Goal: Transaction & Acquisition: Obtain resource

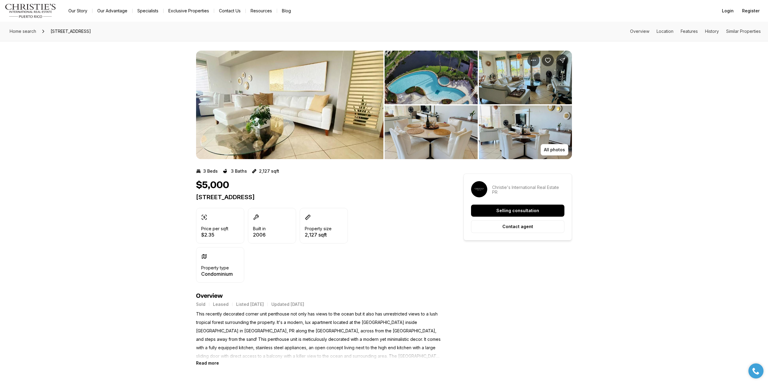
click at [334, 118] on img "View image gallery" at bounding box center [289, 105] width 187 height 108
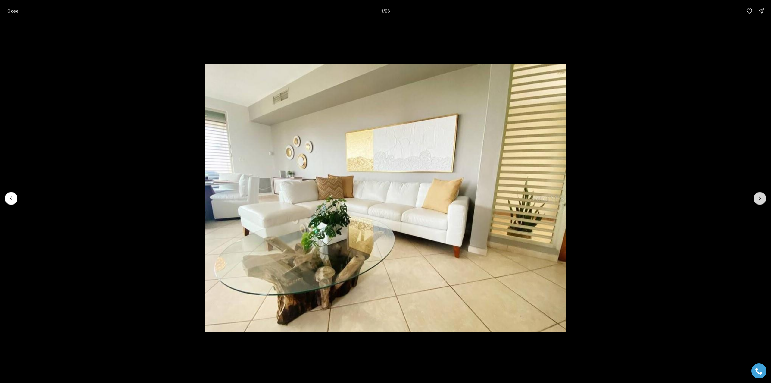
click at [763, 199] on icon "Next slide" at bounding box center [760, 198] width 6 height 6
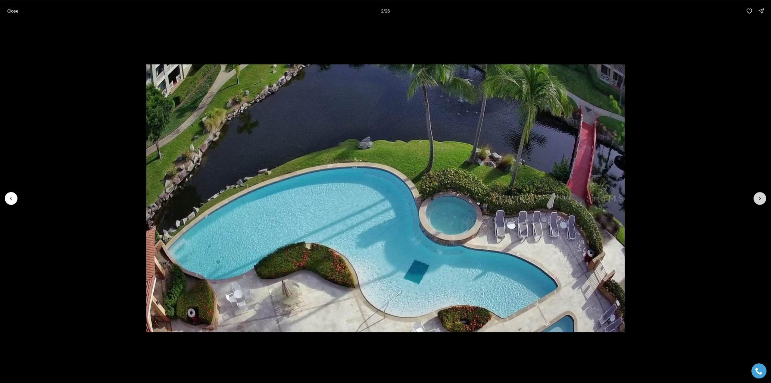
click at [763, 199] on icon "Next slide" at bounding box center [760, 198] width 6 height 6
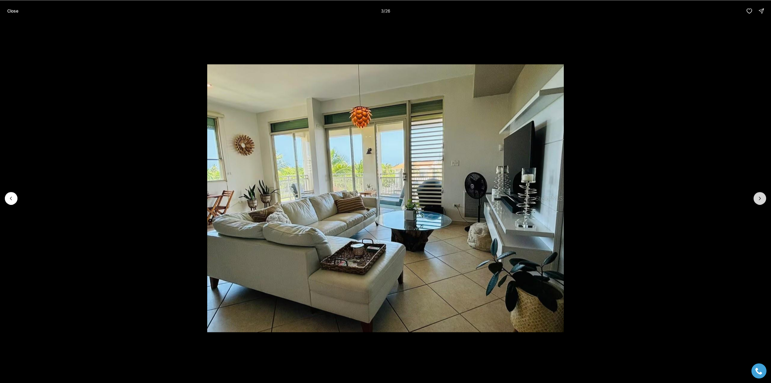
click at [763, 199] on icon "Next slide" at bounding box center [760, 198] width 6 height 6
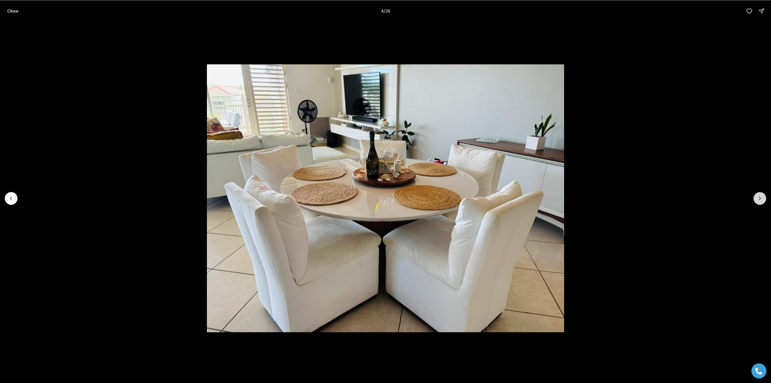
click at [763, 199] on icon "Next slide" at bounding box center [760, 198] width 6 height 6
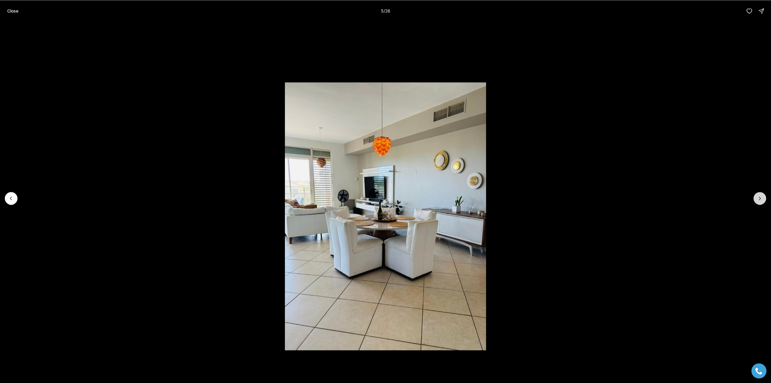
click at [763, 199] on icon "Next slide" at bounding box center [760, 198] width 6 height 6
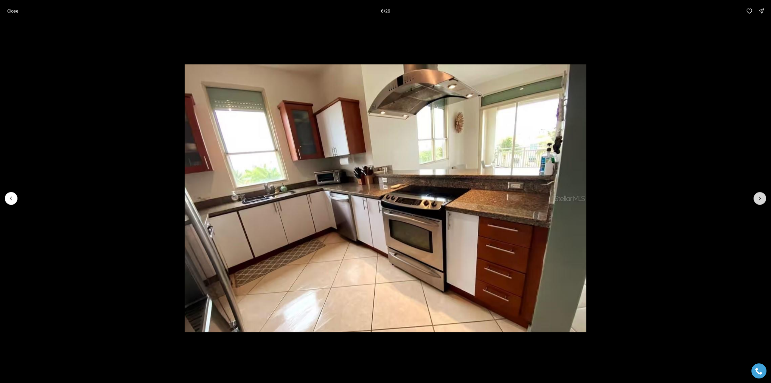
click at [763, 199] on icon "Next slide" at bounding box center [760, 198] width 6 height 6
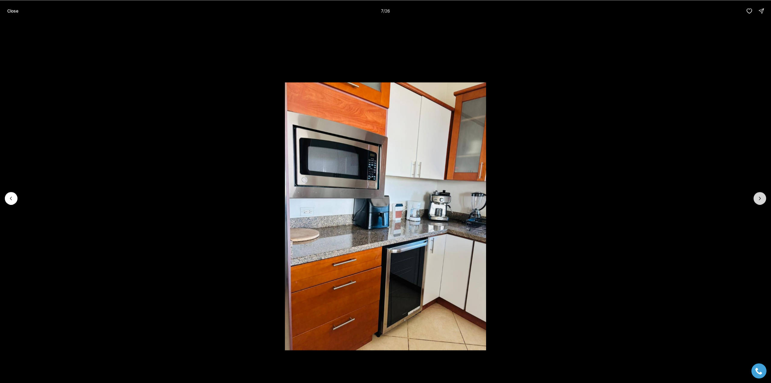
click at [763, 199] on icon "Next slide" at bounding box center [760, 198] width 6 height 6
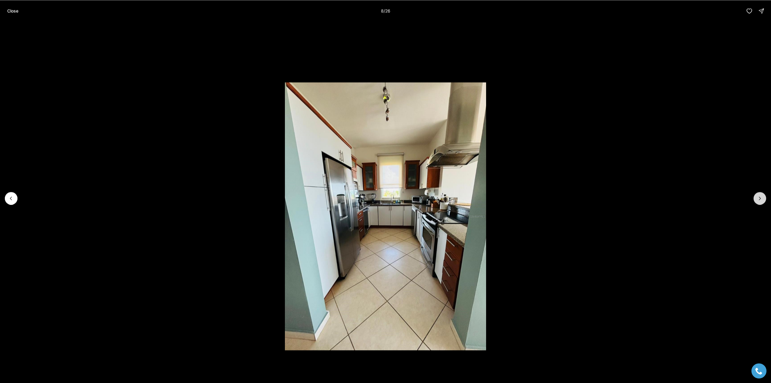
click at [763, 199] on icon "Next slide" at bounding box center [760, 198] width 6 height 6
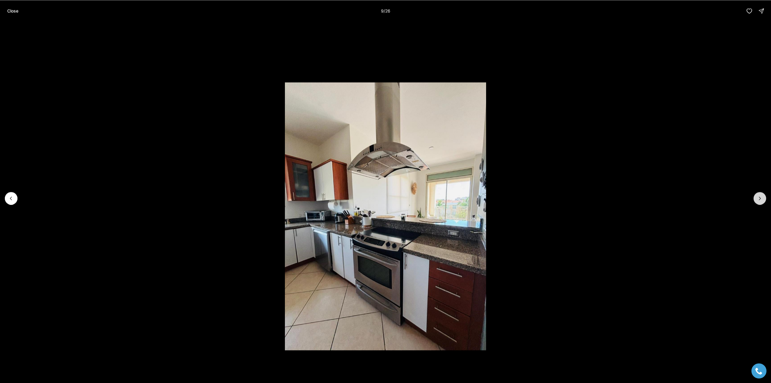
click at [763, 199] on icon "Next slide" at bounding box center [760, 198] width 6 height 6
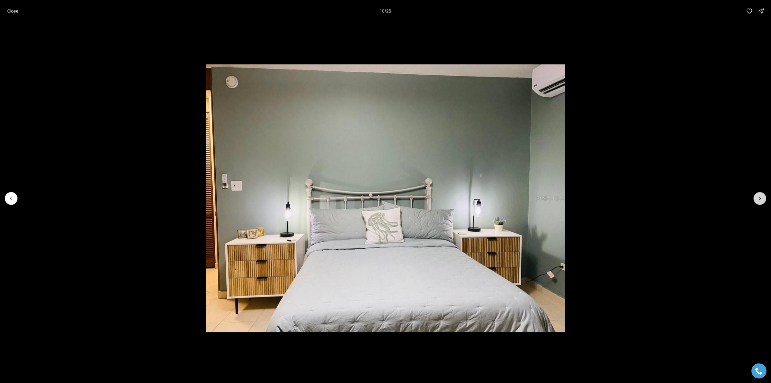
click at [763, 199] on icon "Next slide" at bounding box center [760, 198] width 6 height 6
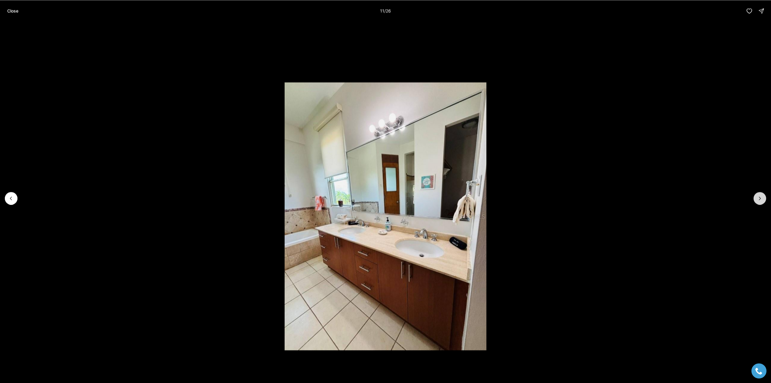
click at [763, 199] on icon "Next slide" at bounding box center [760, 198] width 6 height 6
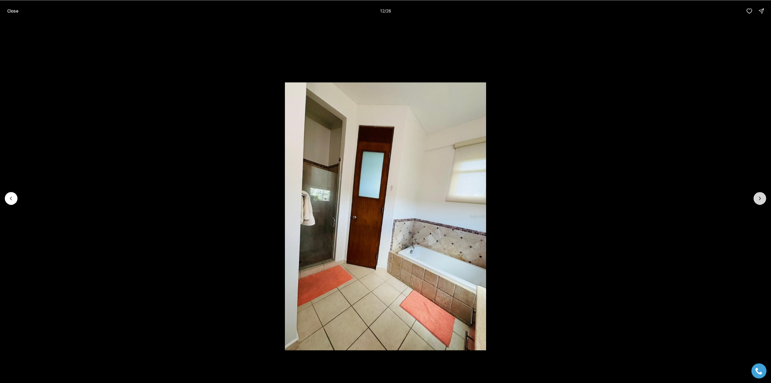
click at [763, 199] on icon "Next slide" at bounding box center [760, 198] width 6 height 6
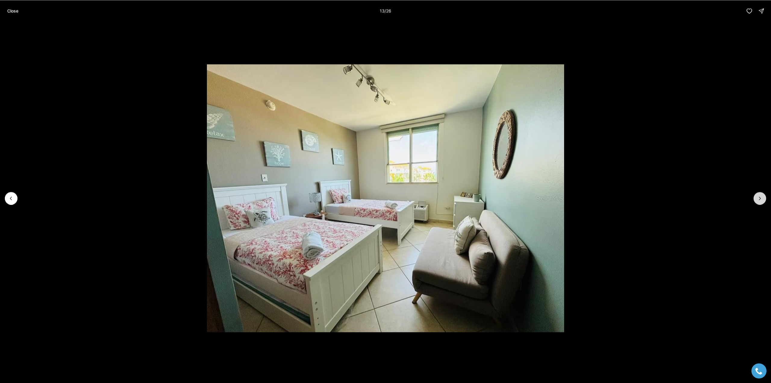
click at [763, 199] on icon "Next slide" at bounding box center [760, 198] width 6 height 6
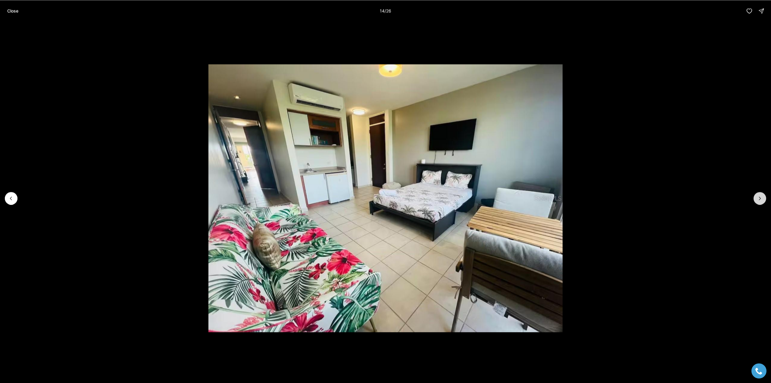
click at [763, 199] on icon "Next slide" at bounding box center [760, 198] width 6 height 6
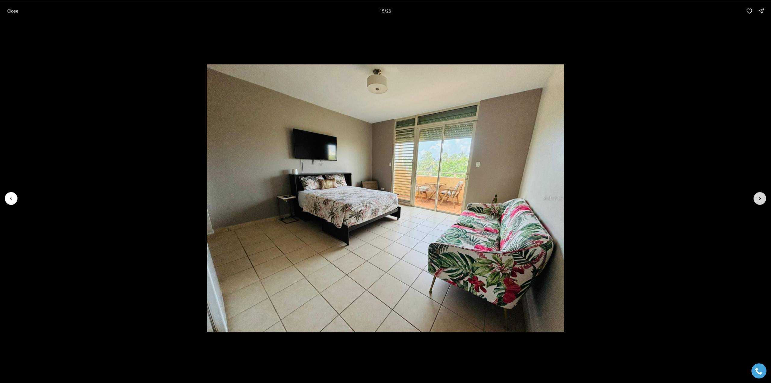
click at [763, 199] on icon "Next slide" at bounding box center [760, 198] width 6 height 6
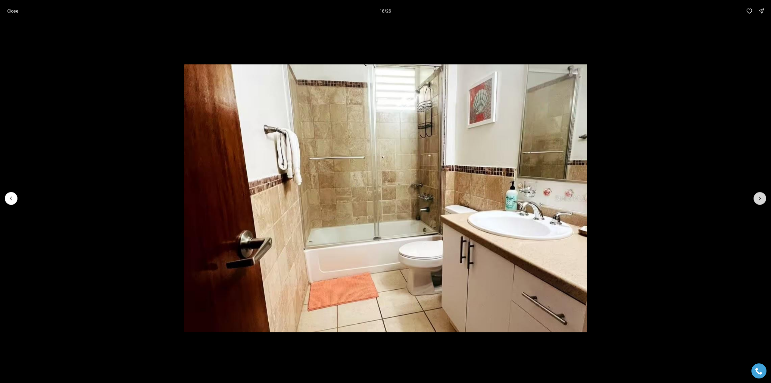
click at [763, 199] on icon "Next slide" at bounding box center [760, 198] width 6 height 6
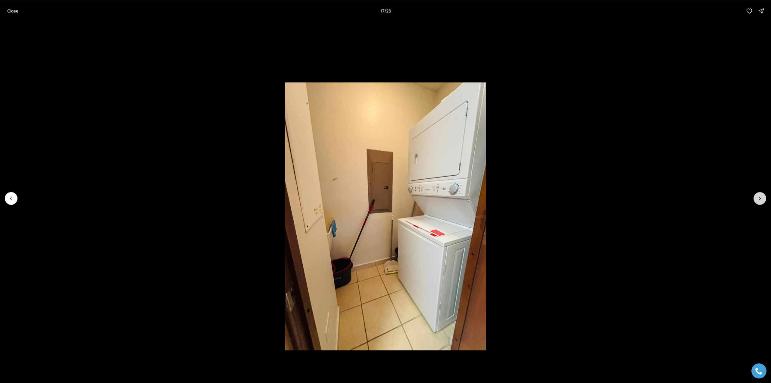
click at [763, 199] on icon "Next slide" at bounding box center [760, 198] width 6 height 6
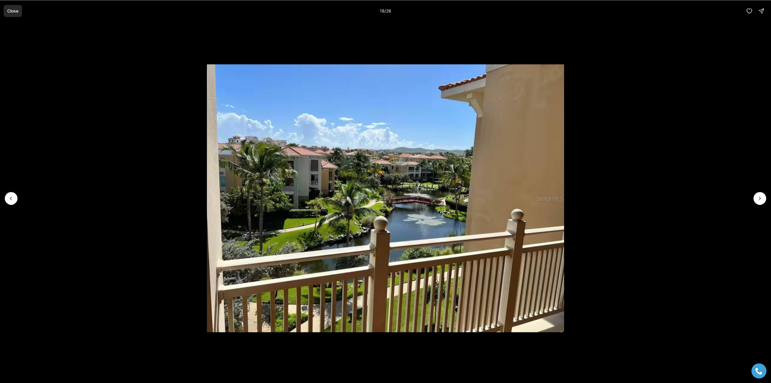
click at [4, 9] on button "Close" at bounding box center [13, 11] width 18 height 12
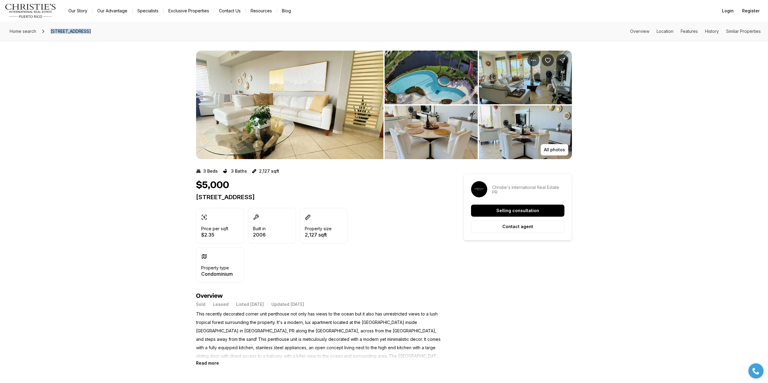
drag, startPoint x: 89, startPoint y: 32, endPoint x: 49, endPoint y: 32, distance: 39.5
click at [49, 32] on span "75 OCEAN DR #341, HUMACAO PR, 00791" at bounding box center [70, 32] width 45 height 10
copy span "75 OCEAN DR #341"
click at [742, 34] on div "Home search 75 OCEAN DR #341, HUMACAO PR, 00791 Overview Location Features Hist…" at bounding box center [384, 31] width 768 height 19
click at [739, 30] on link "Similar Properties" at bounding box center [743, 31] width 35 height 5
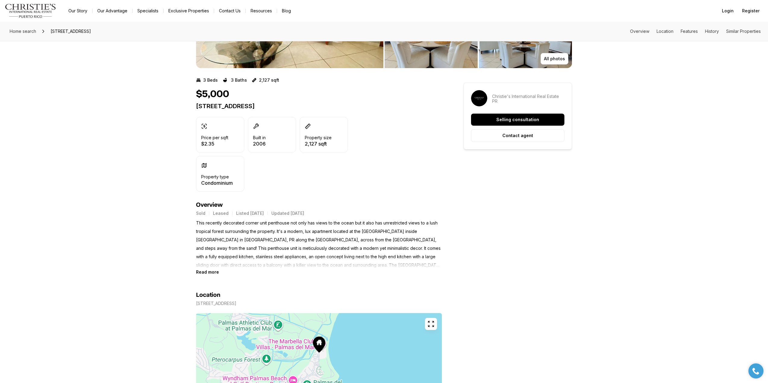
scroll to position [78, 0]
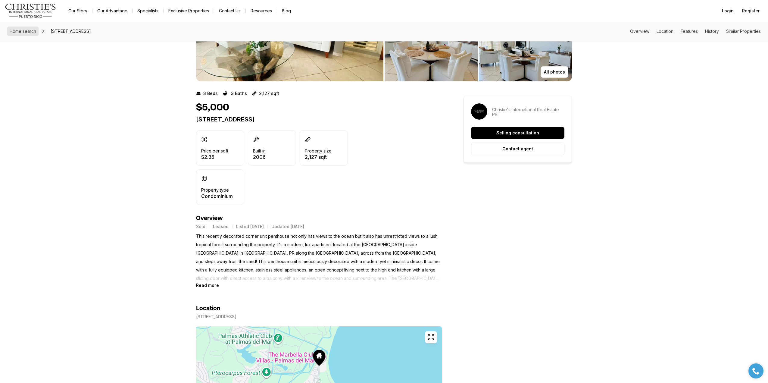
click at [24, 30] on span "Home search" at bounding box center [23, 31] width 27 height 5
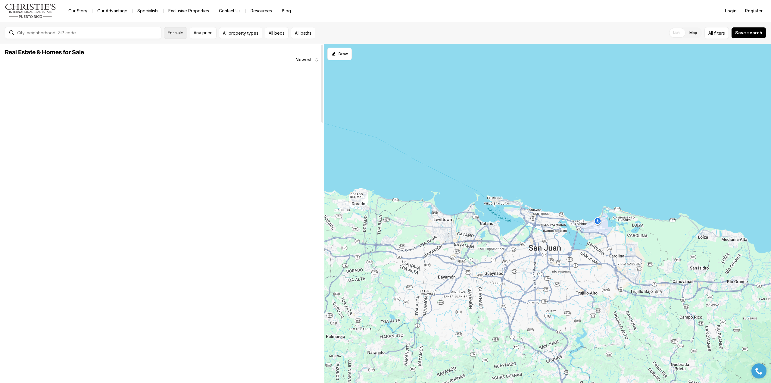
click at [176, 34] on span "For sale" at bounding box center [176, 32] width 16 height 5
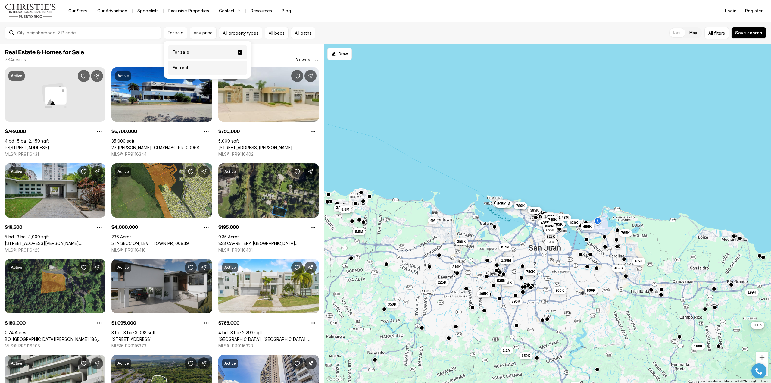
click at [186, 67] on label "For rent" at bounding box center [208, 68] width 80 height 14
click at [238, 65] on button "For rent" at bounding box center [240, 65] width 5 height 0
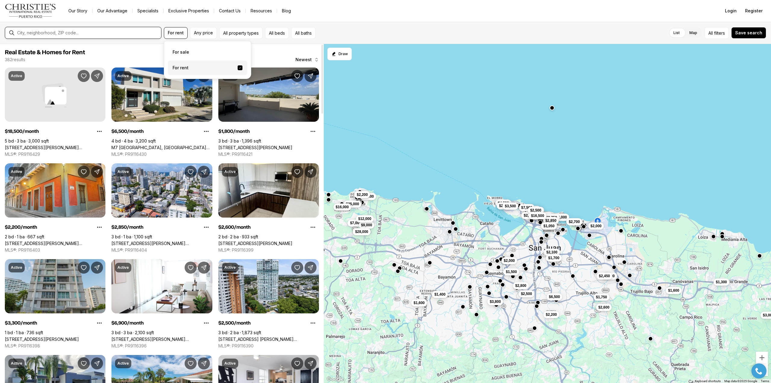
click at [67, 32] on input "text" at bounding box center [88, 32] width 142 height 5
click at [574, 194] on div "$2,100 $1,700 $1,800 $2,450 $6,500 $1,300 $1,750 $3,000 $1,600 $2,200 $2,600 $2…" at bounding box center [547, 213] width 447 height 339
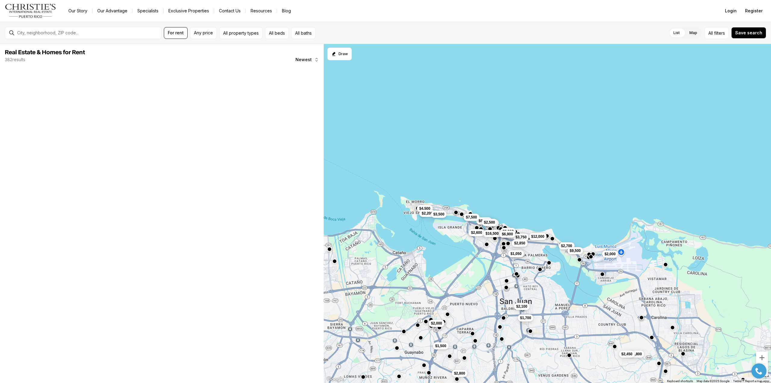
click at [574, 194] on div "$2,100 $1,700 $1,800 $2,450 $1,600 $23,000 $18,500 $12,000 $3,750 $2,850 $1,250…" at bounding box center [547, 213] width 447 height 339
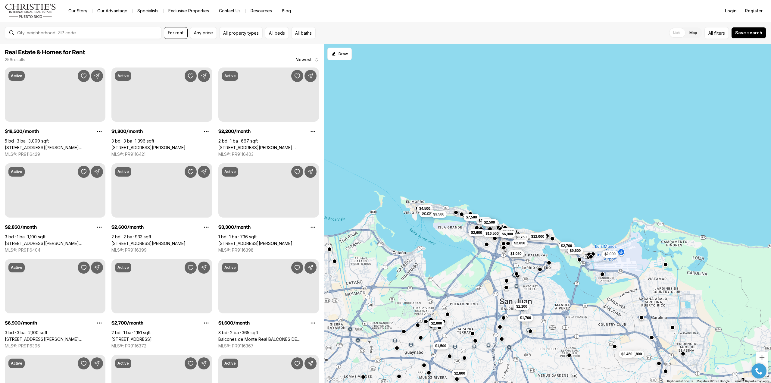
click at [574, 194] on div "$2,100 $1,700 $1,800 $2,450 $1,600 $23,000 $18,500 $12,000 $3,750 $2,850 $1,250…" at bounding box center [547, 213] width 447 height 339
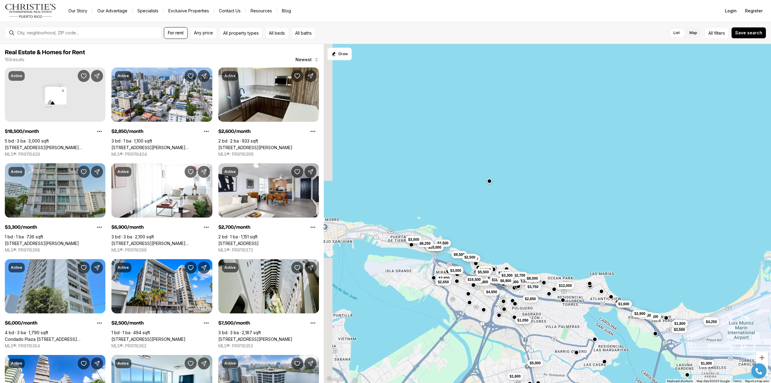
drag, startPoint x: 478, startPoint y: 198, endPoint x: 581, endPoint y: 214, distance: 104.8
click at [581, 214] on div "$1,000 $1,600 $5,000 $3,500 $4,950 $23,000 $18,500 $12,000 $7,000 $3,200 $3,750…" at bounding box center [547, 213] width 447 height 339
click at [598, 224] on div "$1,000 $1,600 $5,000 $3,500 $4,950 $23,000 $18,500 $12,000 $7,000 $3,200 $3,750…" at bounding box center [547, 213] width 447 height 339
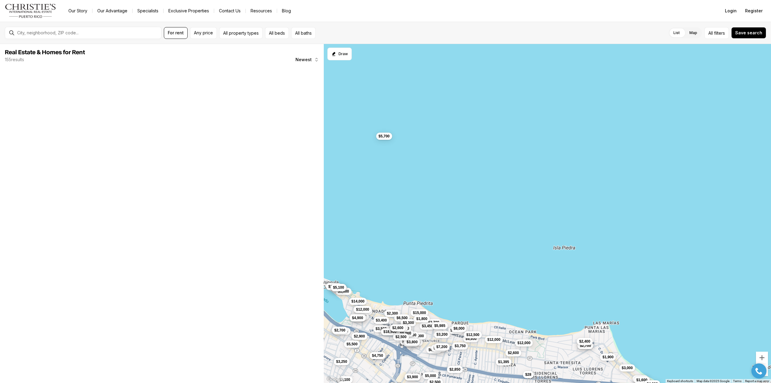
drag, startPoint x: 571, startPoint y: 234, endPoint x: 740, endPoint y: 182, distance: 176.4
click at [755, 173] on div "$2,100 $2,150 $2,500 $3,500 $4,950 $23,000 $18,500 $12,000 $1,900 $2,600 $7,000…" at bounding box center [547, 213] width 447 height 339
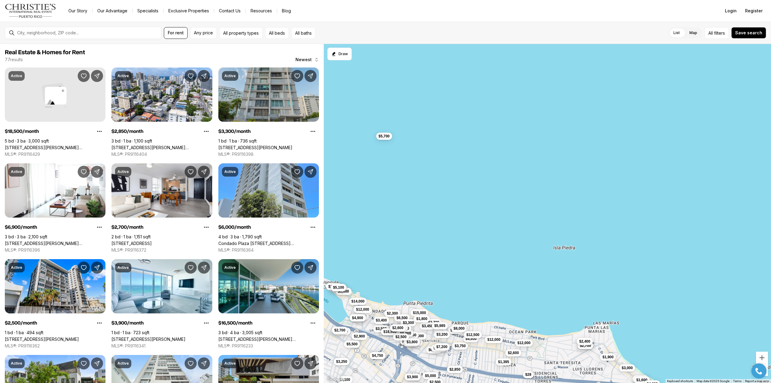
drag, startPoint x: 545, startPoint y: 234, endPoint x: 634, endPoint y: 158, distance: 117.3
click at [634, 158] on div "$2,100 $2,150 $2,500 $3,500 $4,950 $23,000 $18,500 $12,000 $1,900 $2,600 $7,000…" at bounding box center [547, 213] width 447 height 339
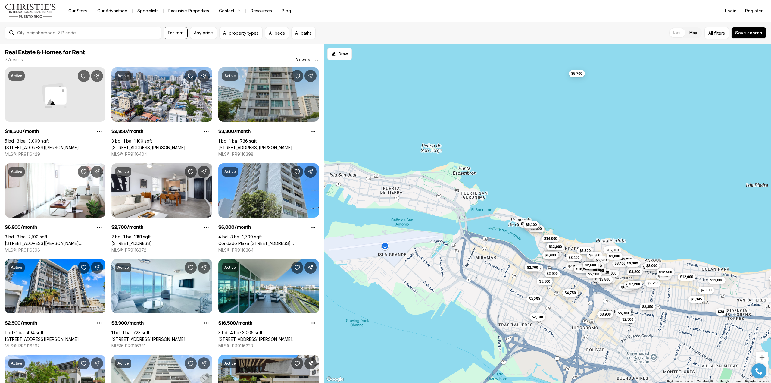
drag, startPoint x: 473, startPoint y: 249, endPoint x: 666, endPoint y: 186, distance: 202.7
click at [666, 186] on div "$2,100 $2,150 $2,500 $3,500 $4,950 $23,000 $18,500 $12,000 $1,900 $2,600 $7,000…" at bounding box center [547, 213] width 447 height 339
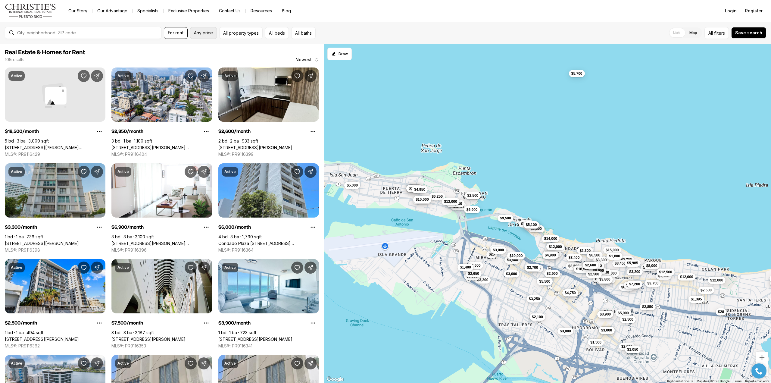
click at [201, 30] on span "Any price" at bounding box center [203, 32] width 19 height 5
click at [293, 53] on input "priceMax" at bounding box center [284, 52] width 52 height 14
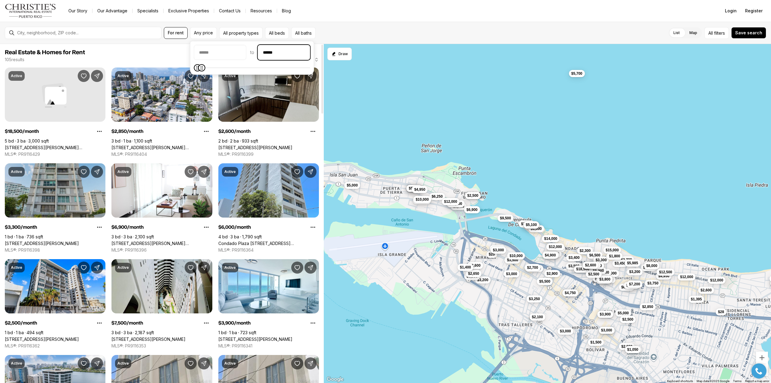
type input "******"
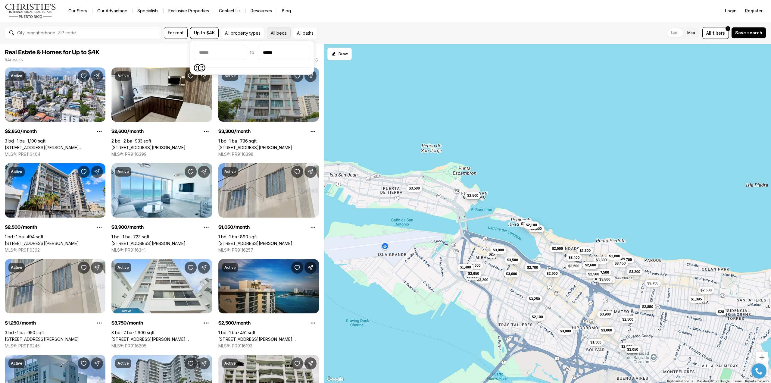
click at [274, 29] on button "All beds" at bounding box center [279, 33] width 24 height 12
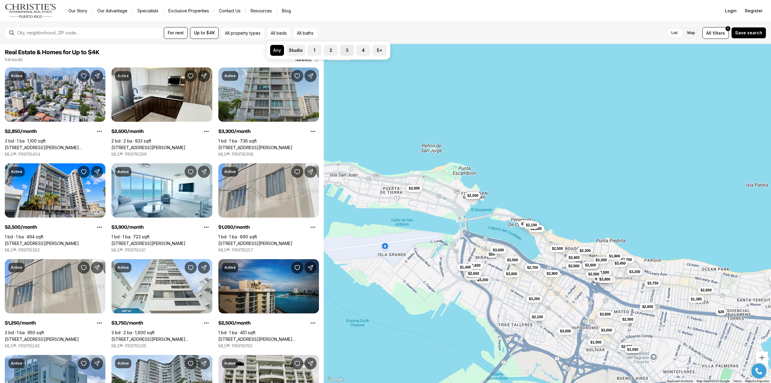
drag, startPoint x: 329, startPoint y: 50, endPoint x: 345, endPoint y: 54, distance: 16.7
click at [329, 50] on label "2" at bounding box center [331, 50] width 14 height 11
click at [329, 50] on button "2" at bounding box center [327, 48] width 6 height 6
click at [347, 52] on label "3" at bounding box center [347, 50] width 14 height 11
click at [346, 51] on button "3" at bounding box center [343, 48] width 6 height 6
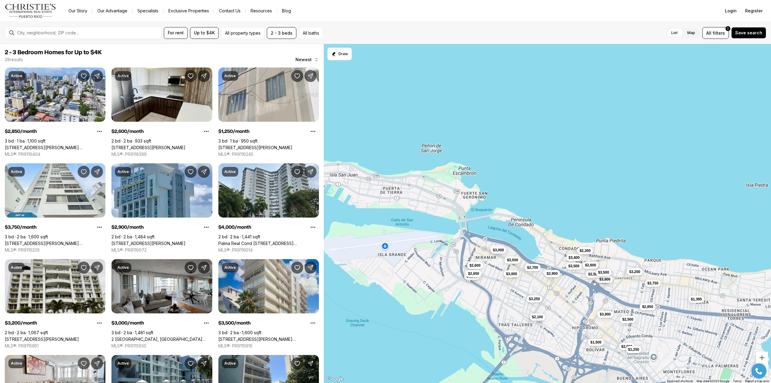
click at [441, 85] on div "$3,200 $2,900 $3,300 $3,800 $1,395 $3,250 $2,500 $3,400 $2,600 $2,000 $2,600 $3…" at bounding box center [547, 213] width 447 height 339
click at [636, 271] on span "$3,200" at bounding box center [634, 271] width 11 height 5
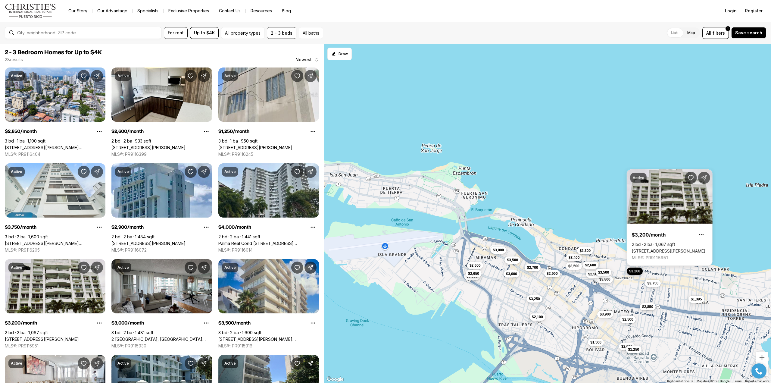
click at [636, 271] on span "$3,200" at bounding box center [634, 271] width 11 height 5
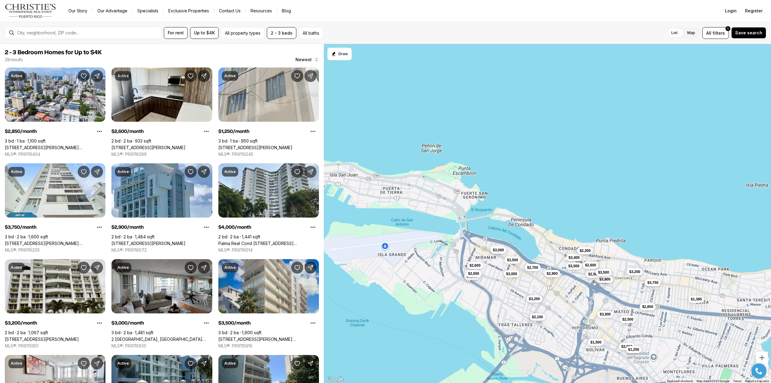
click at [651, 284] on span "$3,750" at bounding box center [652, 282] width 11 height 5
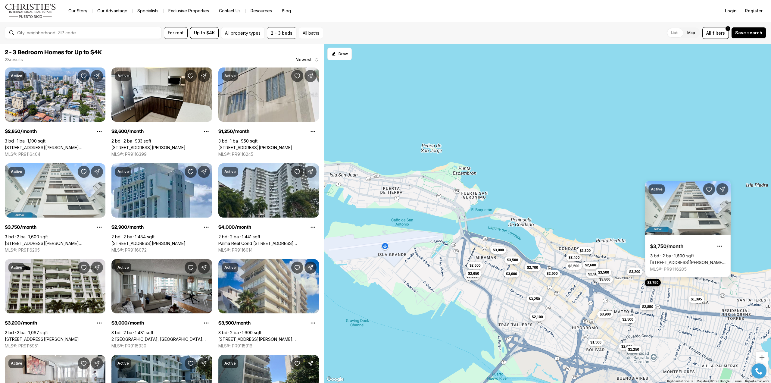
click at [651, 284] on span "$3,750" at bounding box center [652, 282] width 11 height 5
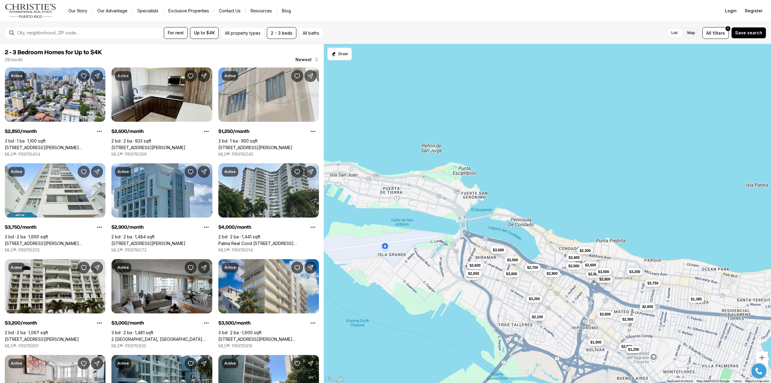
click at [606, 273] on span "$3,500" at bounding box center [603, 271] width 11 height 5
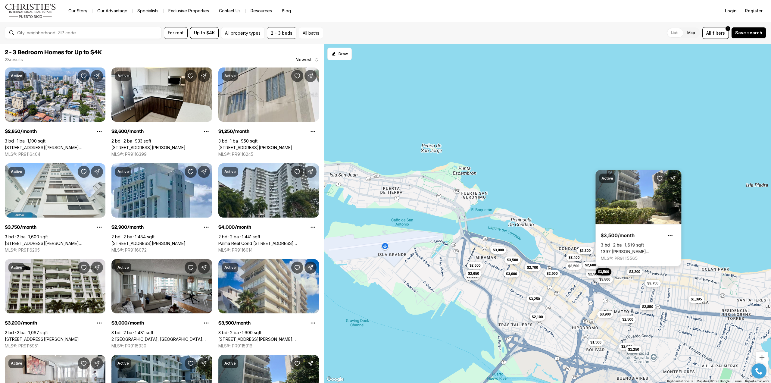
click at [627, 249] on link "1397 LUCHETTI #2, SAN JUAN PR, 00907" at bounding box center [639, 251] width 76 height 5
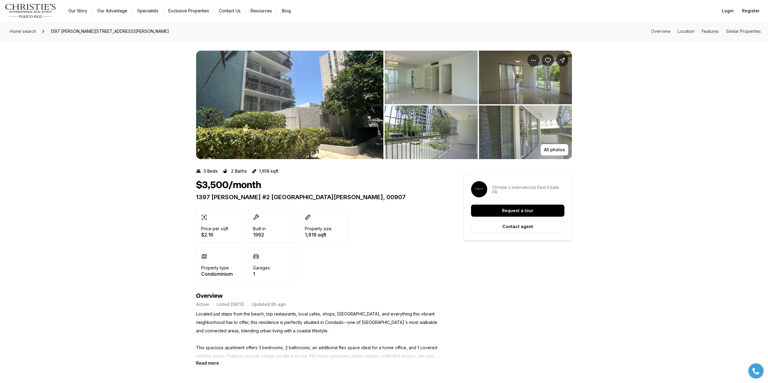
click at [280, 92] on img "View image gallery" at bounding box center [289, 105] width 187 height 108
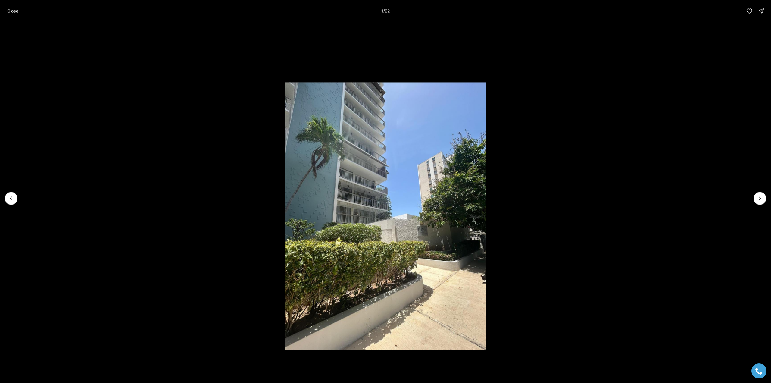
click at [768, 197] on li "1 of 22" at bounding box center [385, 198] width 771 height 353
click at [762, 198] on icon "Next slide" at bounding box center [760, 198] width 6 height 6
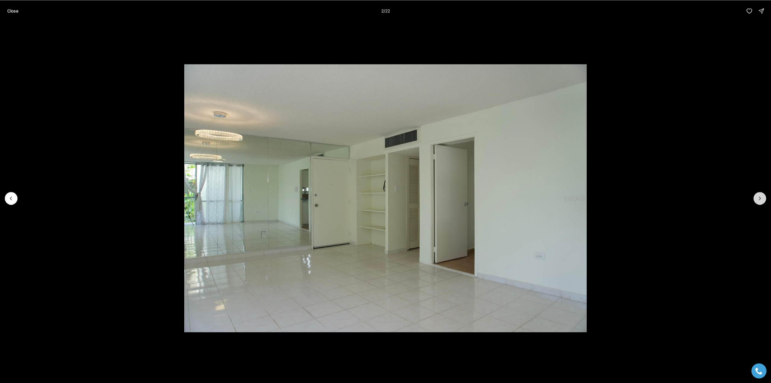
click at [762, 198] on icon "Next slide" at bounding box center [760, 198] width 6 height 6
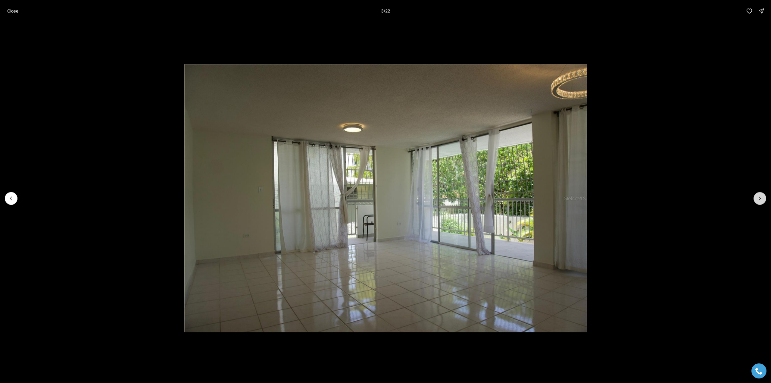
click at [762, 198] on icon "Next slide" at bounding box center [760, 198] width 6 height 6
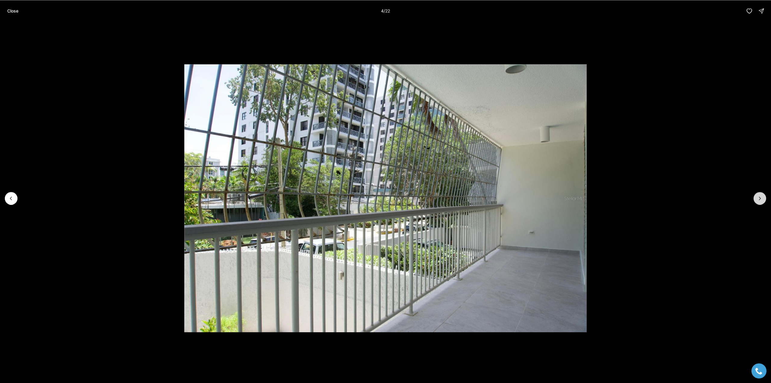
click at [762, 198] on icon "Next slide" at bounding box center [760, 198] width 6 height 6
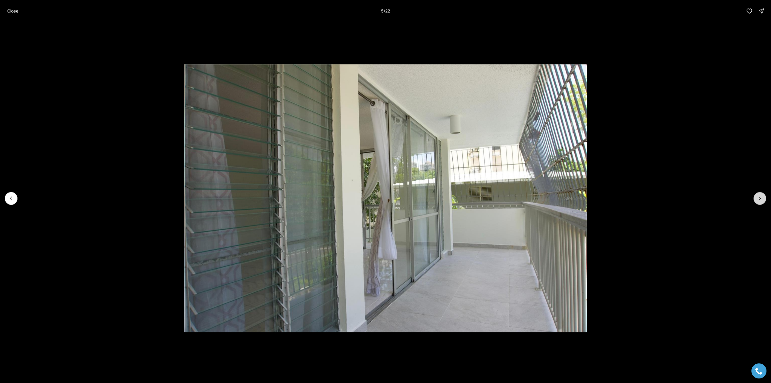
click at [762, 198] on icon "Next slide" at bounding box center [760, 198] width 6 height 6
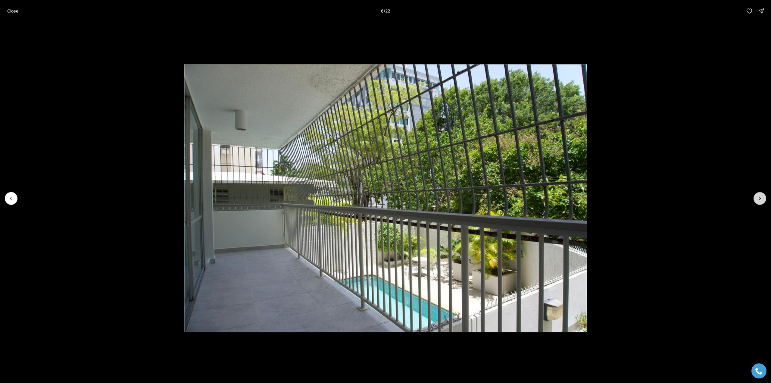
click at [762, 198] on icon "Next slide" at bounding box center [760, 198] width 6 height 6
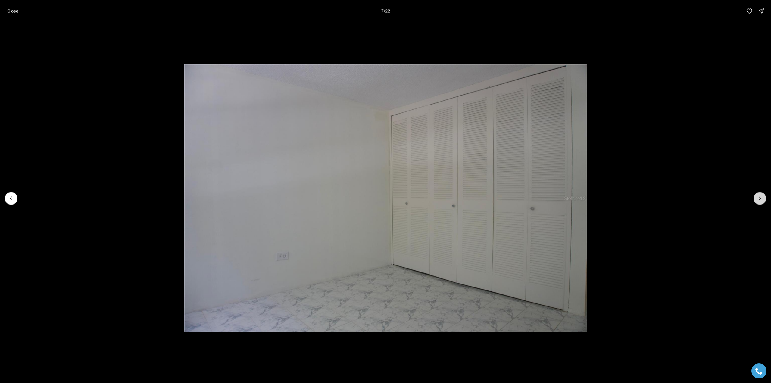
click at [762, 198] on icon "Next slide" at bounding box center [760, 198] width 6 height 6
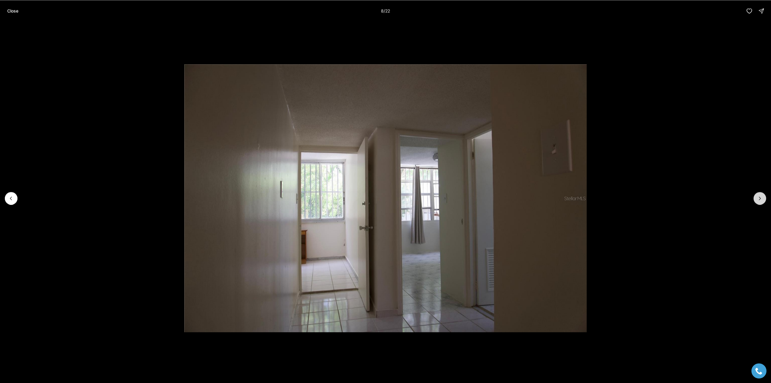
click at [762, 198] on icon "Next slide" at bounding box center [760, 198] width 6 height 6
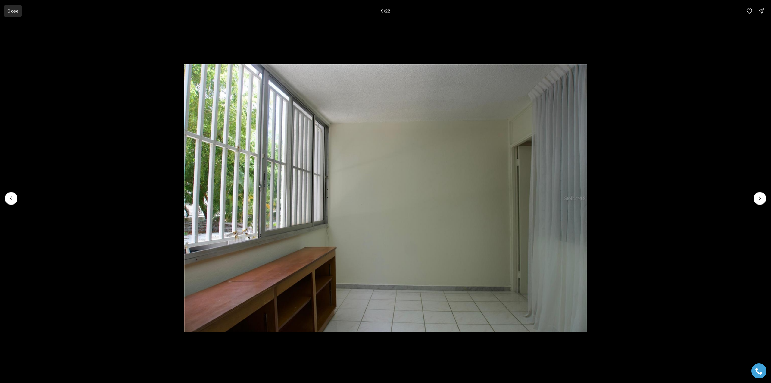
click at [11, 10] on p "Close" at bounding box center [12, 10] width 11 height 5
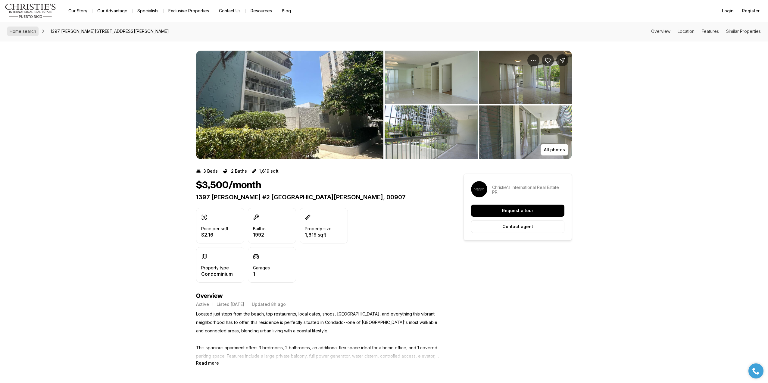
click at [27, 30] on span "Home search" at bounding box center [23, 31] width 27 height 5
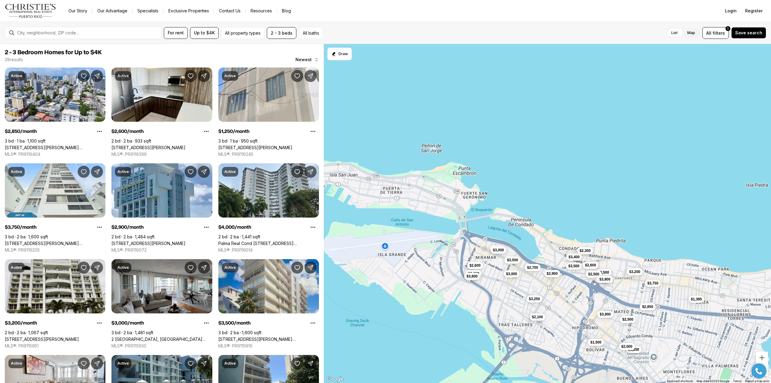
click at [573, 258] on span "$3,400" at bounding box center [573, 257] width 11 height 5
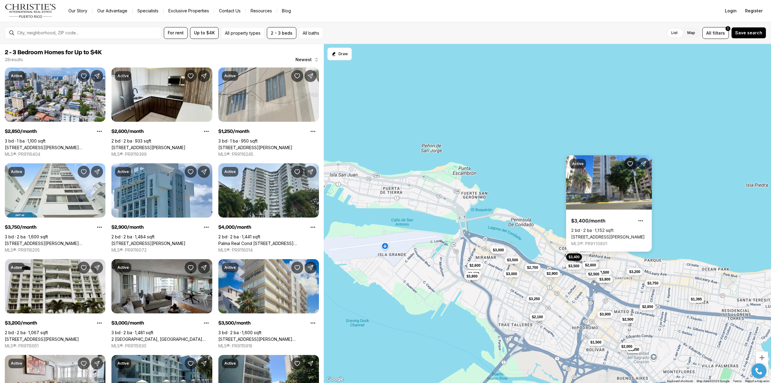
click at [573, 258] on span "$3,400" at bounding box center [573, 257] width 11 height 5
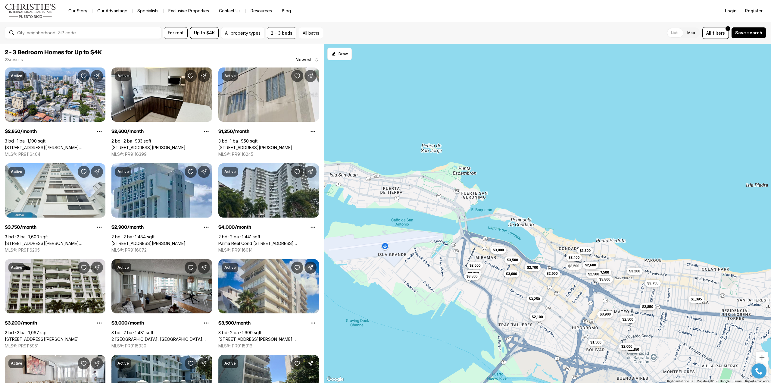
click at [636, 272] on span "$3,200" at bounding box center [634, 271] width 11 height 5
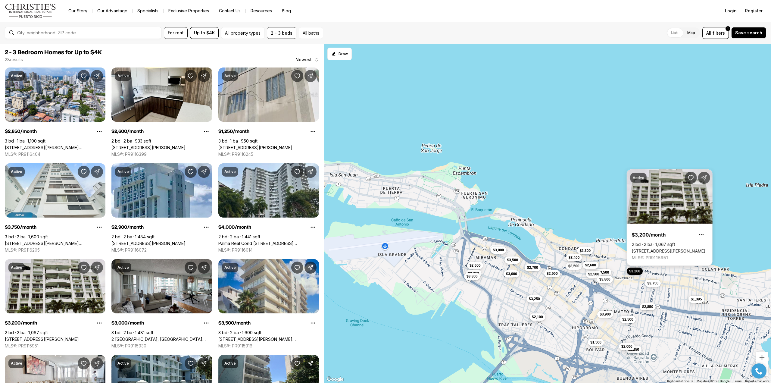
click at [657, 248] on link "[STREET_ADDRESS][PERSON_NAME]" at bounding box center [669, 250] width 74 height 5
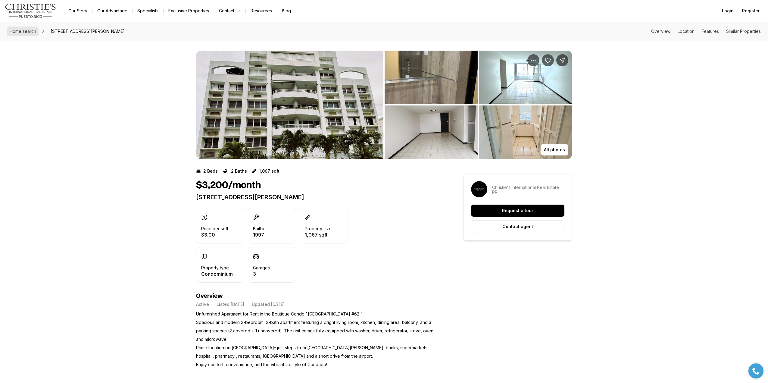
click at [27, 30] on span "Home search" at bounding box center [23, 31] width 27 height 5
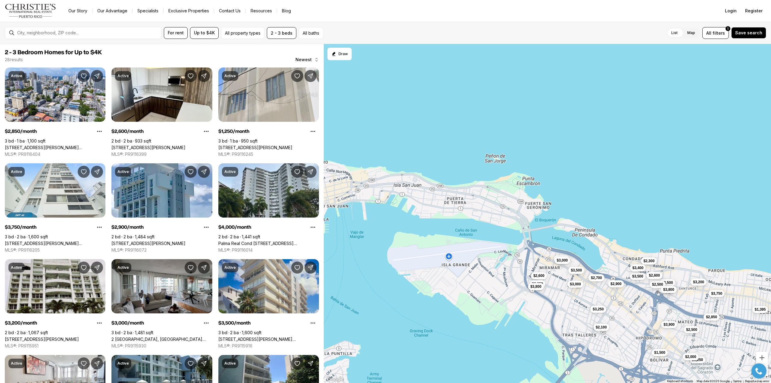
drag, startPoint x: 568, startPoint y: 176, endPoint x: 636, endPoint y: 186, distance: 68.8
click at [636, 186] on div "$2,850 $2,600 $1,250 $3,750 $2,900 $4,000 $3,200 $3,000 $3,500 $2,650 $2,100 $3…" at bounding box center [547, 213] width 447 height 339
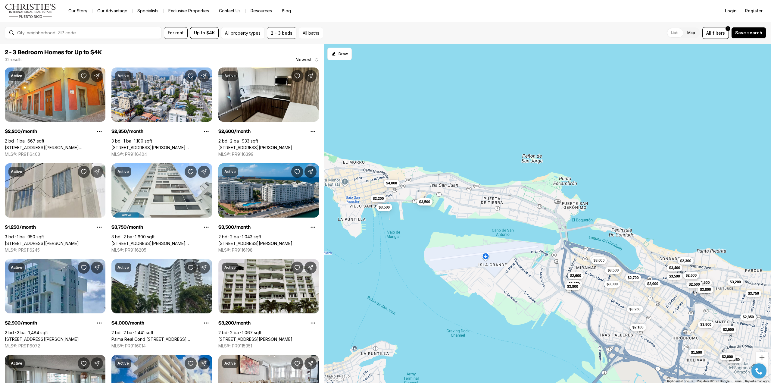
drag, startPoint x: 416, startPoint y: 160, endPoint x: 503, endPoint y: 160, distance: 86.5
click at [503, 160] on div "$2,850 $2,600 $1,250 $3,750 $2,900 $4,000 $3,200 $3,000 $3,500 $2,650 $2,100 $3…" at bounding box center [547, 213] width 447 height 339
click at [419, 202] on span "$3,500" at bounding box center [424, 201] width 11 height 5
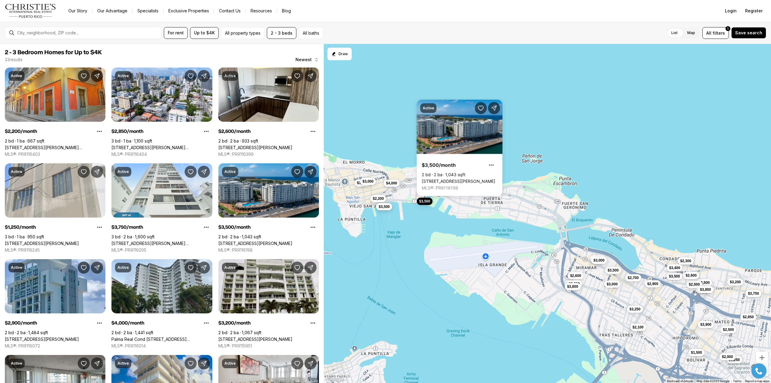
click at [386, 209] on button "$3,500" at bounding box center [384, 206] width 16 height 7
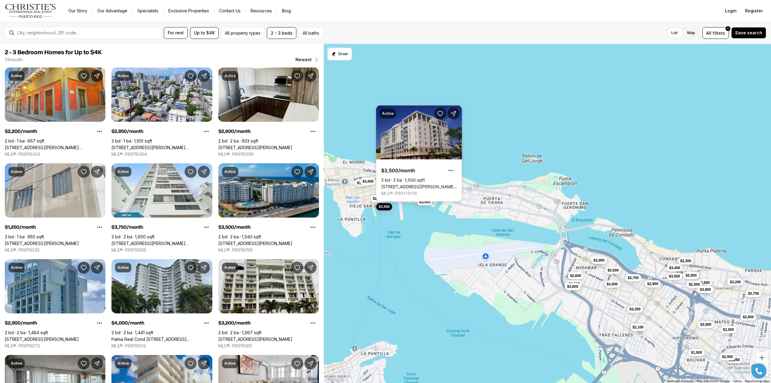
click at [408, 184] on link "100 GILBERTO CONCEPCIÓN DE GRACIA #404, SAN JUAN PR, 00923" at bounding box center [419, 186] width 76 height 5
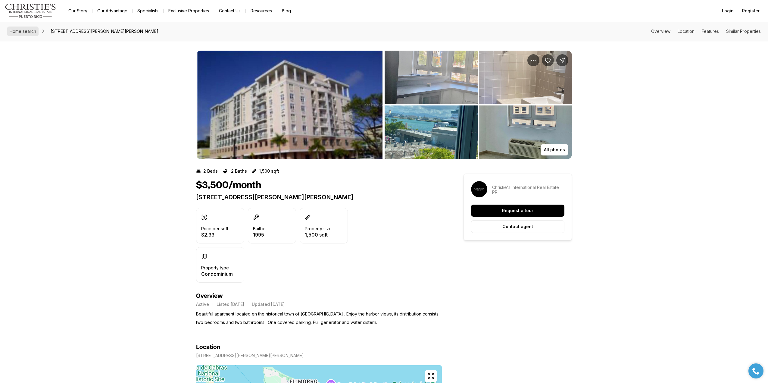
click at [26, 30] on span "Home search" at bounding box center [23, 31] width 27 height 5
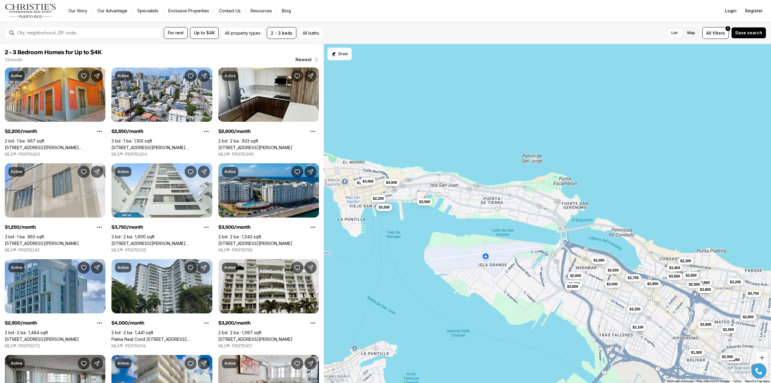
click at [389, 183] on span "$4,000" at bounding box center [391, 182] width 11 height 5
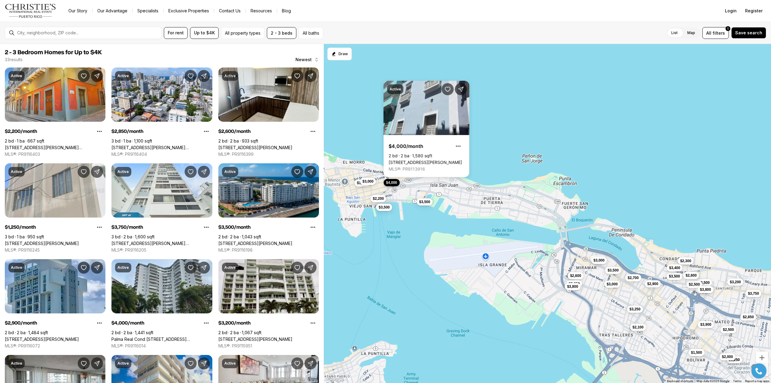
click at [389, 183] on span "$4,000" at bounding box center [391, 182] width 11 height 5
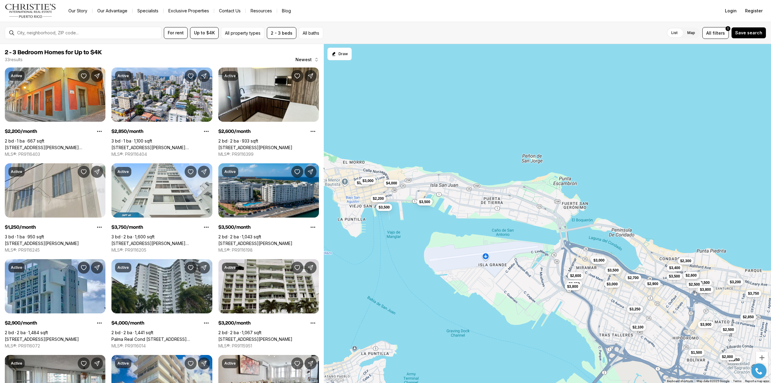
click at [369, 181] on span "$3,000" at bounding box center [367, 180] width 11 height 5
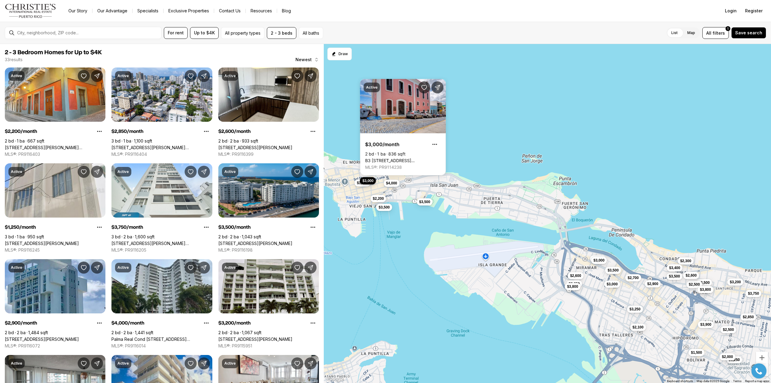
click at [369, 181] on span "$3,000" at bounding box center [367, 180] width 11 height 5
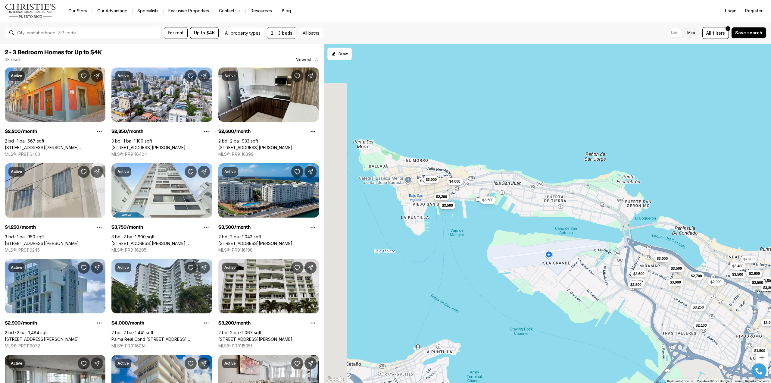
drag, startPoint x: 433, startPoint y: 155, endPoint x: 508, endPoint y: 152, distance: 75.1
click at [508, 152] on div "$2,200 $2,850 $2,600 $1,250 $3,750 $3,500 $2,900 $4,000 $3,200 $3,000 $3,500 $2…" at bounding box center [547, 213] width 447 height 339
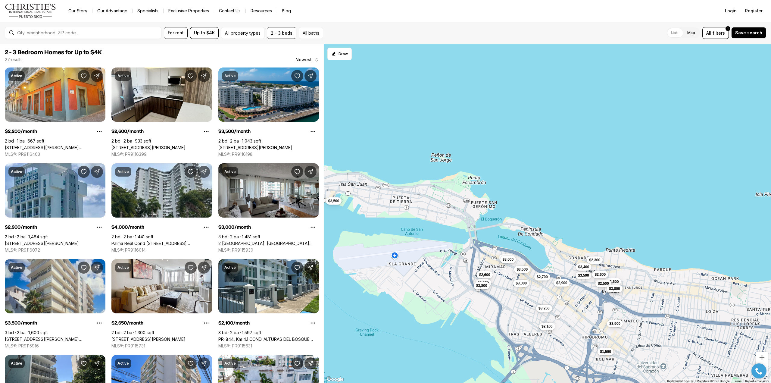
drag, startPoint x: 624, startPoint y: 161, endPoint x: 439, endPoint y: 161, distance: 185.9
click at [439, 161] on div "$2,200 $2,600 $3,500 $2,900 $4,000 $3,000 $3,500 $2,650 $2,100 $3,500 $2,300 $3…" at bounding box center [547, 213] width 447 height 339
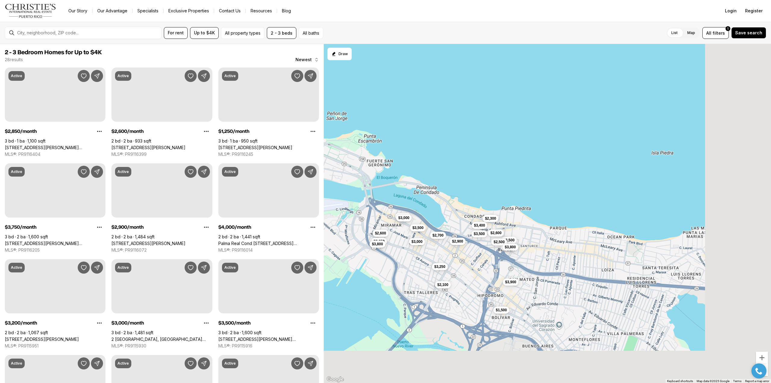
drag, startPoint x: 628, startPoint y: 208, endPoint x: 537, endPoint y: 162, distance: 101.4
click at [537, 162] on div "$2,600 $2,900 $4,000 $3,000 $3,500 $2,650 $2,100 $3,500 $2,300 $3,300 $3,500 $2…" at bounding box center [547, 213] width 447 height 339
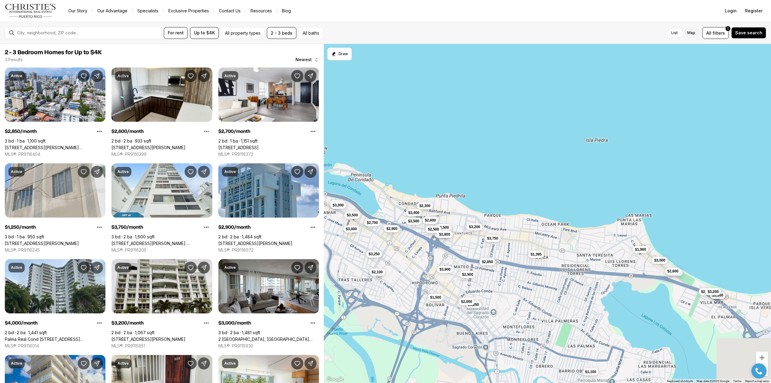
drag, startPoint x: 619, startPoint y: 186, endPoint x: 509, endPoint y: 177, distance: 110.4
click at [510, 177] on div "$2,600 $2,900 $4,000 $3,000 $3,500 $2,650 $2,100 $3,500 $2,300 $3,300 $3,500 $2…" at bounding box center [547, 213] width 447 height 339
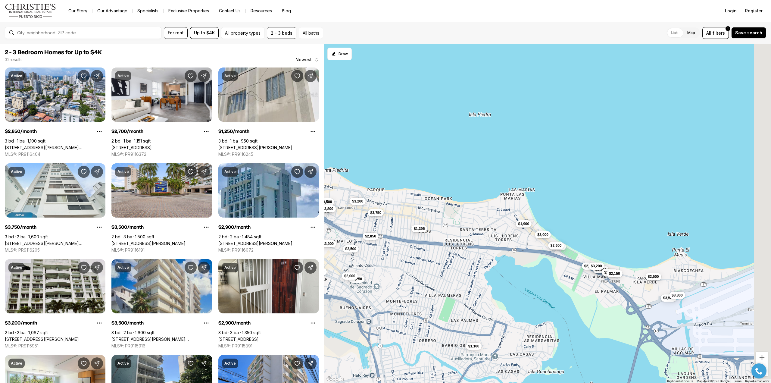
drag, startPoint x: 659, startPoint y: 201, endPoint x: 574, endPoint y: 165, distance: 93.0
click at [576, 167] on div "$2,900 $3,500 $3,500 $2,300 $3,300 $2,500 $1,500 $3,800 $3,900 $2,600 $3,400 $2…" at bounding box center [547, 213] width 447 height 339
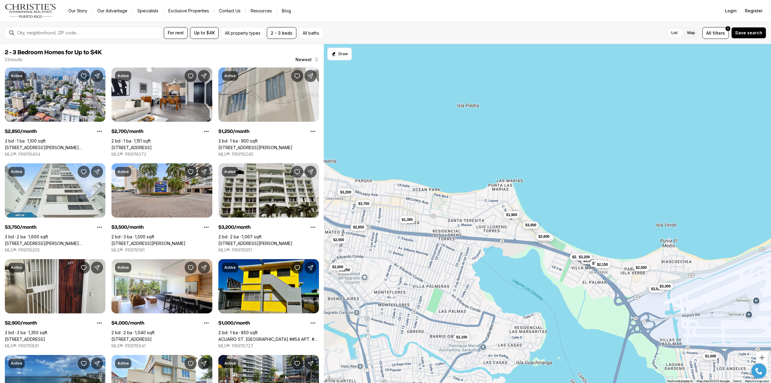
click at [531, 227] on button "$3,000" at bounding box center [531, 224] width 16 height 7
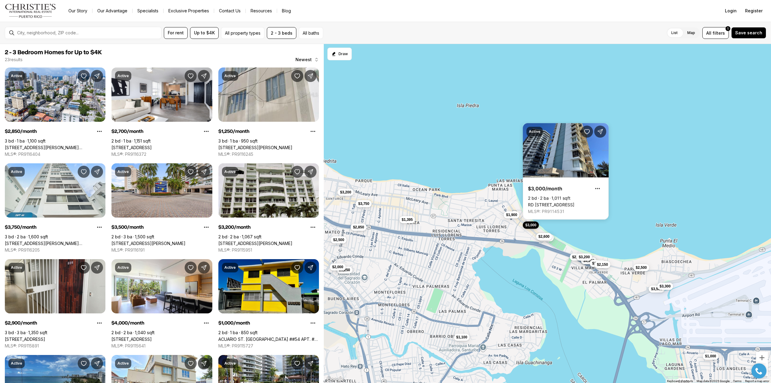
click at [531, 227] on span "$3,000" at bounding box center [530, 225] width 11 height 5
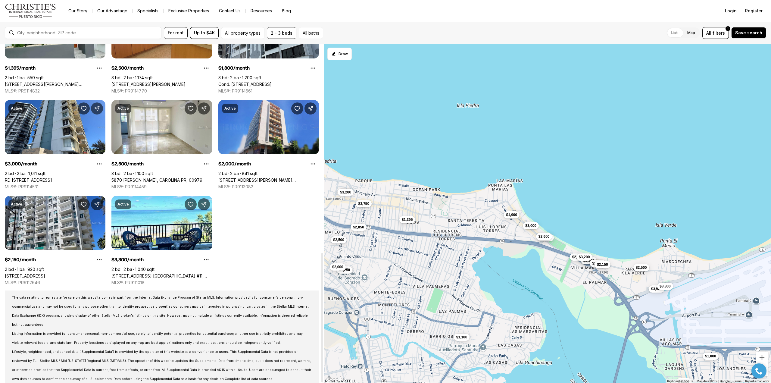
scroll to position [545, 0]
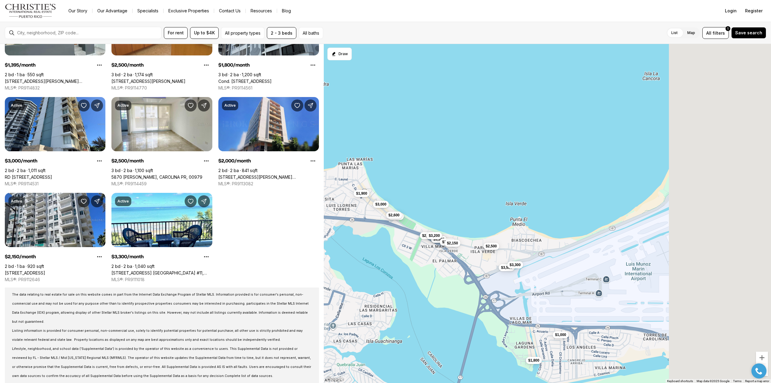
drag, startPoint x: 689, startPoint y: 290, endPoint x: 500, endPoint y: 264, distance: 190.7
click at [500, 264] on div "$2,850 $1,250 $3,750 $3,200 $1,395 $2,500 $2,000 $2,700 $2,900 $4,000 $3,300 $3…" at bounding box center [547, 213] width 447 height 339
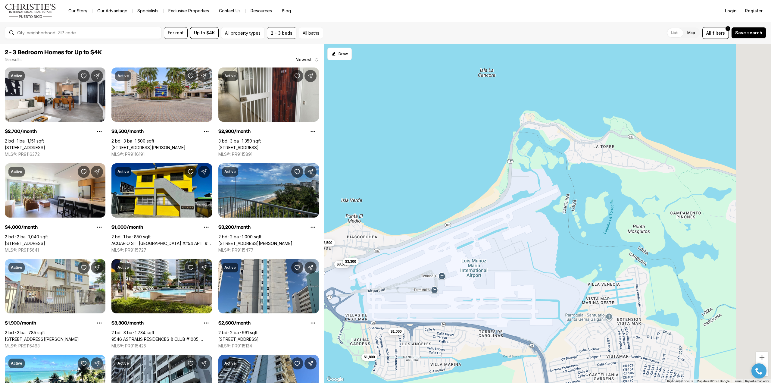
drag, startPoint x: 616, startPoint y: 246, endPoint x: 458, endPoint y: 248, distance: 158.2
click at [458, 248] on div "$2,700 $2,900 $4,000 $3,300 $3,200 $1,900 $2,600 $3,000 $3,500 $3,300 $2,500 $2…" at bounding box center [547, 213] width 447 height 339
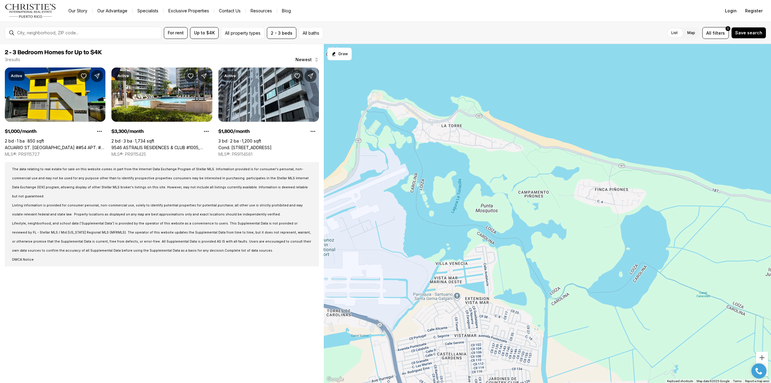
drag, startPoint x: 612, startPoint y: 243, endPoint x: 472, endPoint y: 221, distance: 141.4
click at [472, 221] on div "$3,300 $1,000 $1,800" at bounding box center [547, 213] width 447 height 339
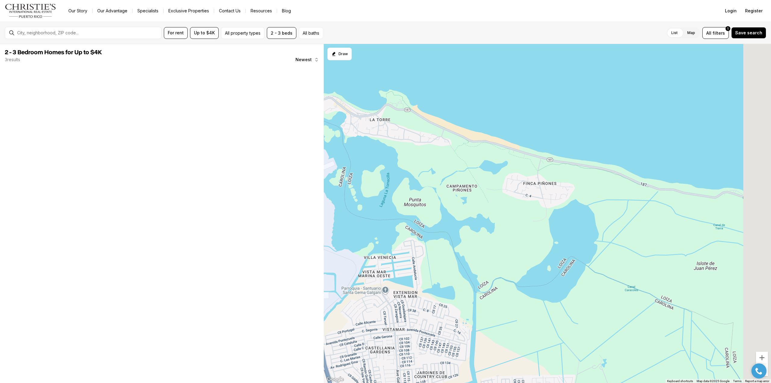
drag, startPoint x: 613, startPoint y: 235, endPoint x: 469, endPoint y: 225, distance: 144.3
click at [472, 225] on div at bounding box center [547, 213] width 447 height 339
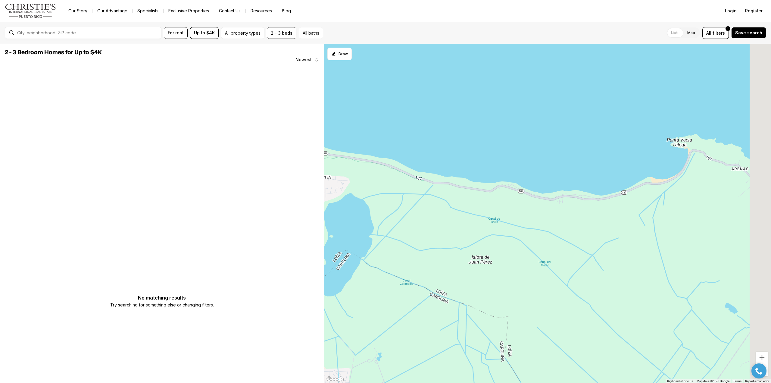
drag, startPoint x: 630, startPoint y: 228, endPoint x: 493, endPoint y: 231, distance: 137.4
click at [493, 231] on div at bounding box center [547, 213] width 447 height 339
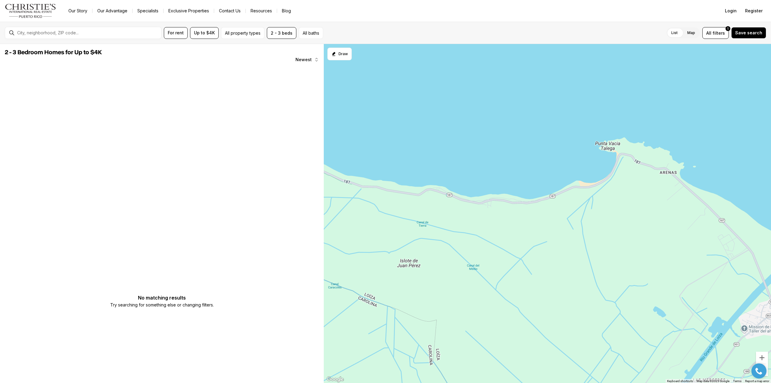
drag, startPoint x: 613, startPoint y: 234, endPoint x: 511, endPoint y: 233, distance: 101.8
click at [511, 233] on div at bounding box center [547, 213] width 447 height 339
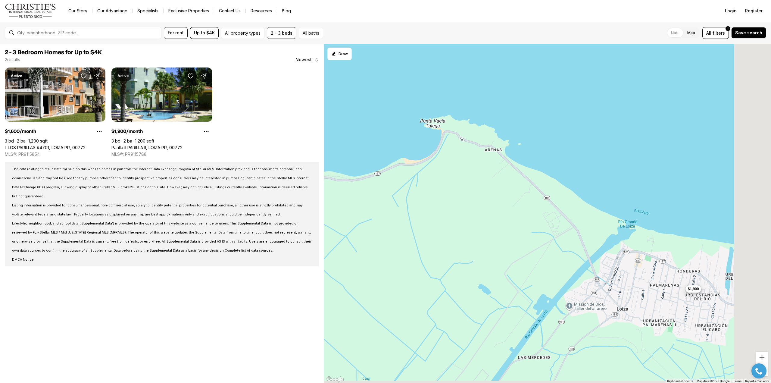
drag, startPoint x: 605, startPoint y: 239, endPoint x: 490, endPoint y: 207, distance: 119.8
click at [491, 208] on div "$1,600 $1,900" at bounding box center [547, 213] width 447 height 339
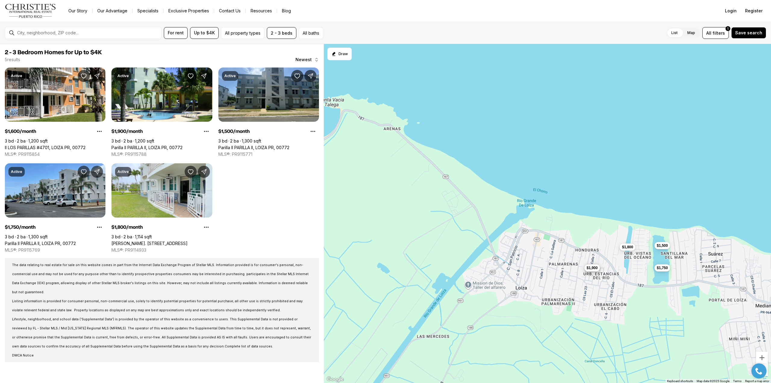
drag, startPoint x: 637, startPoint y: 246, endPoint x: 529, endPoint y: 218, distance: 111.2
click at [530, 218] on div "$1,600 $1,900 $1,500 $1,750 $1,800" at bounding box center [547, 213] width 447 height 339
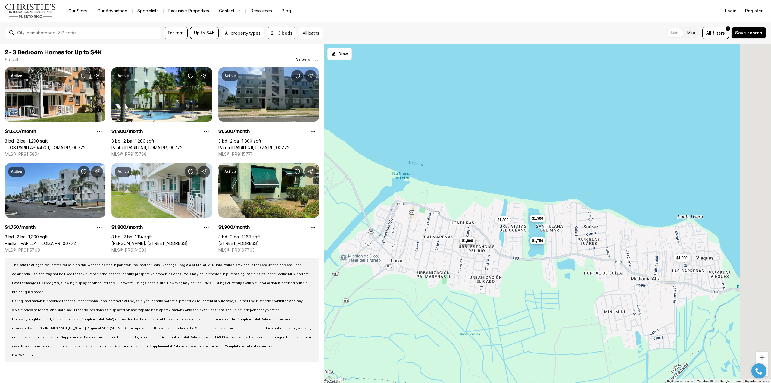
drag, startPoint x: 658, startPoint y: 266, endPoint x: 508, endPoint y: 245, distance: 151.2
click at [508, 246] on div "$1,600 $1,900 $1,500 $1,750 $1,800 $1,900" at bounding box center [547, 213] width 447 height 339
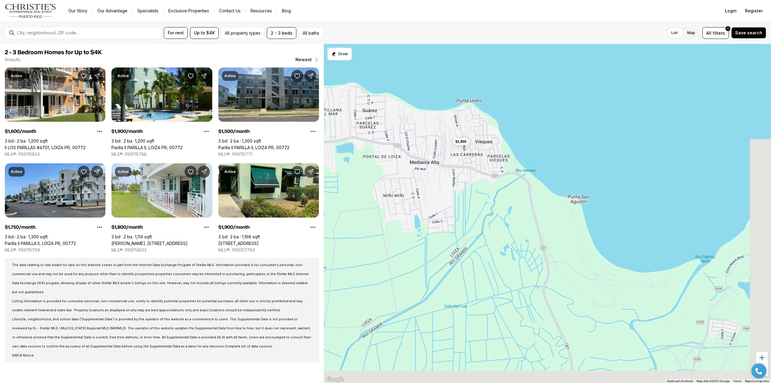
drag, startPoint x: 596, startPoint y: 285, endPoint x: 494, endPoint y: 180, distance: 147.2
click at [494, 180] on div "$1,600 $1,900 $1,500 $1,750 $1,800 $1,900" at bounding box center [547, 213] width 447 height 339
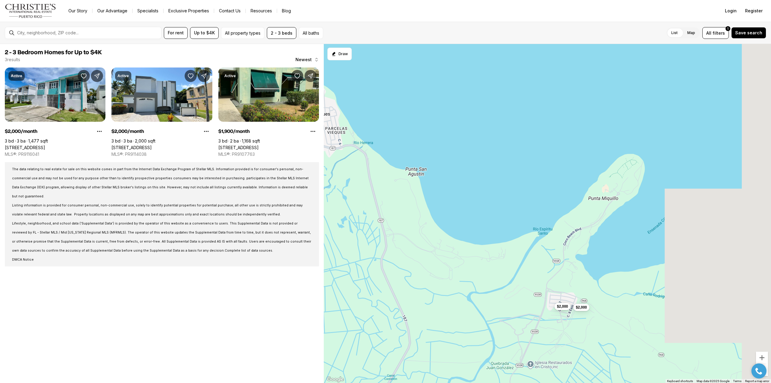
drag, startPoint x: 599, startPoint y: 210, endPoint x: 451, endPoint y: 206, distance: 148.3
click at [451, 206] on div "$1,900 $2,000 $2,000" at bounding box center [547, 213] width 447 height 339
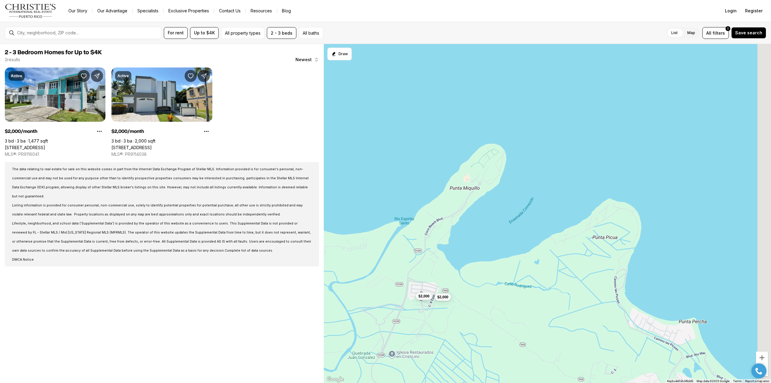
drag, startPoint x: 542, startPoint y: 217, endPoint x: 366, endPoint y: 202, distance: 177.2
click at [376, 203] on div "$2,000 $2,000" at bounding box center [547, 213] width 447 height 339
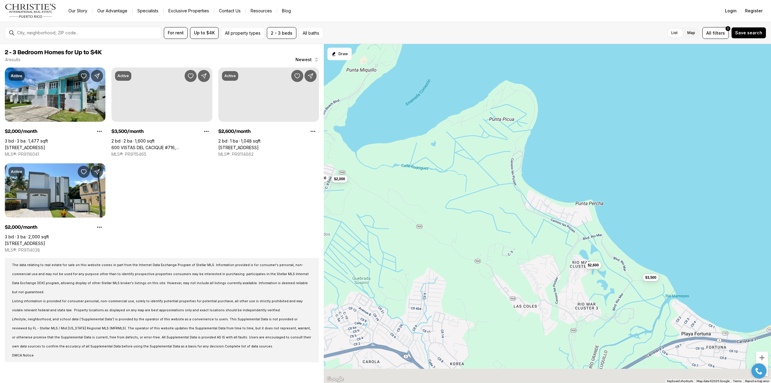
drag, startPoint x: 451, startPoint y: 256, endPoint x: 434, endPoint y: 137, distance: 120.4
click at [435, 145] on div "$2,000 $2,000 $3,500 $2,600" at bounding box center [547, 213] width 447 height 339
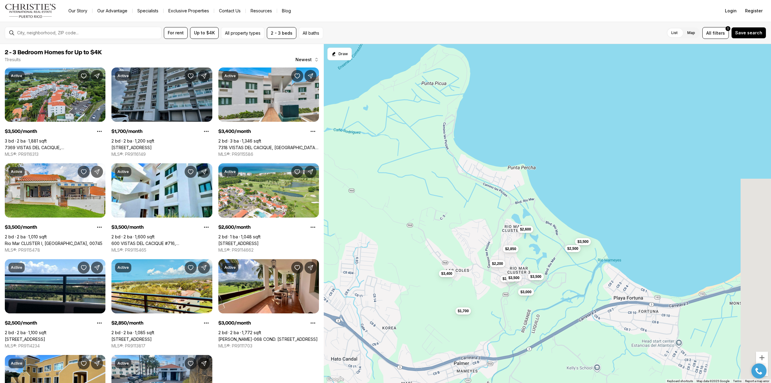
drag, startPoint x: 535, startPoint y: 227, endPoint x: 466, endPoint y: 217, distance: 69.7
click at [466, 217] on div "$3,500 $2,600 $3,500 $1,700 $3,400 $3,500 $2,500 $2,850 $3,000 $2,200 $3,500" at bounding box center [547, 213] width 447 height 339
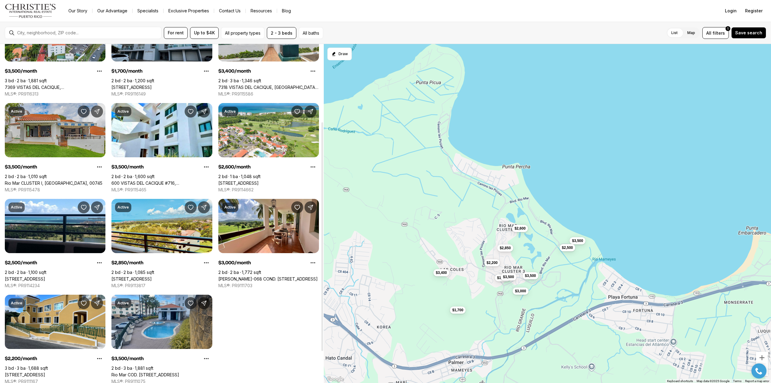
scroll to position [120, 0]
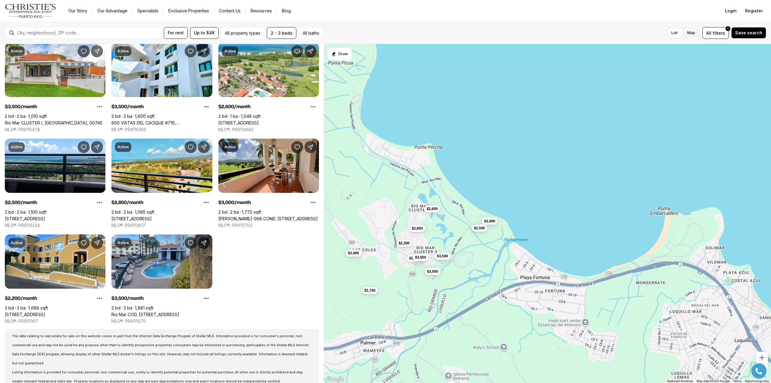
drag, startPoint x: 503, startPoint y: 273, endPoint x: 402, endPoint y: 252, distance: 102.5
click at [411, 253] on div "$3,500 $2,600 $3,500 $1,700 $3,400 $3,500 $2,500 $2,850 $3,000 $2,200 $3,500" at bounding box center [547, 213] width 447 height 339
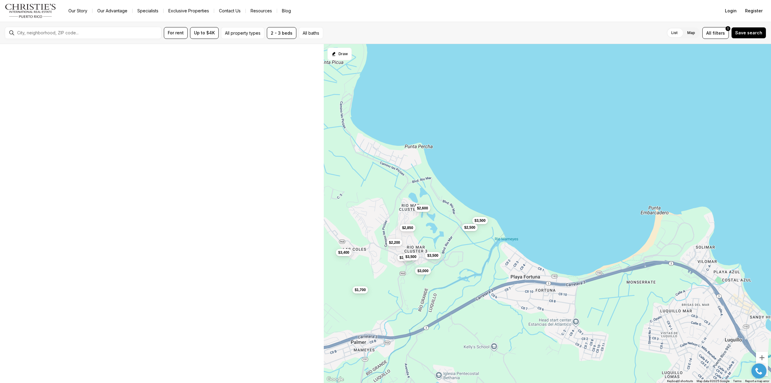
drag, startPoint x: 509, startPoint y: 252, endPoint x: 434, endPoint y: 163, distance: 116.2
click at [435, 164] on div "$3,500 $2,600 $3,500 $1,700 $3,400 $3,500 $2,500 $2,850 $3,000 $2,200 $3,500" at bounding box center [547, 213] width 447 height 339
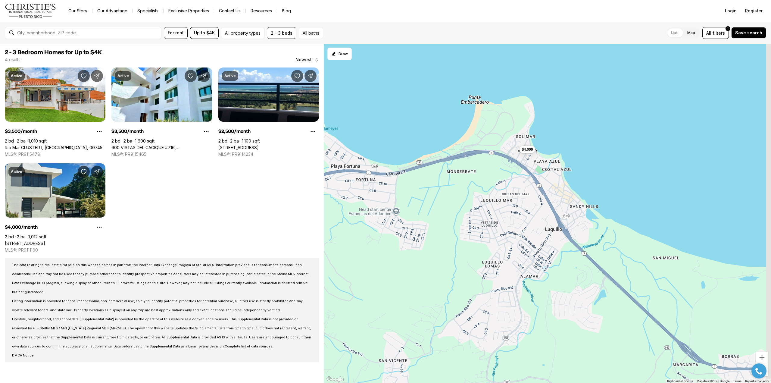
drag, startPoint x: 574, startPoint y: 219, endPoint x: 471, endPoint y: 217, distance: 102.7
click at [472, 217] on div "$3,500 $3,500 $2,500 $4,000" at bounding box center [547, 213] width 447 height 339
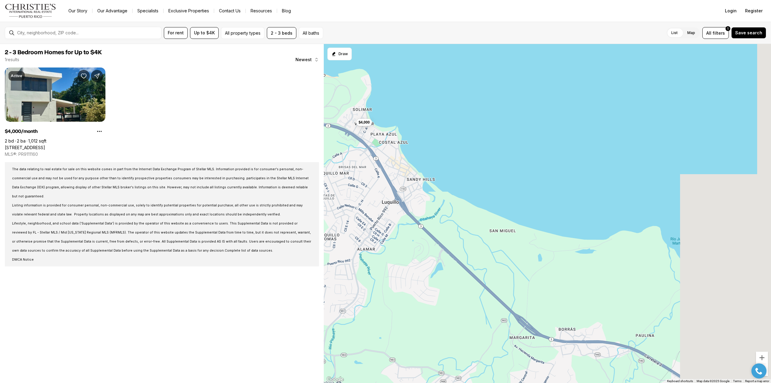
drag, startPoint x: 558, startPoint y: 233, endPoint x: 412, endPoint y: 209, distance: 147.8
click at [412, 209] on div "$4,000" at bounding box center [547, 213] width 447 height 339
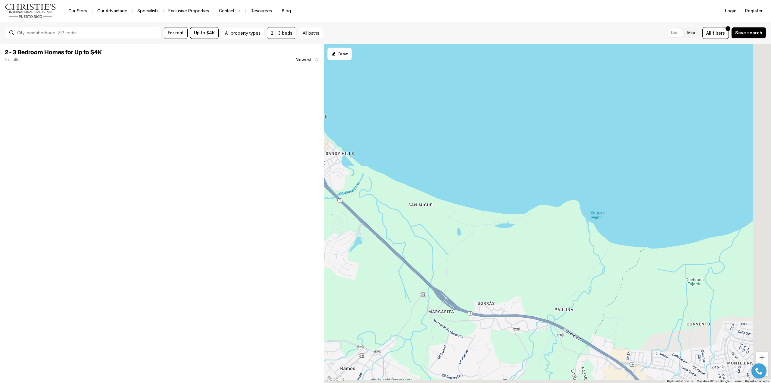
drag, startPoint x: 568, startPoint y: 251, endPoint x: 452, endPoint y: 195, distance: 128.0
click at [452, 195] on div "$4,000" at bounding box center [547, 213] width 447 height 339
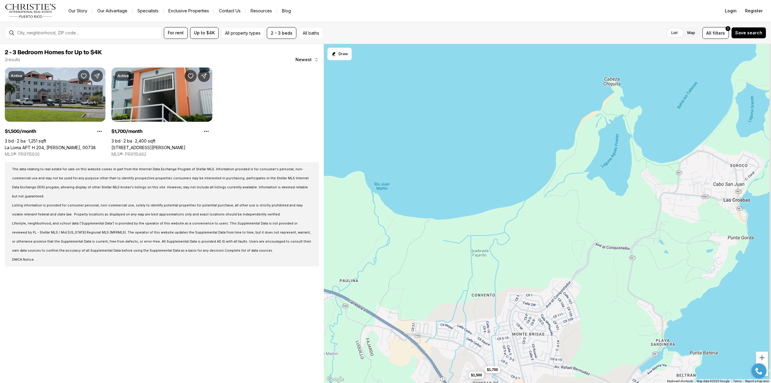
drag, startPoint x: 571, startPoint y: 221, endPoint x: 370, endPoint y: 222, distance: 200.9
click at [370, 222] on div "$1,500 $1,700" at bounding box center [547, 213] width 447 height 339
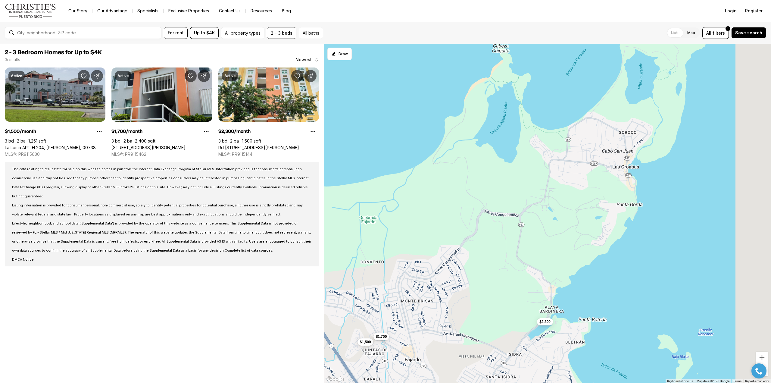
drag, startPoint x: 505, startPoint y: 217, endPoint x: 360, endPoint y: 171, distance: 151.8
click at [370, 176] on div "$1,500 $1,700 $2,300" at bounding box center [547, 213] width 447 height 339
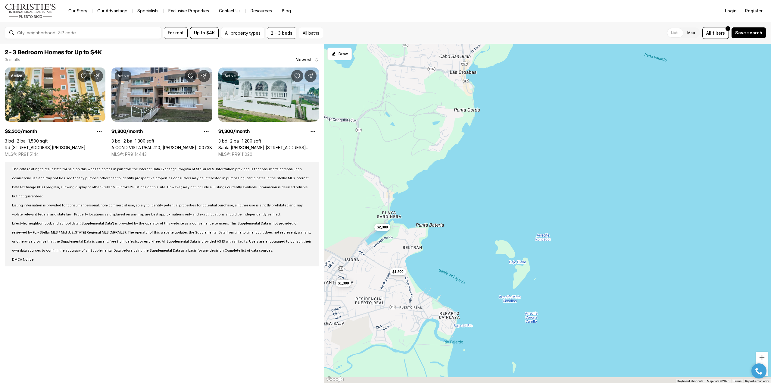
drag, startPoint x: 473, startPoint y: 268, endPoint x: 479, endPoint y: 157, distance: 111.6
click at [479, 157] on div "$2,300 $1,800 $1,300" at bounding box center [547, 213] width 447 height 339
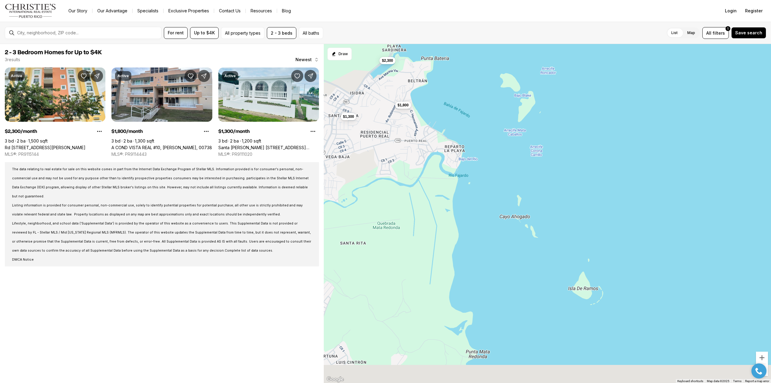
drag, startPoint x: 524, startPoint y: 246, endPoint x: 524, endPoint y: 141, distance: 105.7
click at [526, 149] on div "$2,300 $1,800 $1,300" at bounding box center [547, 213] width 447 height 339
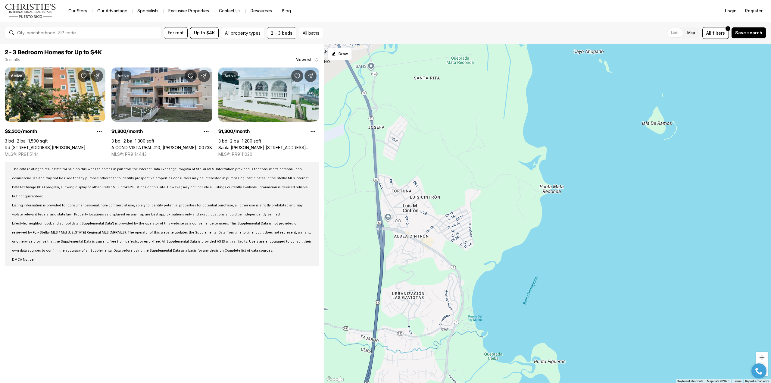
drag, startPoint x: 467, startPoint y: 226, endPoint x: 540, endPoint y: 65, distance: 176.9
click at [540, 65] on div "$2,300 $1,800 $1,300" at bounding box center [547, 213] width 447 height 339
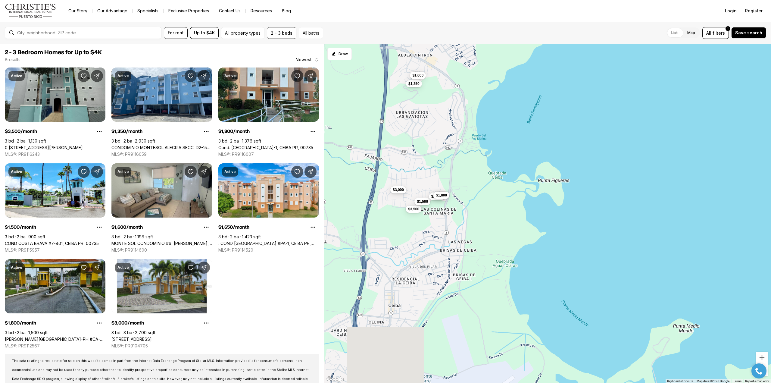
drag, startPoint x: 584, startPoint y: 238, endPoint x: 582, endPoint y: 43, distance: 194.6
click at [584, 45] on div "$3,500 $1,350 $1,800 $1,500 $1,600 $1,650 $1,800 $3,000" at bounding box center [547, 213] width 447 height 339
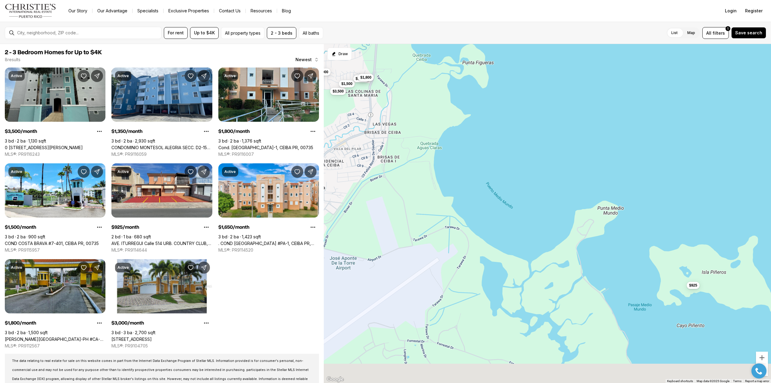
drag, startPoint x: 660, startPoint y: 182, endPoint x: 583, endPoint y: 83, distance: 124.7
click at [583, 83] on div "$3,500 $1,350 $1,800 $1,500 $1,650 $1,800 $3,000 $925" at bounding box center [547, 213] width 447 height 339
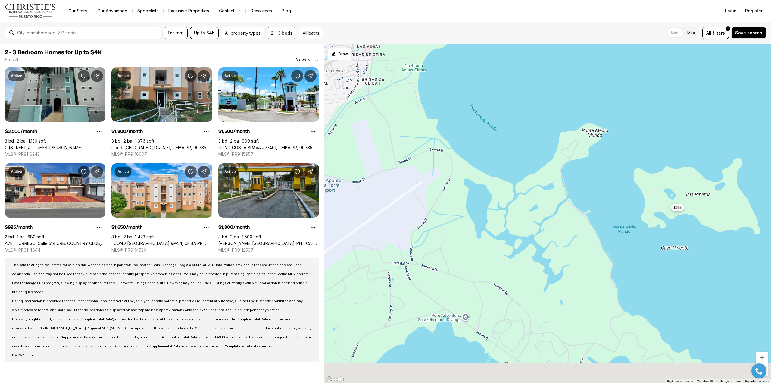
drag, startPoint x: 652, startPoint y: 185, endPoint x: 633, endPoint y: 92, distance: 94.9
click at [633, 92] on div "$3,500 $1,800 $1,500 $1,650 $1,800 $925" at bounding box center [547, 213] width 447 height 339
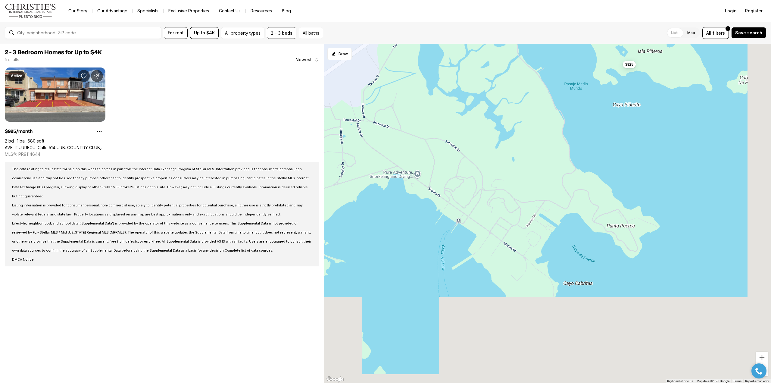
drag, startPoint x: 575, startPoint y: 191, endPoint x: 496, endPoint y: 14, distance: 193.1
click at [498, 18] on div "Go to: Homepage Our Story Our Advantage Specialists Exclusive Properties Contac…" at bounding box center [385, 191] width 771 height 383
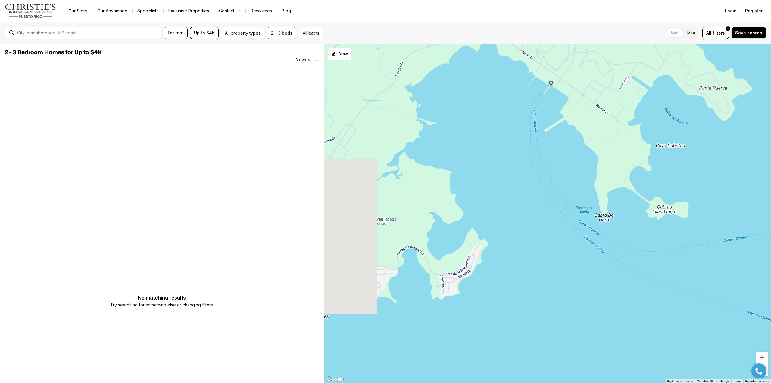
drag, startPoint x: 503, startPoint y: 231, endPoint x: 632, endPoint y: 143, distance: 155.9
click at [632, 143] on div at bounding box center [547, 213] width 447 height 339
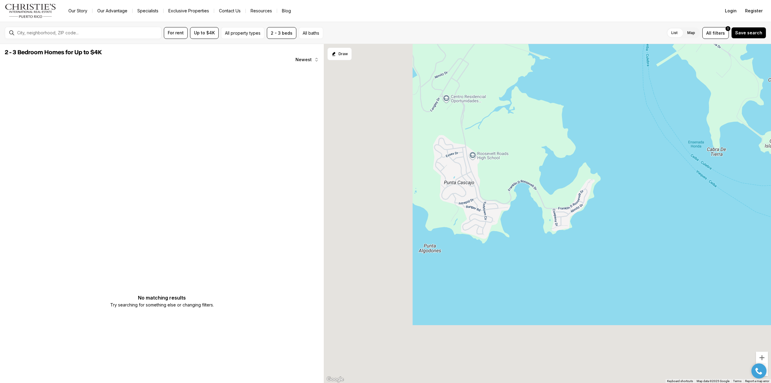
drag, startPoint x: 481, startPoint y: 209, endPoint x: 649, endPoint y: 106, distance: 198.0
click at [649, 106] on div at bounding box center [547, 213] width 447 height 339
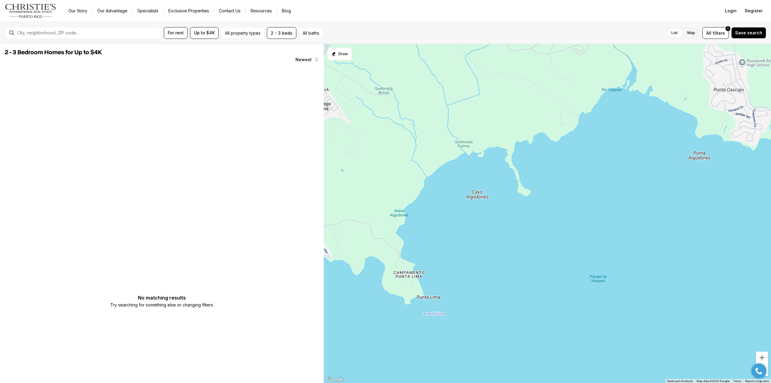
drag, startPoint x: 437, startPoint y: 151, endPoint x: 652, endPoint y: 102, distance: 220.7
click at [652, 102] on div at bounding box center [547, 213] width 447 height 339
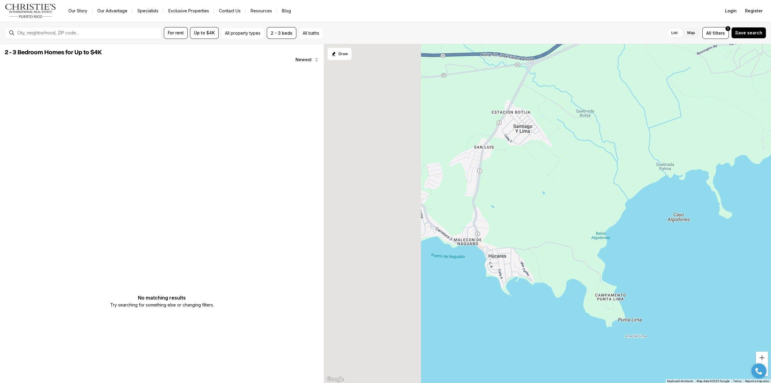
drag, startPoint x: 477, startPoint y: 192, endPoint x: 687, endPoint y: 214, distance: 211.2
click at [687, 214] on div at bounding box center [547, 213] width 447 height 339
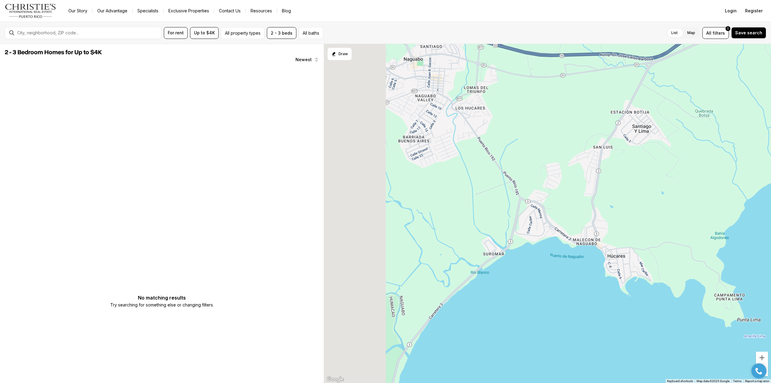
drag, startPoint x: 480, startPoint y: 199, endPoint x: 696, endPoint y: 191, distance: 215.6
click at [696, 191] on div at bounding box center [547, 213] width 447 height 339
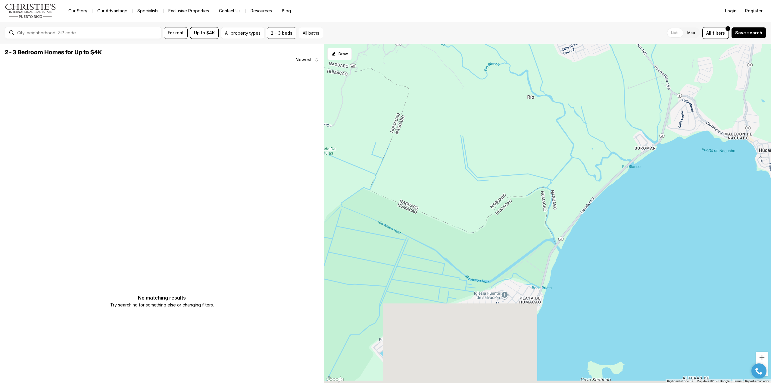
drag, startPoint x: 607, startPoint y: 282, endPoint x: 673, endPoint y: 170, distance: 130.3
click at [672, 170] on div at bounding box center [547, 213] width 447 height 339
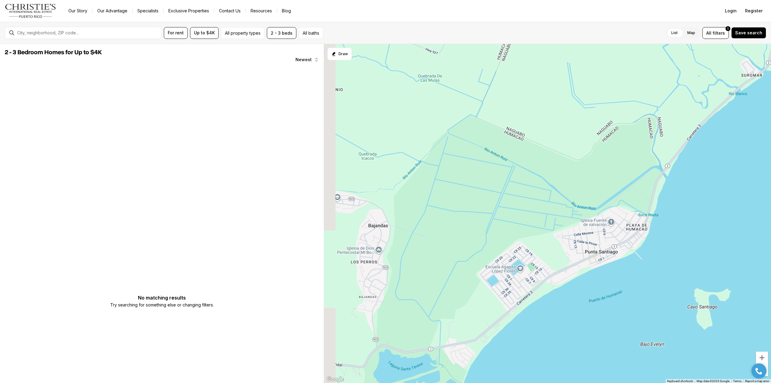
drag, startPoint x: 440, startPoint y: 123, endPoint x: 550, endPoint y: 63, distance: 125.1
click at [550, 63] on div at bounding box center [547, 213] width 447 height 339
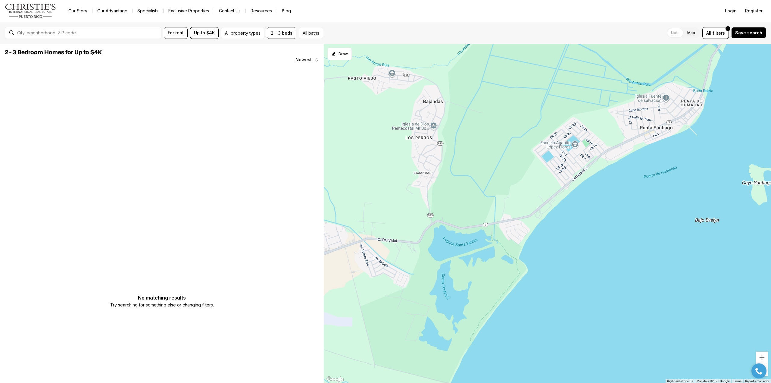
drag, startPoint x: 488, startPoint y: 192, endPoint x: 554, endPoint y: 62, distance: 145.2
click at [554, 63] on div at bounding box center [547, 213] width 447 height 339
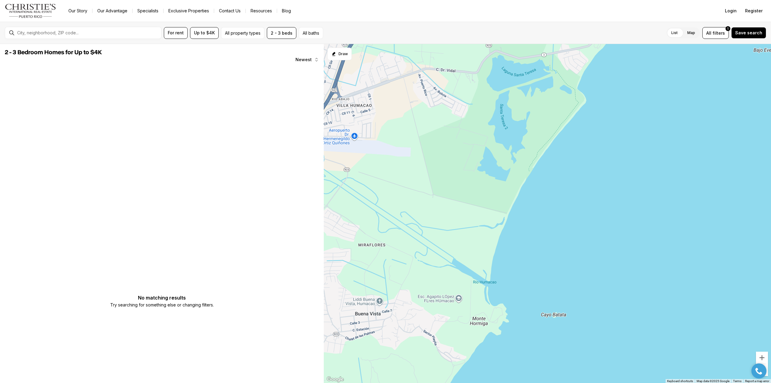
drag, startPoint x: 516, startPoint y: 199, endPoint x: 567, endPoint y: 25, distance: 181.8
click at [567, 26] on div "For rent Up to $4K All property types 2 - 3 beds All baths List Map List Map Al…" at bounding box center [385, 202] width 771 height 361
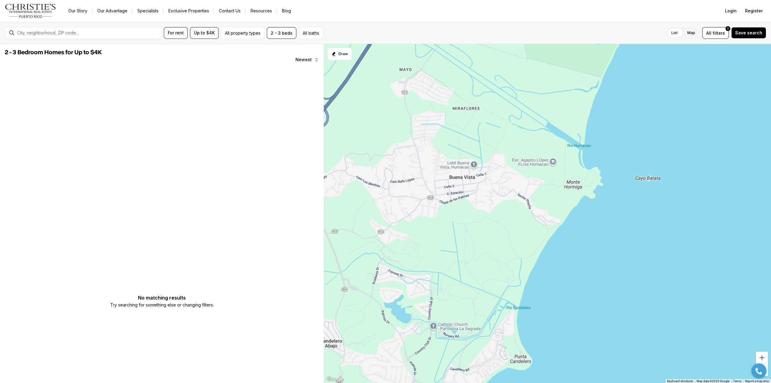
drag, startPoint x: 596, startPoint y: 179, endPoint x: 696, endPoint y: 59, distance: 156.1
click at [696, 59] on div at bounding box center [547, 213] width 447 height 339
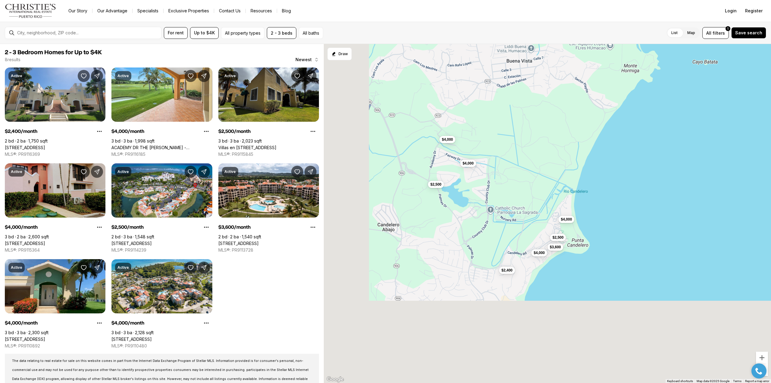
drag, startPoint x: 605, startPoint y: 268, endPoint x: 676, endPoint y: 109, distance: 174.2
click at [676, 109] on div "$2,400 $4,000 $2,500 $4,000 $2,500 $3,600 $4,000 $4,000" at bounding box center [547, 213] width 447 height 339
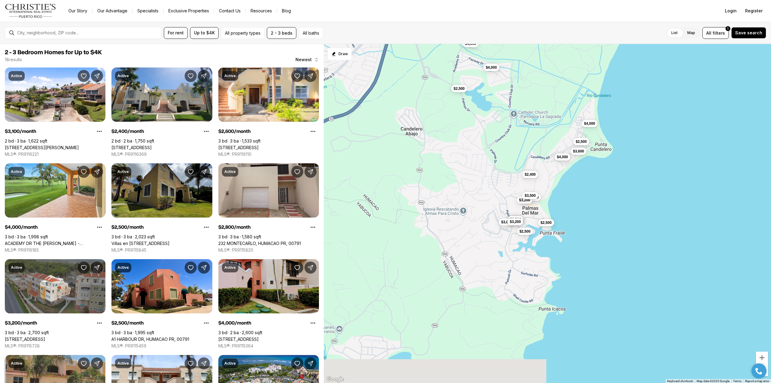
drag, startPoint x: 464, startPoint y: 242, endPoint x: 488, endPoint y: 175, distance: 71.8
click at [488, 175] on div "$2,400 $4,000 $2,500 $4,000 $2,500 $3,600 $4,000 $4,000 $3,100 $2,600 $2,500 $2…" at bounding box center [547, 213] width 447 height 339
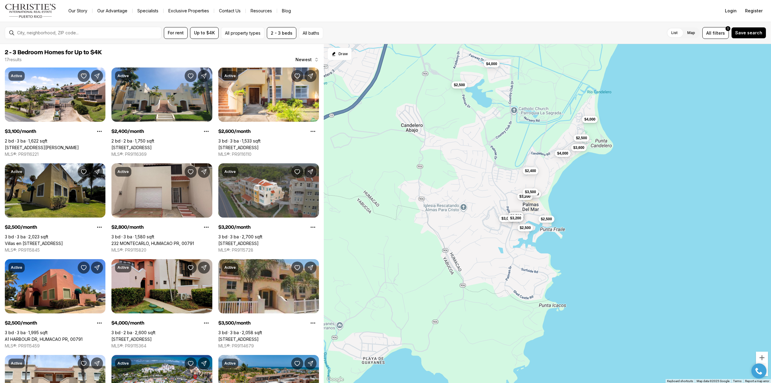
click at [589, 120] on span "$4,000" at bounding box center [589, 119] width 11 height 5
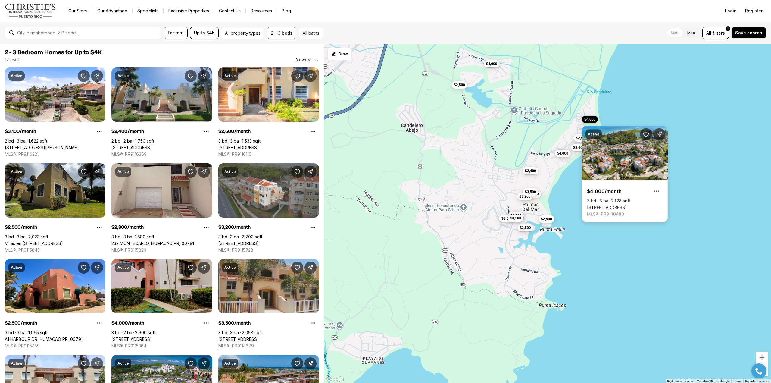
click at [589, 120] on div "Active $4,000/month 3 bd 3 ba 2,128 sqft 75 OCEAN DR #0311, HUMACAO PR, 00791 M…" at bounding box center [625, 170] width 86 height 104
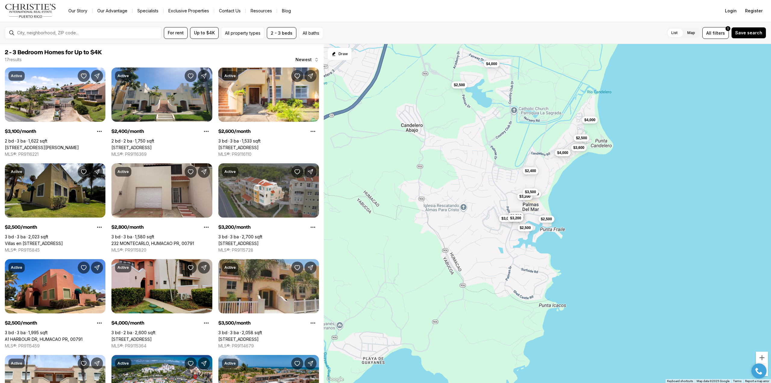
click at [561, 156] on button "$4,000" at bounding box center [563, 152] width 16 height 7
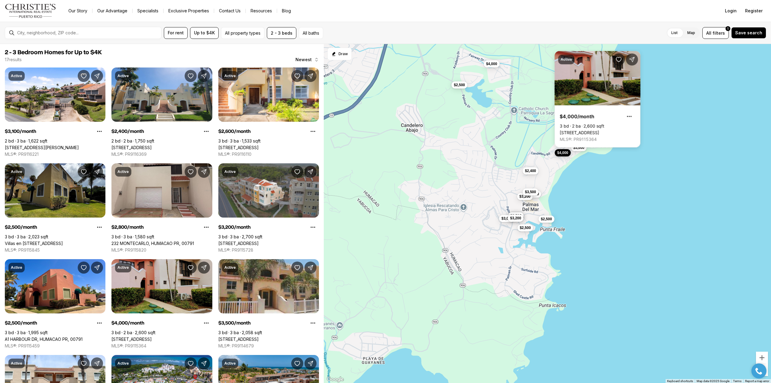
click at [561, 150] on button "$4,000" at bounding box center [563, 152] width 16 height 7
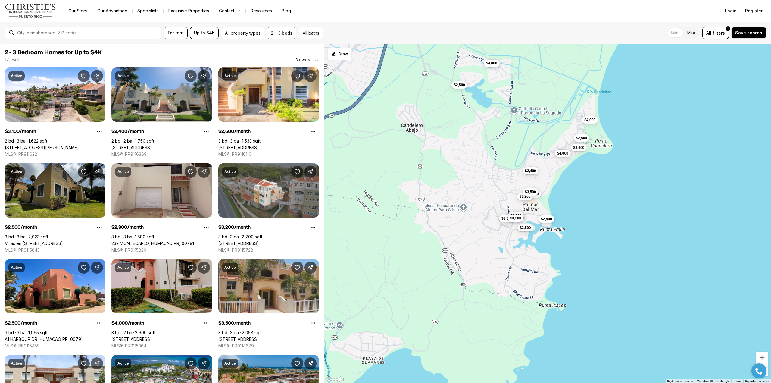
click at [493, 64] on span "$4,000" at bounding box center [491, 63] width 11 height 5
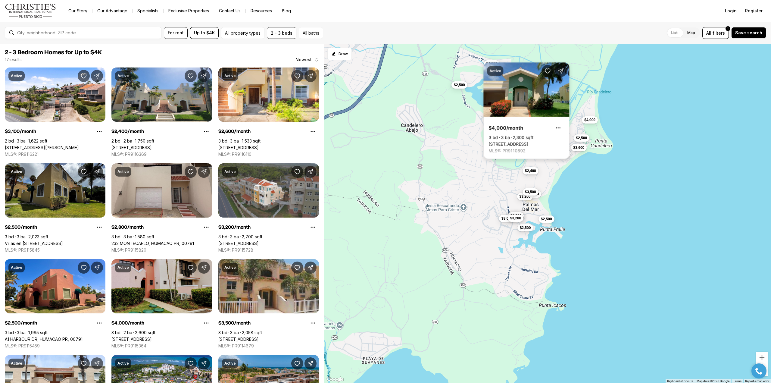
click at [493, 64] on div "Active $4,000/month 3 bd 3 ba 2,300 sqft 111 CALLE, HUMACAO PR, 00791 MLS®: PR9…" at bounding box center [526, 110] width 86 height 96
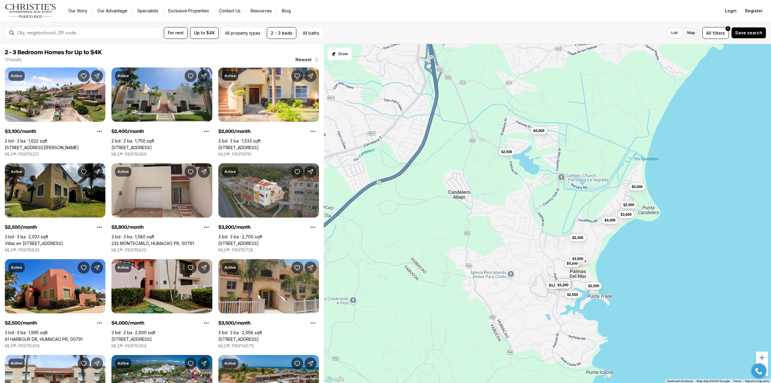
drag, startPoint x: 455, startPoint y: 135, endPoint x: 508, endPoint y: 205, distance: 88.1
click at [508, 205] on div "$2,400 $2,500 $4,000 $2,500 $3,600 $4,000 $4,000 $3,100 $2,600 $2,500 $2,800 $3…" at bounding box center [547, 213] width 447 height 339
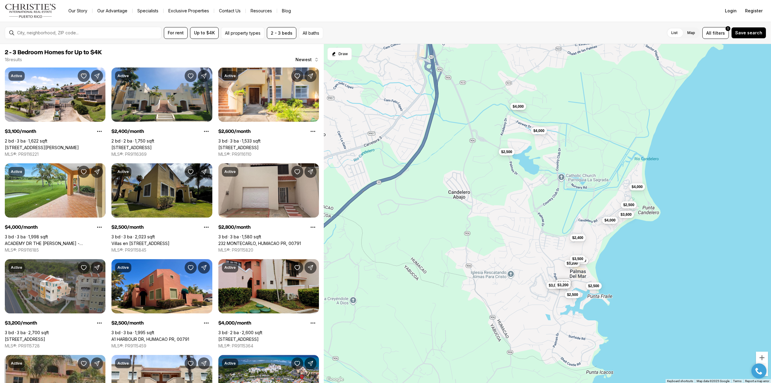
click at [518, 108] on span "$4,000" at bounding box center [518, 106] width 11 height 5
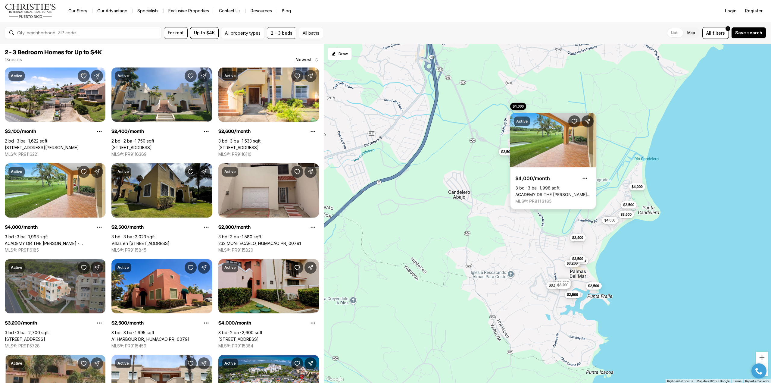
click at [549, 192] on link "ACADEMY DR THE WOODS - PALMAS DEL MAR #16, HUMACAO PR, 00791" at bounding box center [553, 194] width 76 height 5
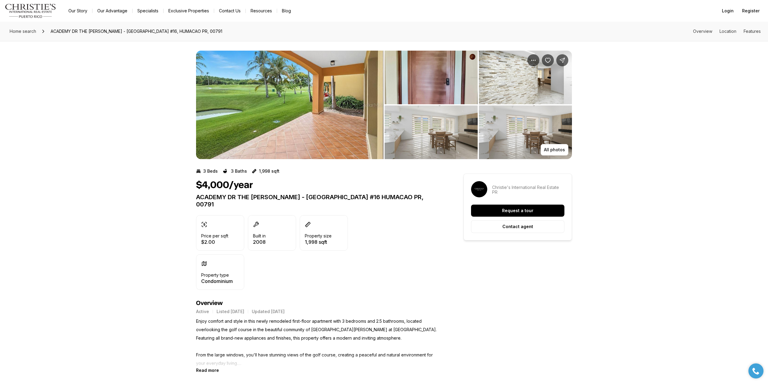
click at [236, 121] on img "View image gallery" at bounding box center [289, 105] width 187 height 108
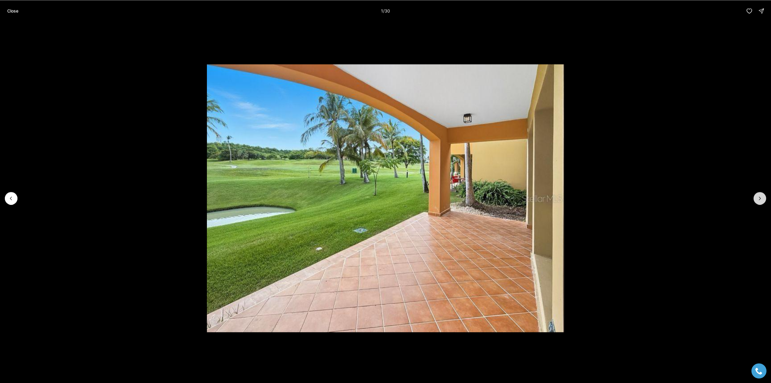
click at [759, 200] on icon "Next slide" at bounding box center [760, 198] width 6 height 6
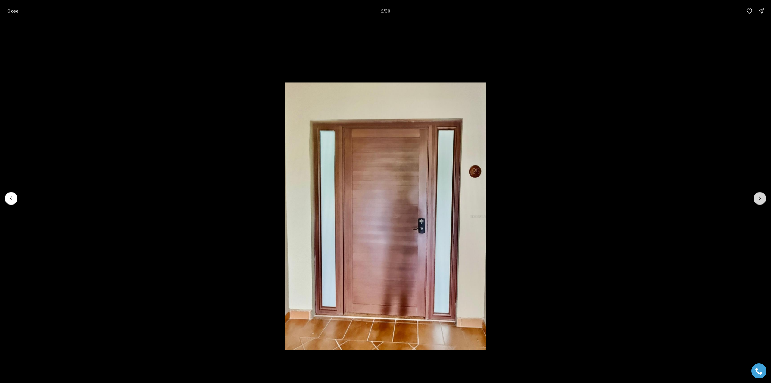
click at [759, 200] on icon "Next slide" at bounding box center [760, 198] width 6 height 6
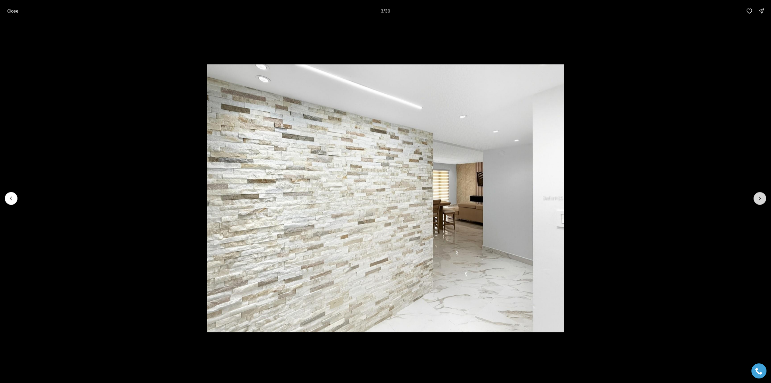
click at [759, 200] on icon "Next slide" at bounding box center [760, 198] width 6 height 6
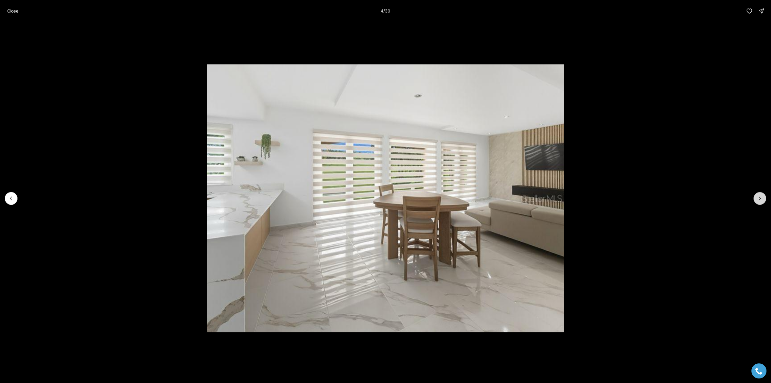
click at [759, 200] on icon "Next slide" at bounding box center [760, 198] width 6 height 6
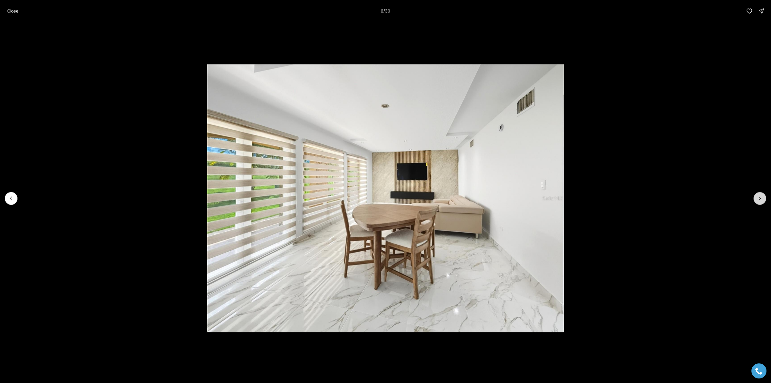
click at [759, 200] on icon "Next slide" at bounding box center [760, 198] width 6 height 6
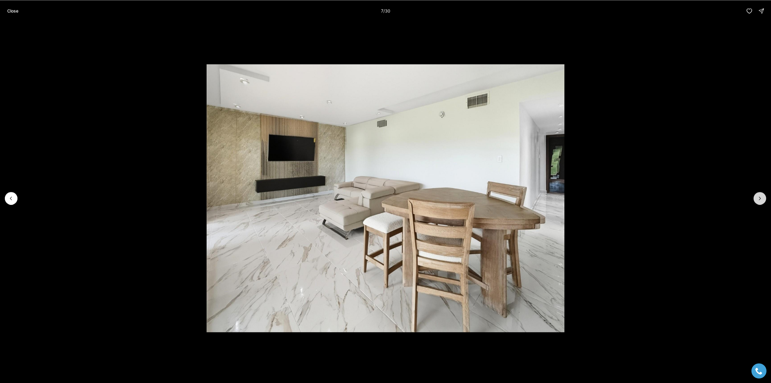
click at [759, 200] on icon "Next slide" at bounding box center [760, 198] width 6 height 6
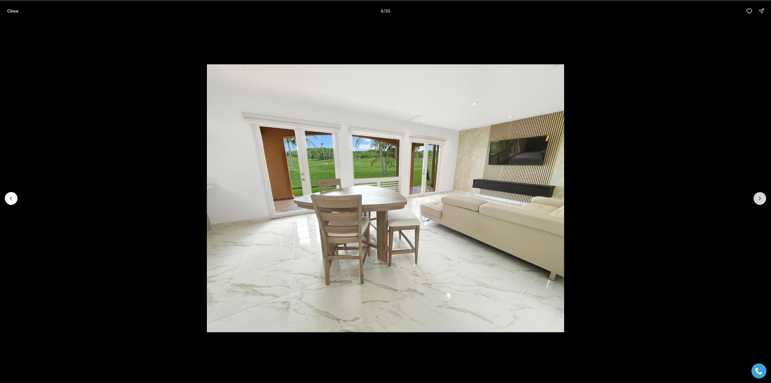
click at [759, 200] on icon "Next slide" at bounding box center [760, 198] width 6 height 6
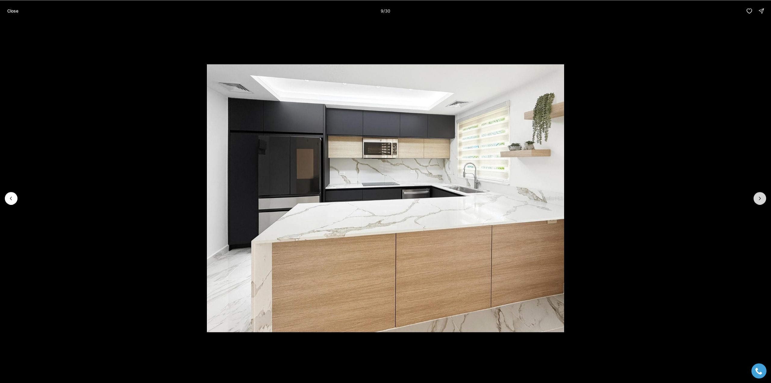
click at [759, 200] on icon "Next slide" at bounding box center [760, 198] width 6 height 6
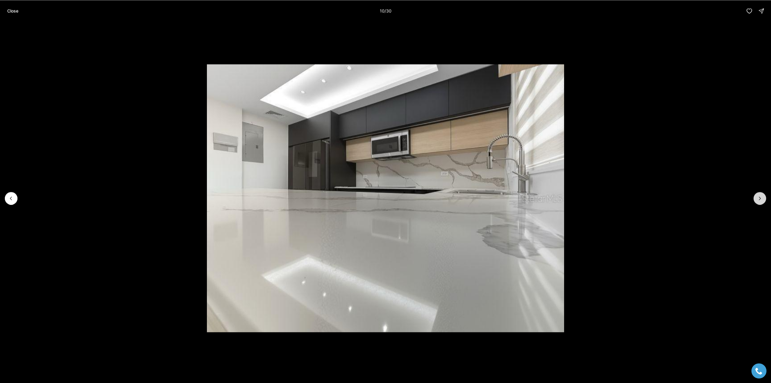
click at [759, 200] on icon "Next slide" at bounding box center [760, 198] width 6 height 6
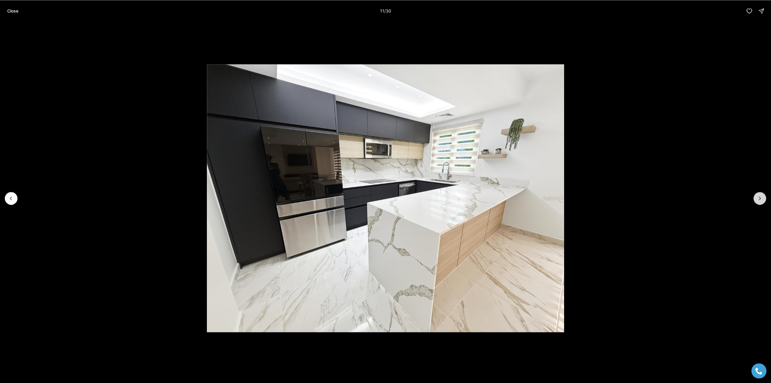
click at [759, 200] on icon "Next slide" at bounding box center [760, 198] width 6 height 6
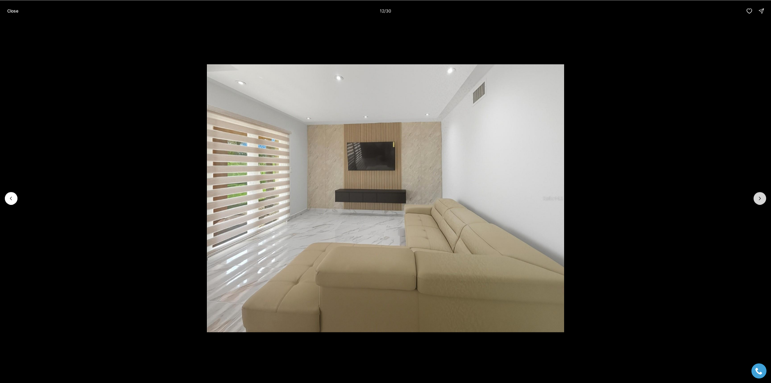
click at [759, 200] on icon "Next slide" at bounding box center [760, 198] width 6 height 6
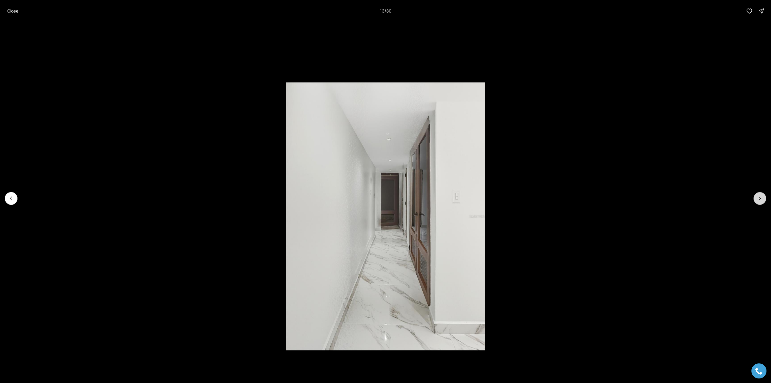
click at [759, 200] on icon "Next slide" at bounding box center [760, 198] width 6 height 6
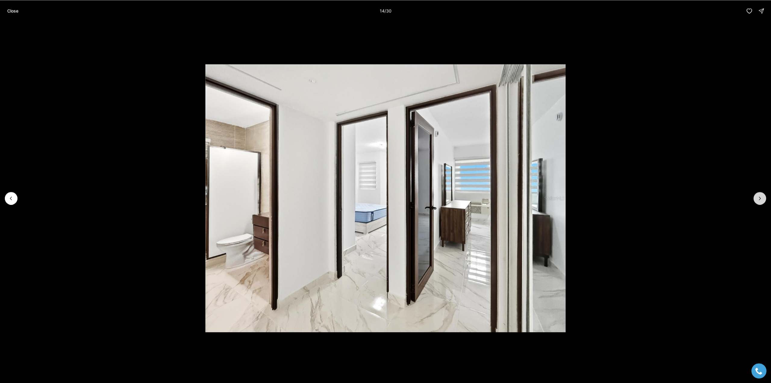
click at [759, 200] on icon "Next slide" at bounding box center [760, 198] width 6 height 6
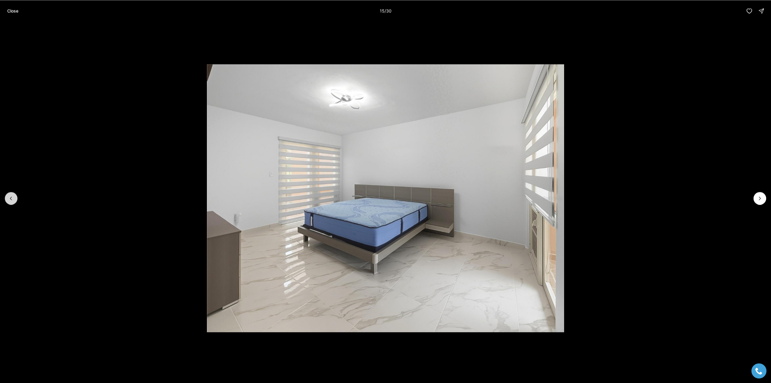
click at [13, 196] on icon "Previous slide" at bounding box center [11, 198] width 6 height 6
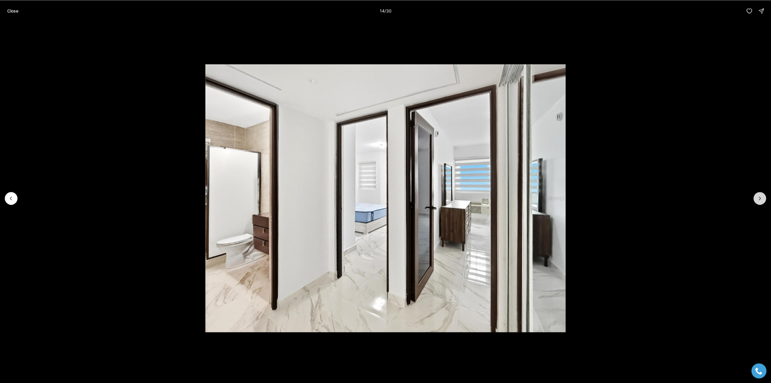
click at [760, 199] on icon "Next slide" at bounding box center [760, 198] width 2 height 3
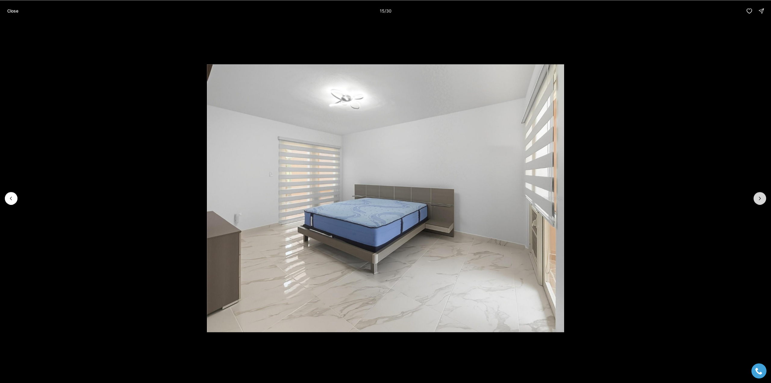
click at [760, 199] on icon "Next slide" at bounding box center [760, 198] width 2 height 3
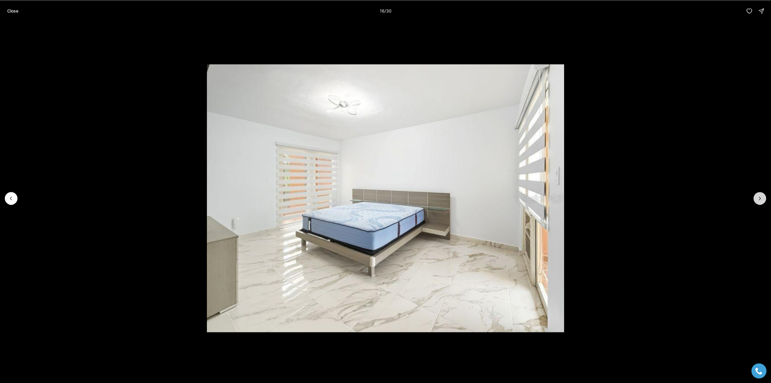
click at [760, 199] on icon "Next slide" at bounding box center [760, 198] width 2 height 3
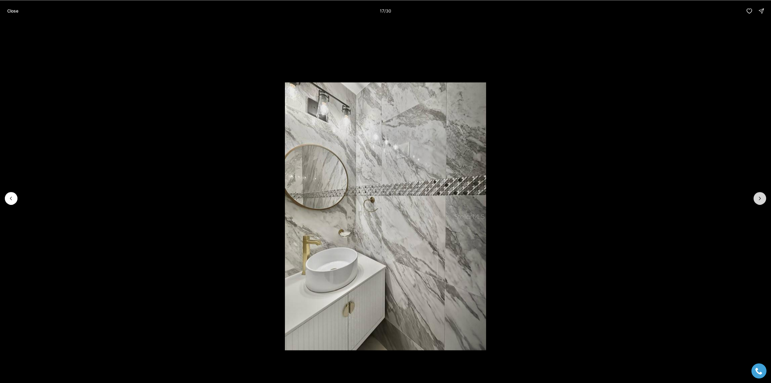
click at [760, 199] on icon "Next slide" at bounding box center [760, 198] width 2 height 3
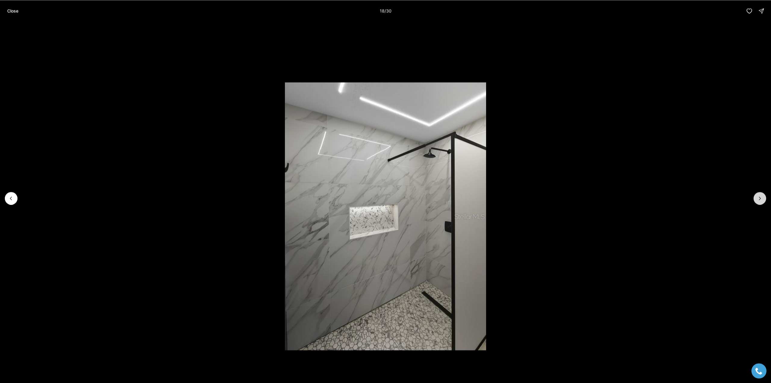
click at [760, 199] on icon "Next slide" at bounding box center [760, 198] width 2 height 3
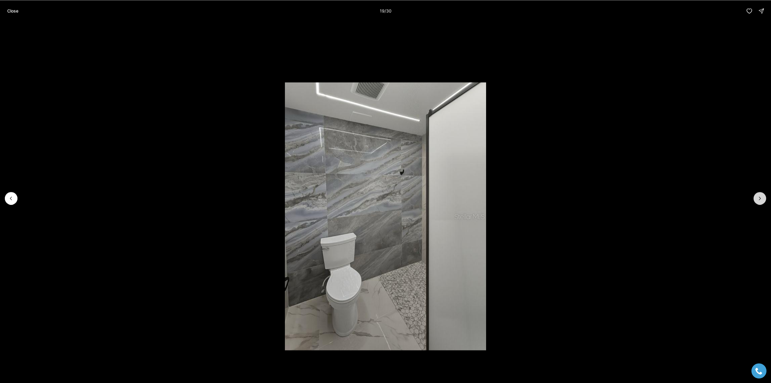
click at [760, 199] on icon "Next slide" at bounding box center [760, 198] width 2 height 3
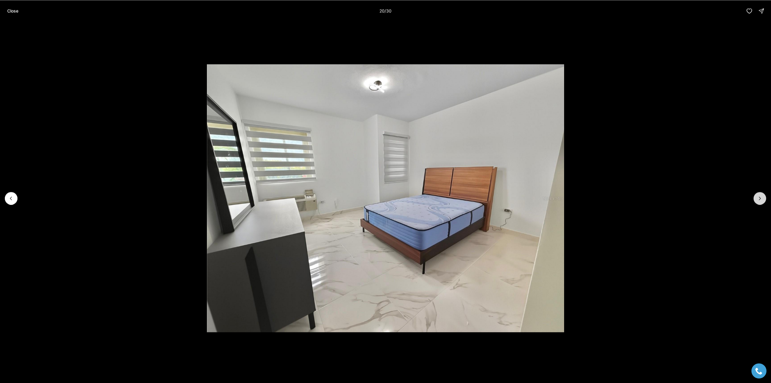
click at [760, 199] on icon "Next slide" at bounding box center [760, 198] width 2 height 3
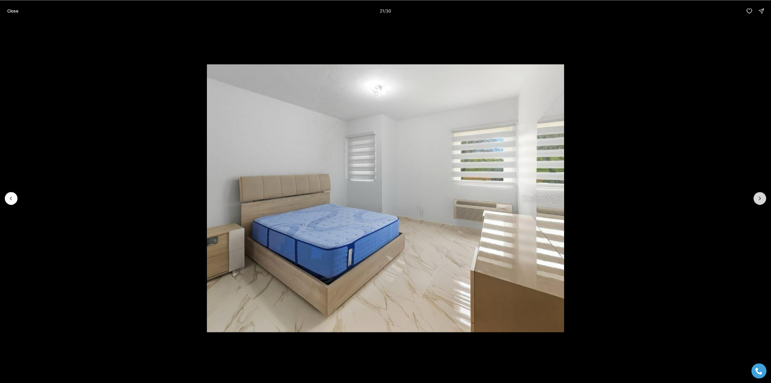
click at [760, 199] on icon "Next slide" at bounding box center [760, 198] width 2 height 3
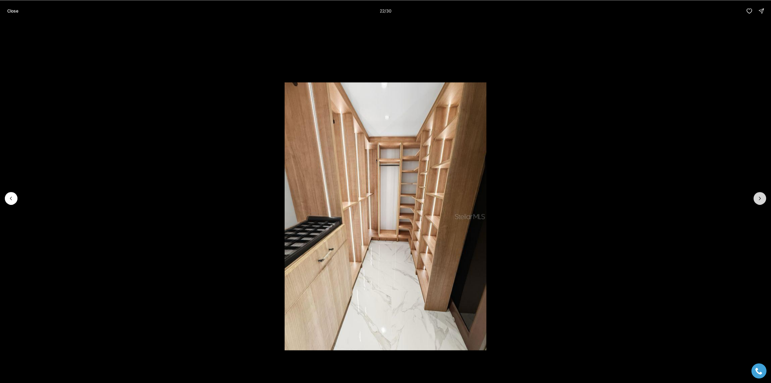
click at [760, 199] on icon "Next slide" at bounding box center [760, 198] width 2 height 3
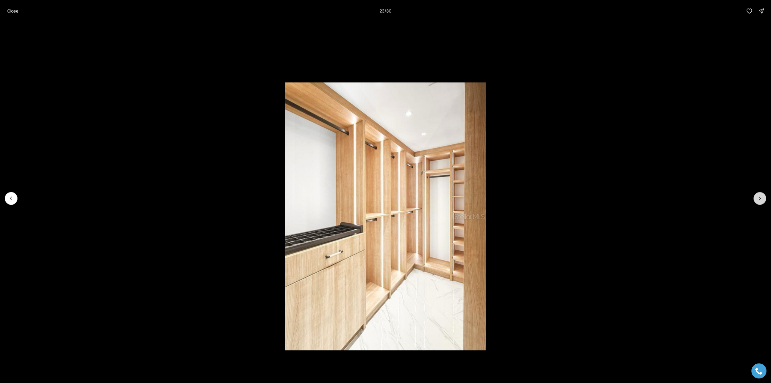
click at [760, 199] on icon "Next slide" at bounding box center [760, 198] width 2 height 3
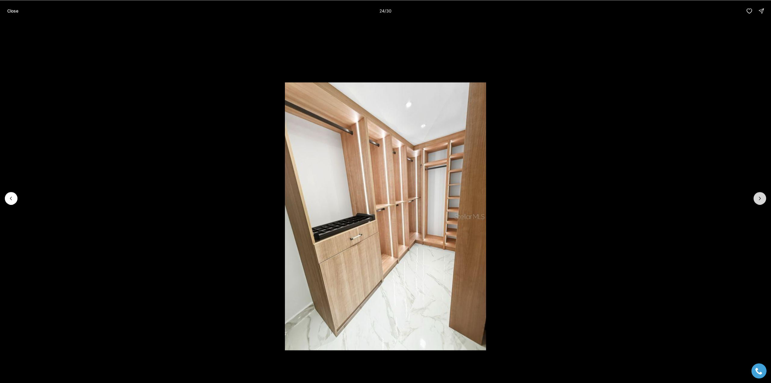
click at [760, 199] on icon "Next slide" at bounding box center [760, 198] width 2 height 3
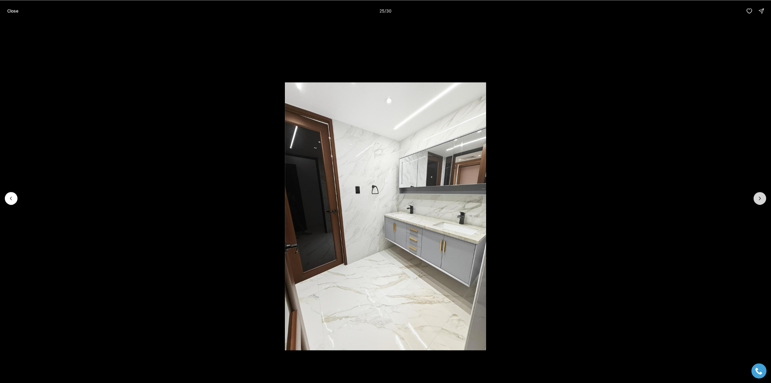
click at [760, 199] on icon "Next slide" at bounding box center [760, 198] width 2 height 3
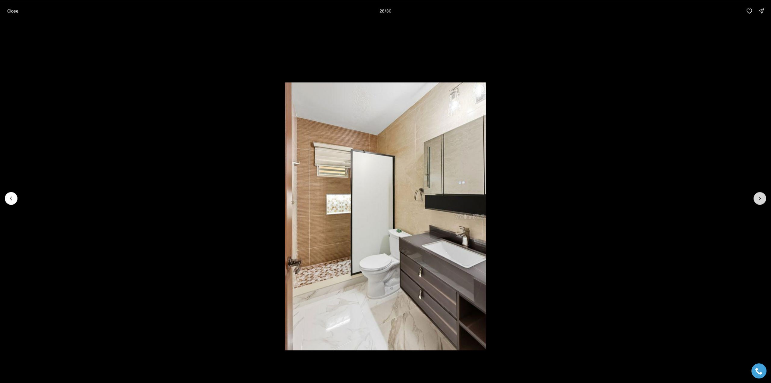
click at [760, 199] on icon "Next slide" at bounding box center [760, 198] width 2 height 3
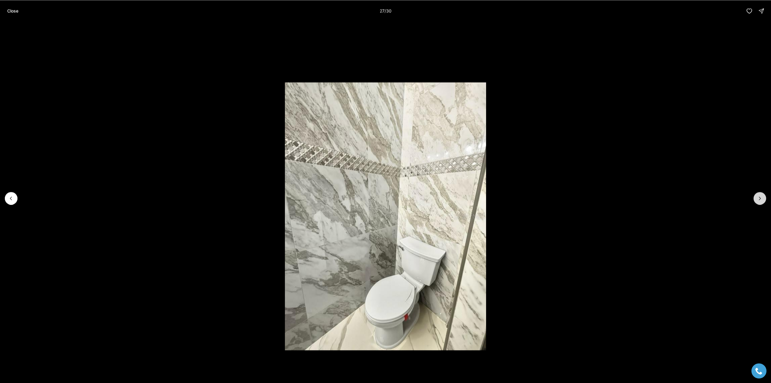
click at [760, 199] on icon "Next slide" at bounding box center [760, 198] width 2 height 3
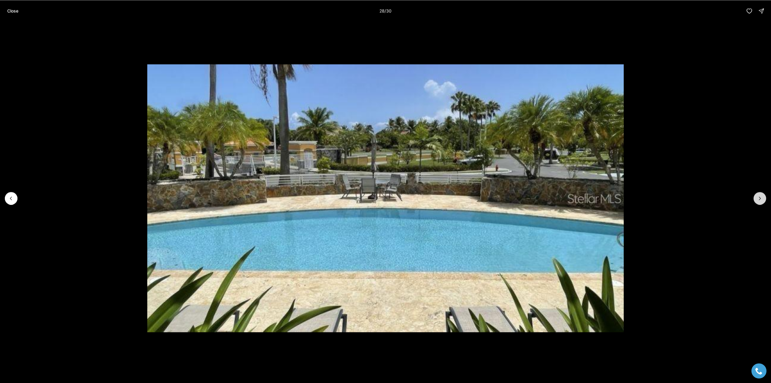
click at [760, 199] on icon "Next slide" at bounding box center [760, 198] width 2 height 3
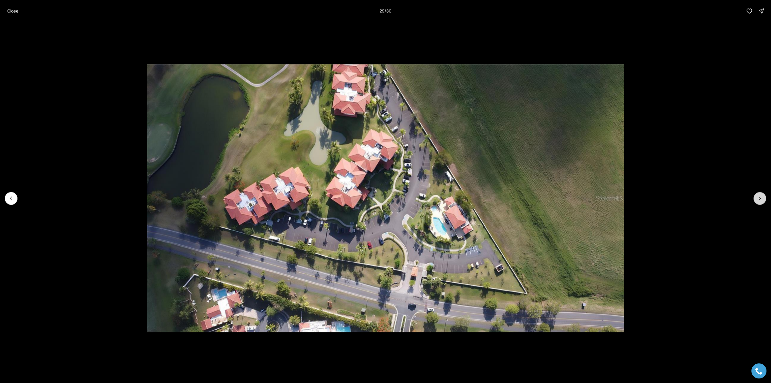
click at [760, 199] on icon "Next slide" at bounding box center [760, 198] width 2 height 3
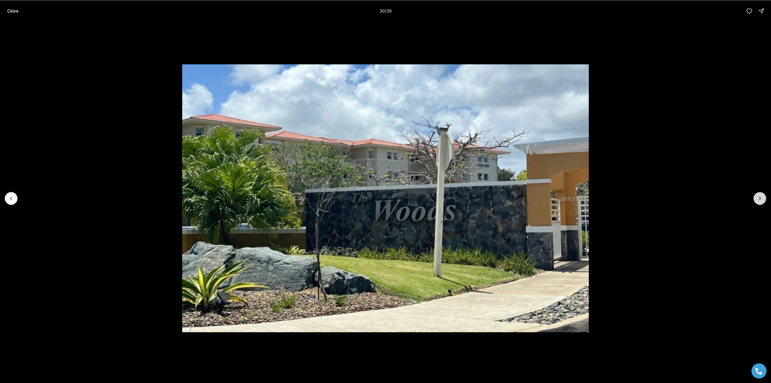
click at [760, 199] on div at bounding box center [760, 198] width 13 height 13
click at [13, 14] on button "Close" at bounding box center [13, 11] width 18 height 12
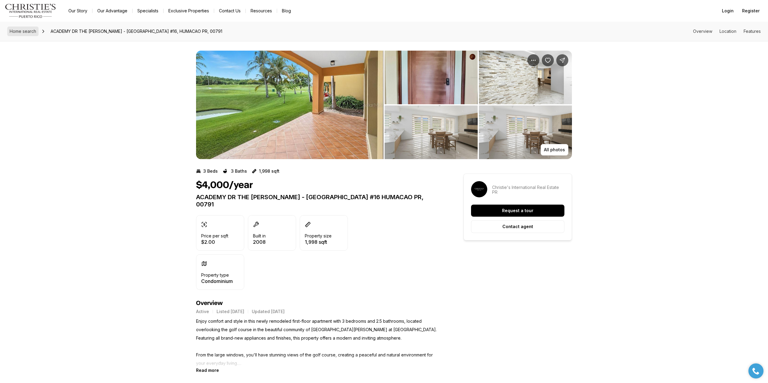
click at [23, 36] on link "Home search" at bounding box center [22, 32] width 31 height 10
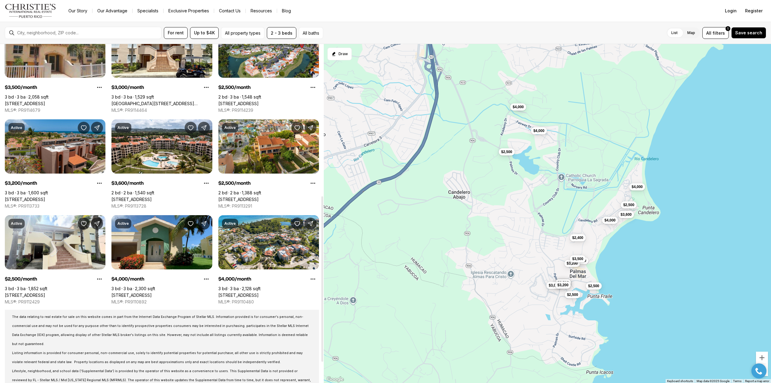
scroll to position [354, 0]
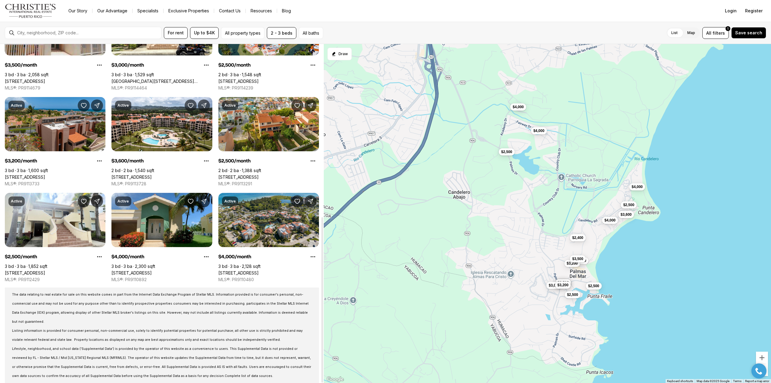
click at [247, 270] on link "[STREET_ADDRESS]" at bounding box center [238, 272] width 40 height 5
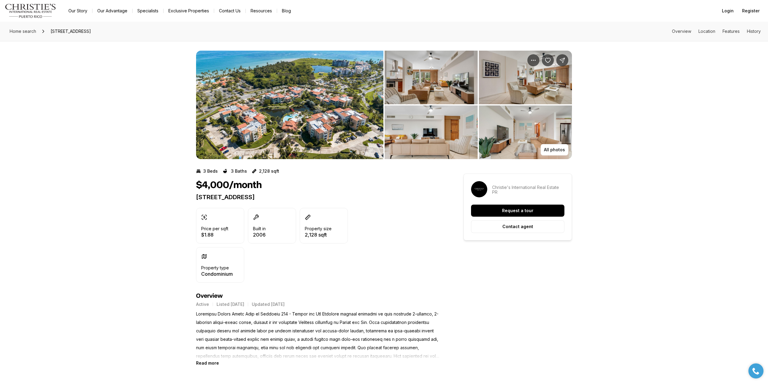
click at [206, 361] on b "Read more" at bounding box center [207, 362] width 23 height 5
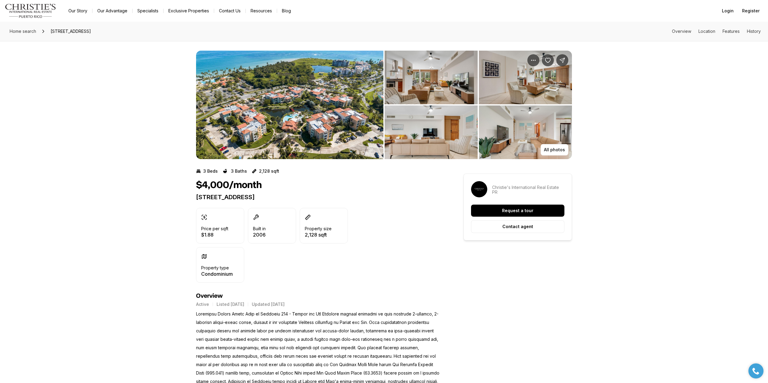
click at [430, 85] on img "View image gallery" at bounding box center [431, 78] width 93 height 54
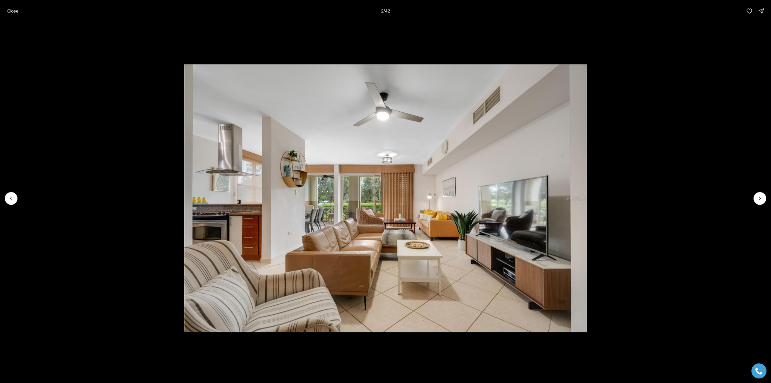
click at [765, 203] on li "2 of 42" at bounding box center [385, 198] width 771 height 353
click at [758, 199] on icon "Next slide" at bounding box center [760, 198] width 6 height 6
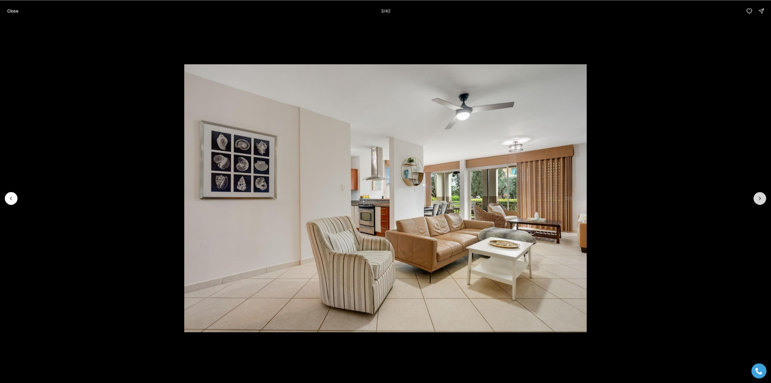
click at [758, 199] on icon "Next slide" at bounding box center [760, 198] width 6 height 6
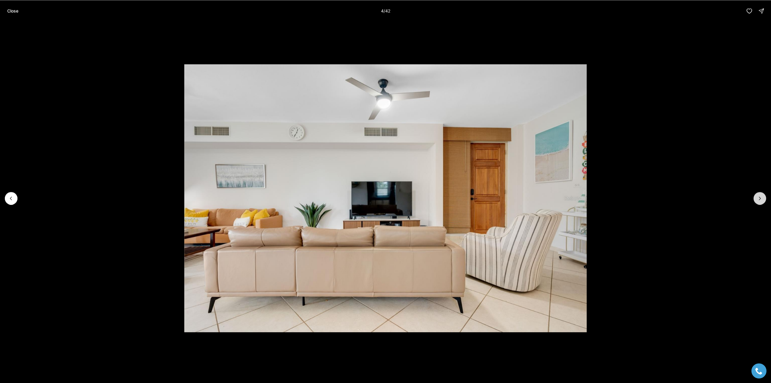
click at [758, 199] on icon "Next slide" at bounding box center [760, 198] width 6 height 6
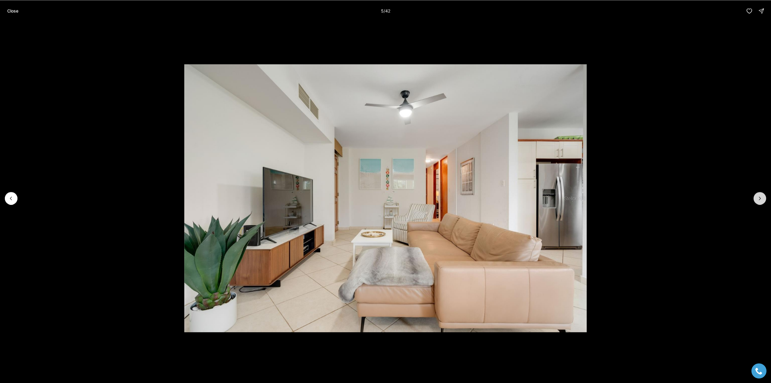
click at [758, 199] on icon "Next slide" at bounding box center [760, 198] width 6 height 6
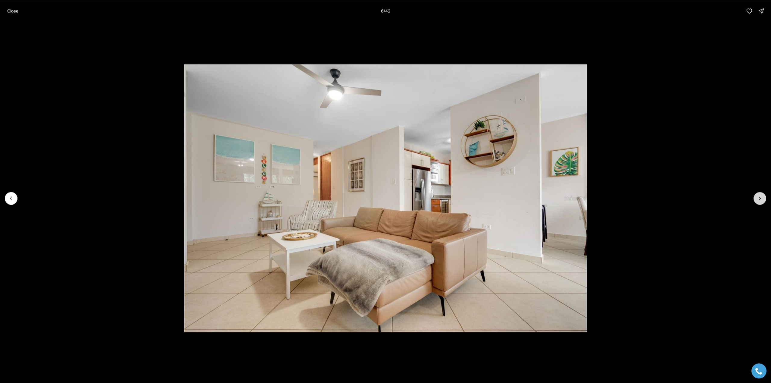
click at [758, 199] on icon "Next slide" at bounding box center [760, 198] width 6 height 6
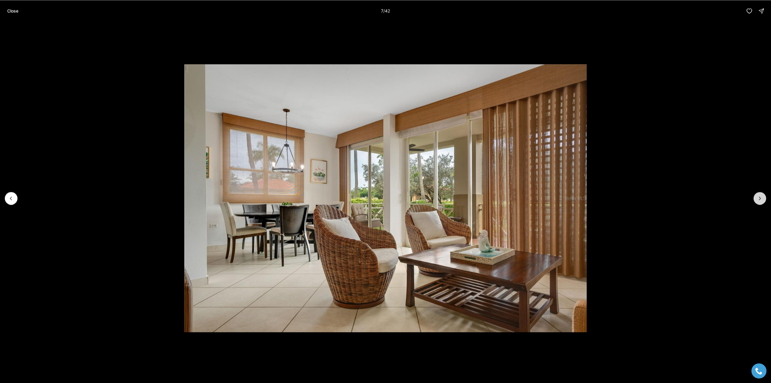
click at [758, 199] on icon "Next slide" at bounding box center [760, 198] width 6 height 6
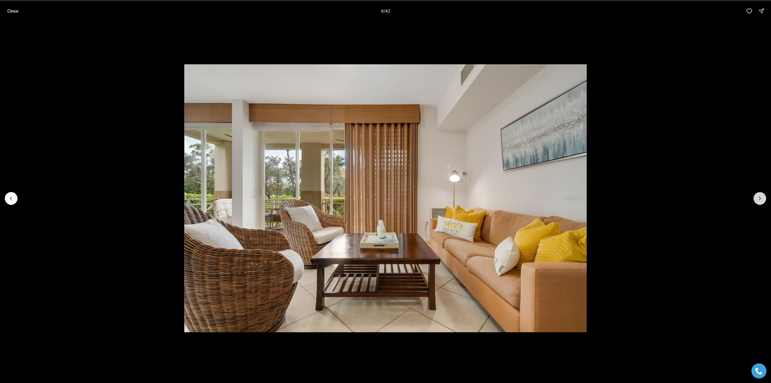
click at [758, 199] on icon "Next slide" at bounding box center [760, 198] width 6 height 6
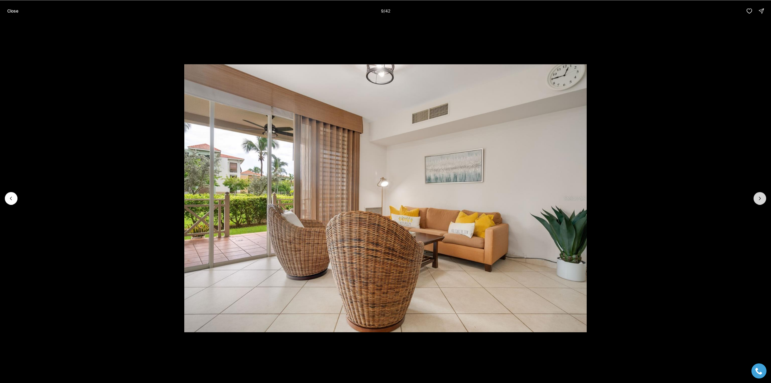
click at [758, 199] on icon "Next slide" at bounding box center [760, 198] width 6 height 6
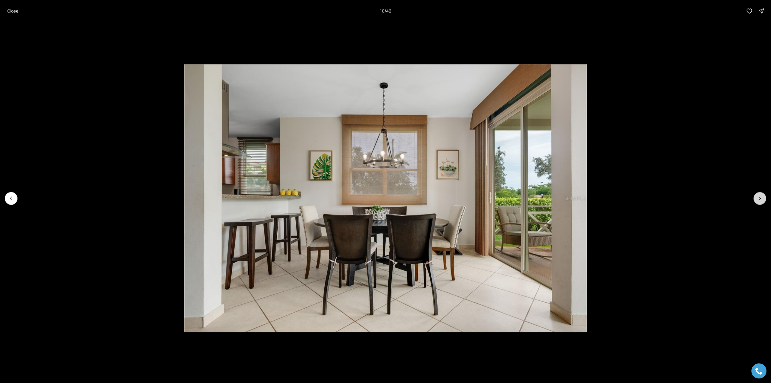
click at [758, 199] on icon "Next slide" at bounding box center [760, 198] width 6 height 6
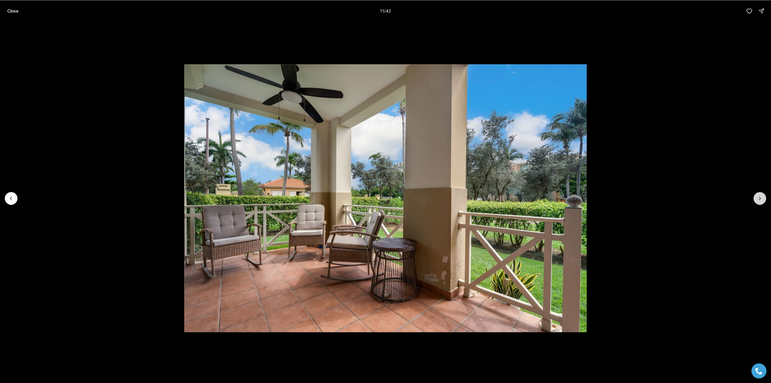
click at [758, 199] on icon "Next slide" at bounding box center [760, 198] width 6 height 6
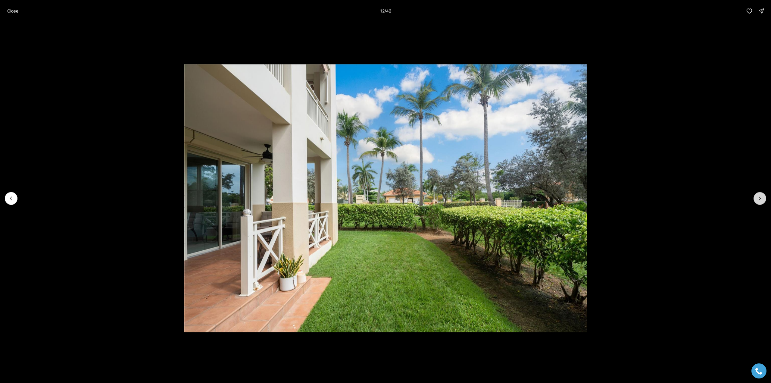
click at [758, 199] on icon "Next slide" at bounding box center [760, 198] width 6 height 6
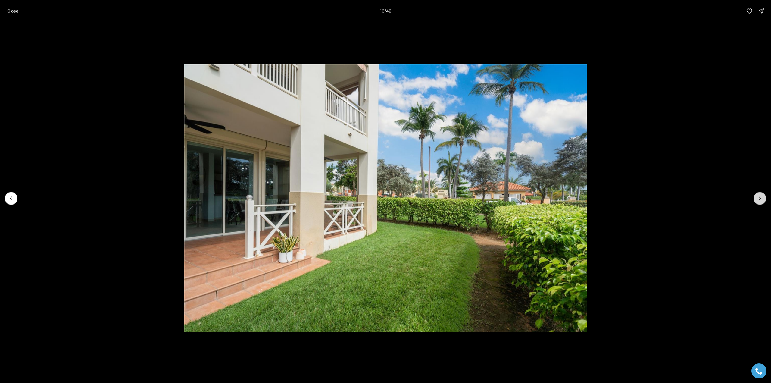
click at [758, 199] on icon "Next slide" at bounding box center [760, 198] width 6 height 6
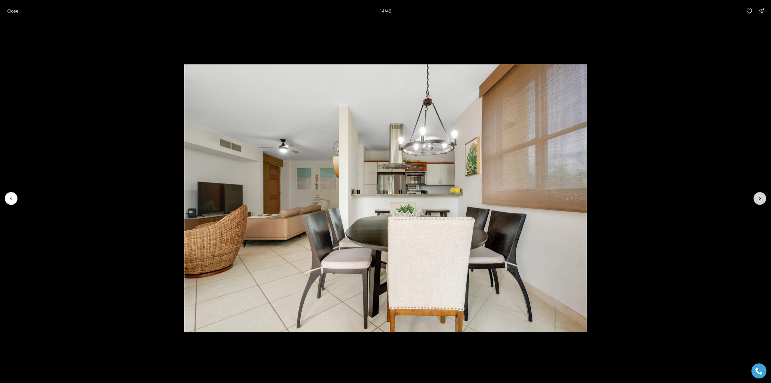
click at [758, 199] on icon "Next slide" at bounding box center [760, 198] width 6 height 6
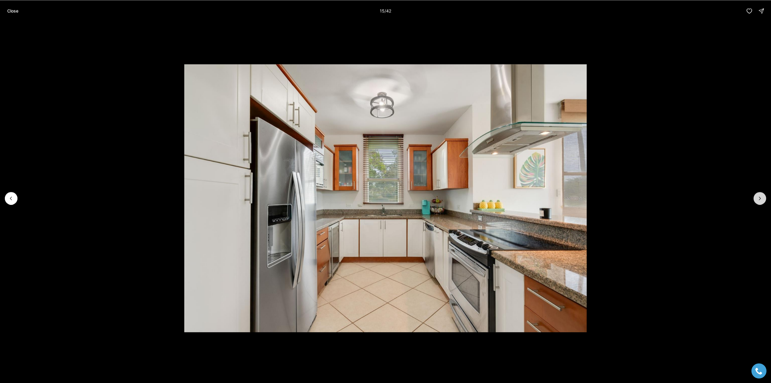
click at [758, 199] on icon "Next slide" at bounding box center [760, 198] width 6 height 6
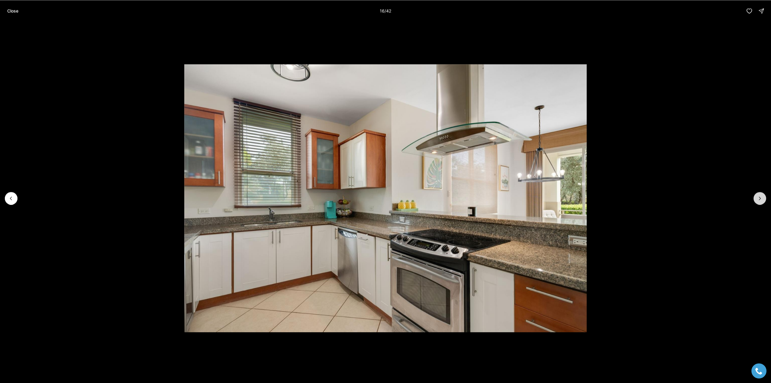
click at [758, 199] on icon "Next slide" at bounding box center [760, 198] width 6 height 6
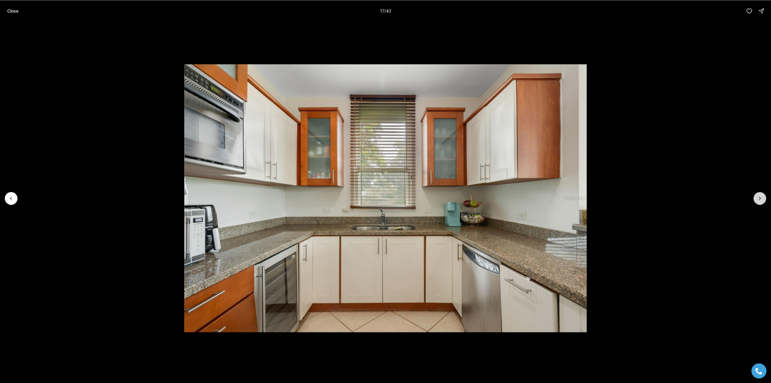
click at [758, 199] on icon "Next slide" at bounding box center [760, 198] width 6 height 6
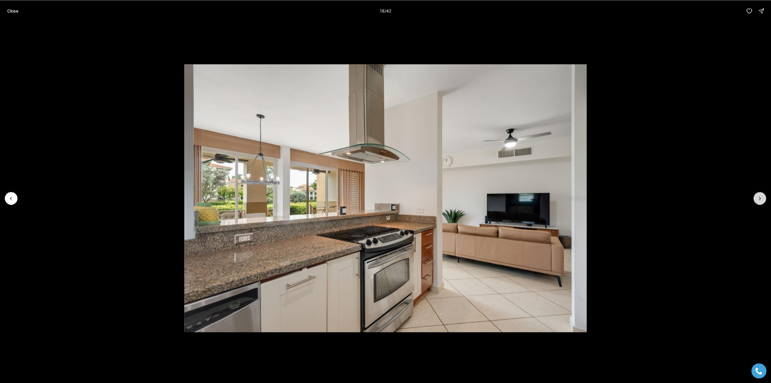
click at [758, 199] on icon "Next slide" at bounding box center [760, 198] width 6 height 6
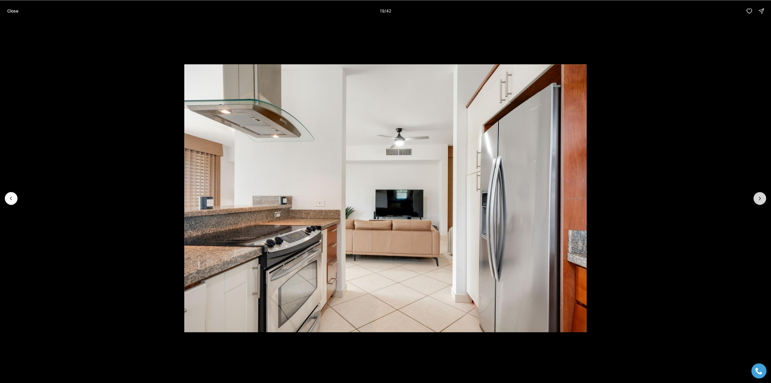
click at [758, 199] on icon "Next slide" at bounding box center [760, 198] width 6 height 6
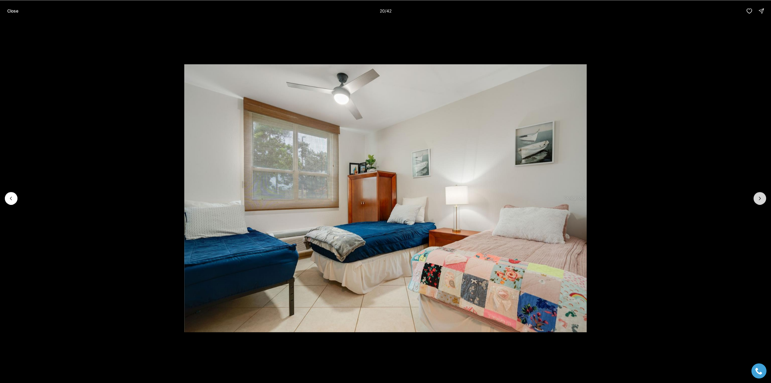
click at [758, 199] on icon "Next slide" at bounding box center [760, 198] width 6 height 6
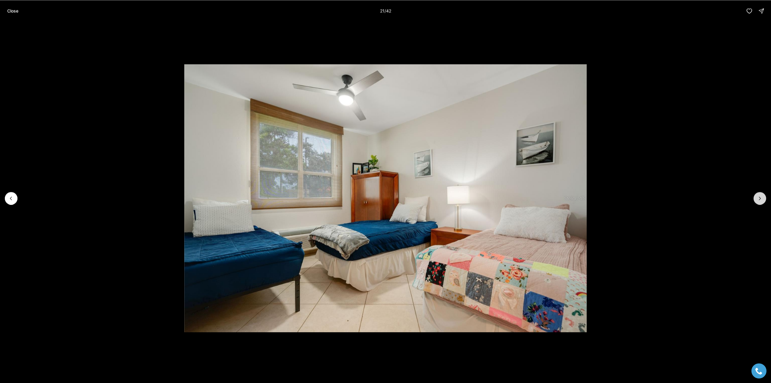
click at [758, 199] on icon "Next slide" at bounding box center [760, 198] width 6 height 6
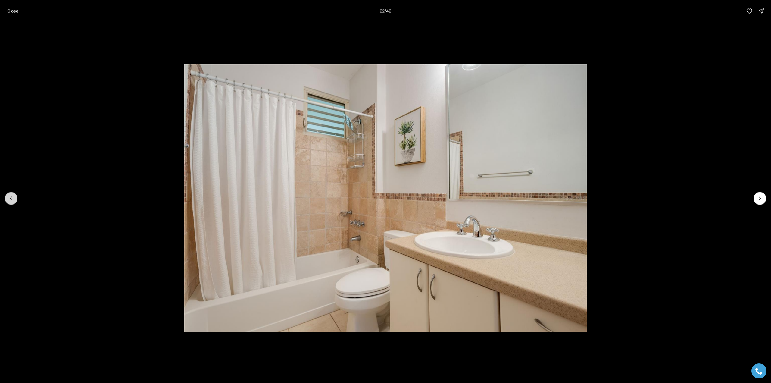
click at [12, 199] on icon "Previous slide" at bounding box center [11, 198] width 6 height 6
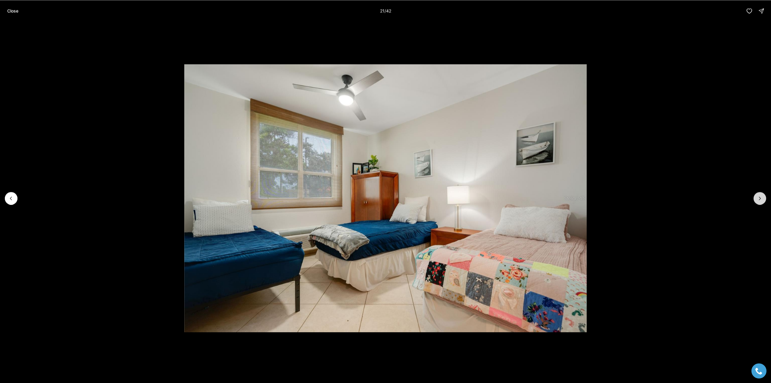
click at [760, 203] on button "Next slide" at bounding box center [760, 198] width 13 height 13
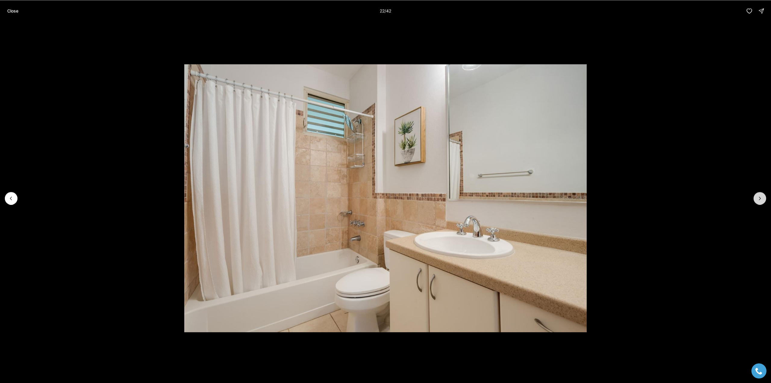
click at [760, 203] on button "Next slide" at bounding box center [760, 198] width 13 height 13
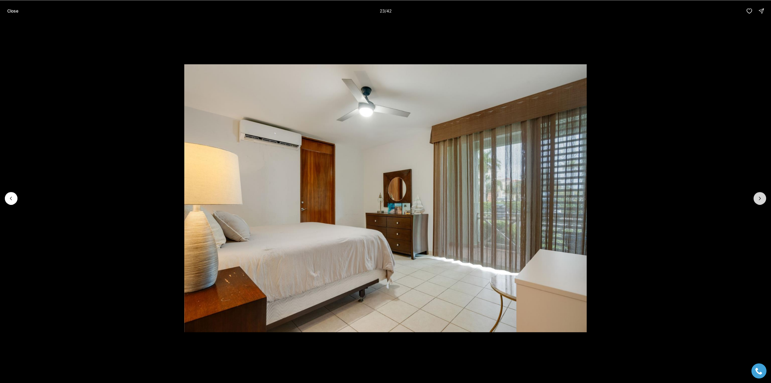
click at [760, 203] on button "Next slide" at bounding box center [760, 198] width 13 height 13
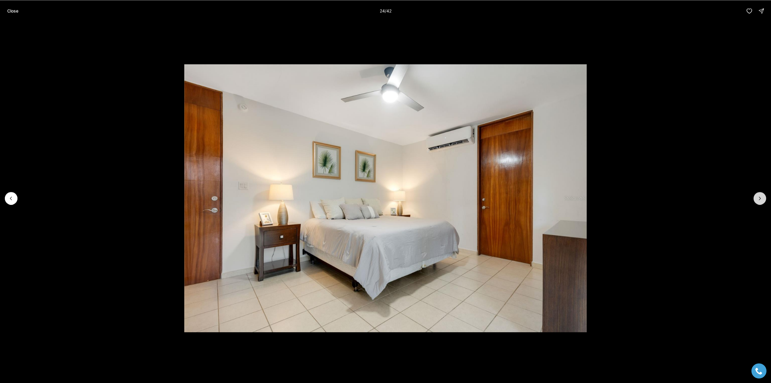
click at [760, 203] on button "Next slide" at bounding box center [760, 198] width 13 height 13
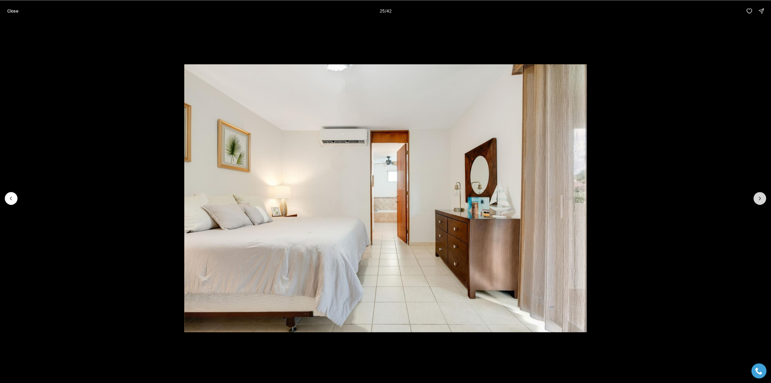
click at [760, 203] on button "Next slide" at bounding box center [760, 198] width 13 height 13
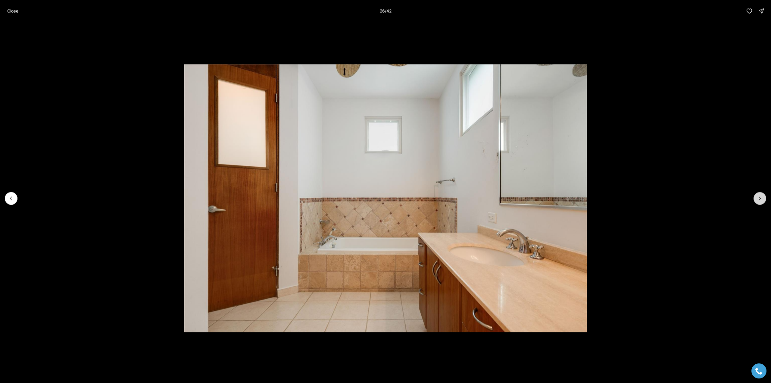
click at [760, 203] on button "Next slide" at bounding box center [760, 198] width 13 height 13
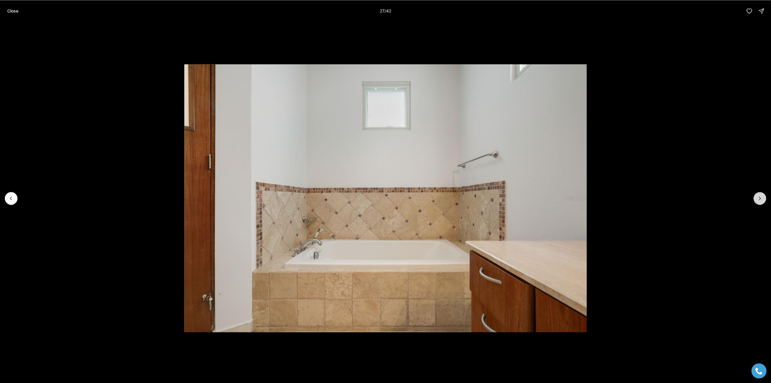
click at [760, 203] on button "Next slide" at bounding box center [760, 198] width 13 height 13
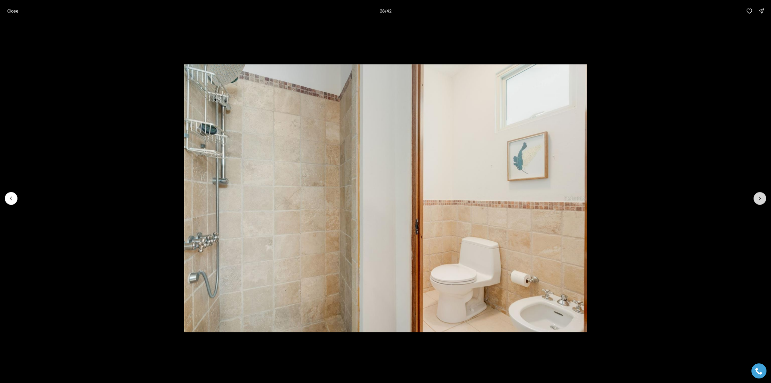
click at [760, 203] on button "Next slide" at bounding box center [760, 198] width 13 height 13
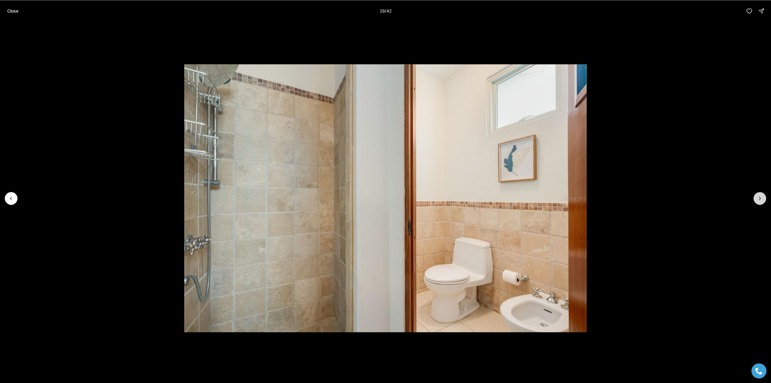
click at [760, 203] on button "Next slide" at bounding box center [760, 198] width 13 height 13
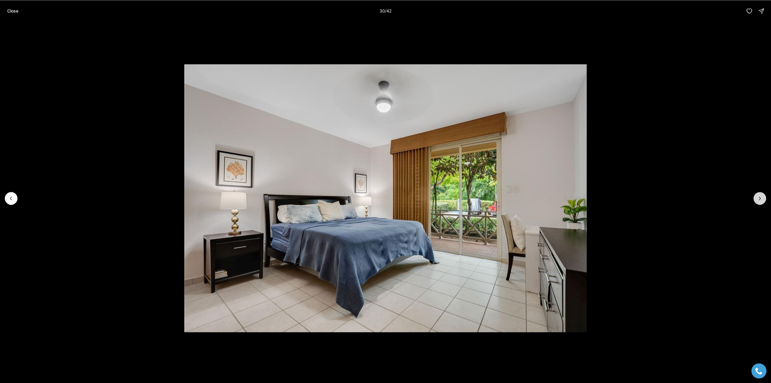
click at [760, 203] on button "Next slide" at bounding box center [760, 198] width 13 height 13
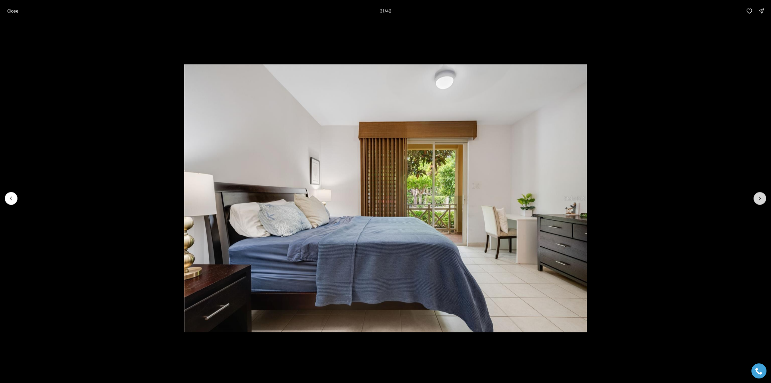
click at [760, 203] on button "Next slide" at bounding box center [760, 198] width 13 height 13
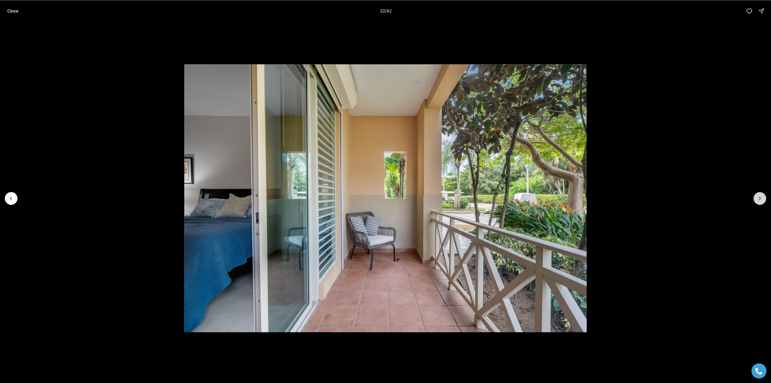
click at [759, 197] on icon "Next slide" at bounding box center [760, 198] width 2 height 3
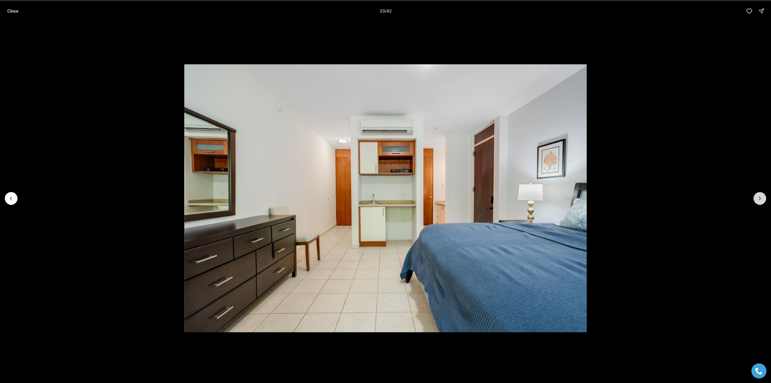
click at [759, 197] on icon "Next slide" at bounding box center [760, 198] width 2 height 3
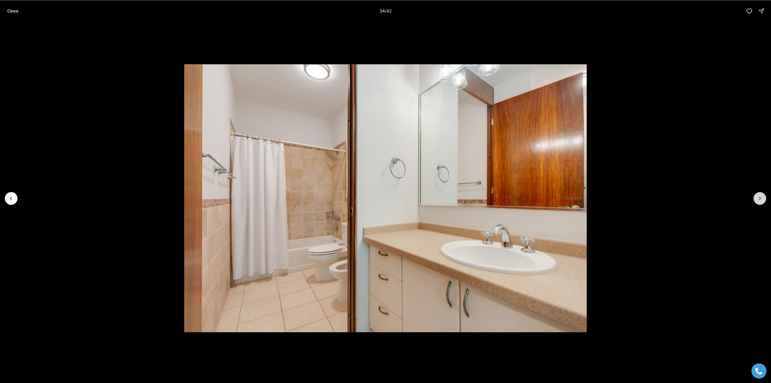
click at [759, 197] on icon "Next slide" at bounding box center [760, 198] width 2 height 3
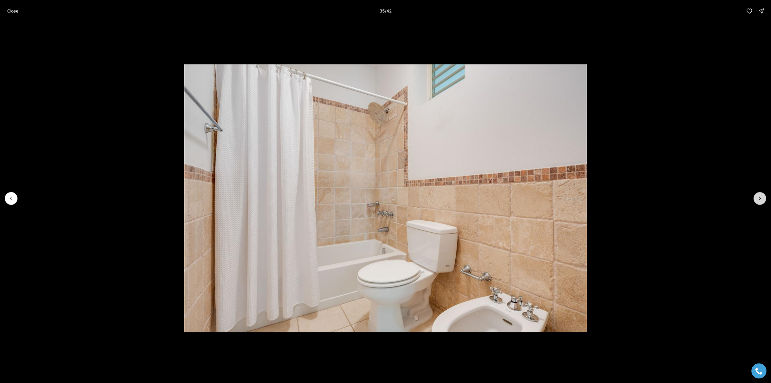
click at [759, 197] on icon "Next slide" at bounding box center [760, 198] width 6 height 6
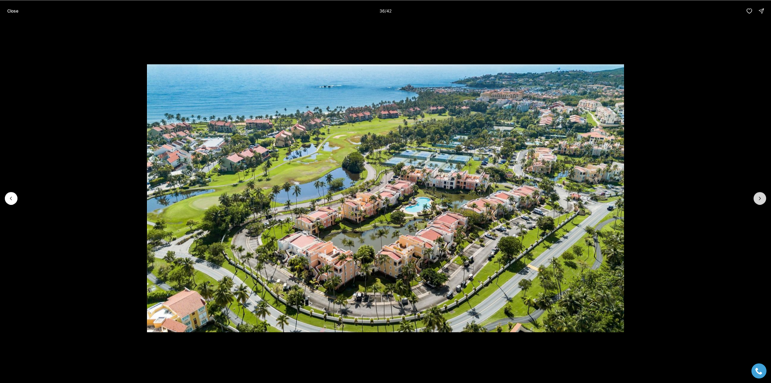
click at [757, 197] on icon "Next slide" at bounding box center [760, 198] width 6 height 6
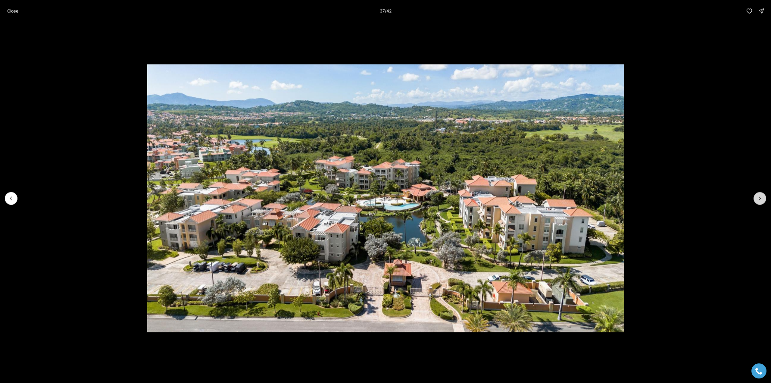
click at [759, 201] on button "Next slide" at bounding box center [760, 198] width 13 height 13
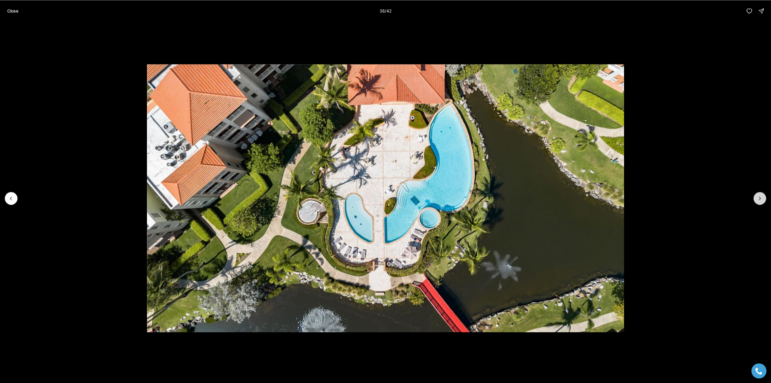
click at [759, 201] on button "Next slide" at bounding box center [760, 198] width 13 height 13
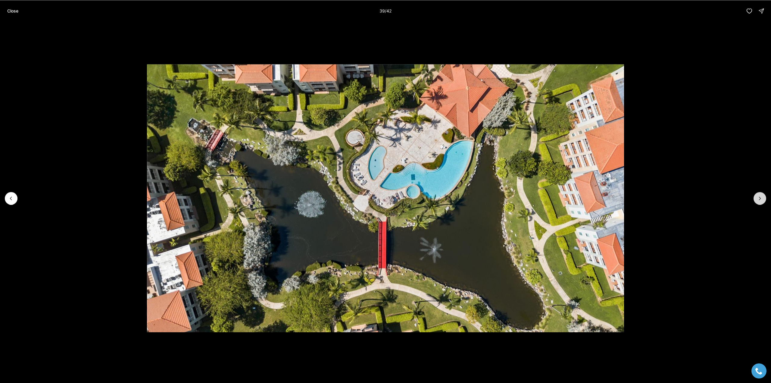
click at [759, 201] on button "Next slide" at bounding box center [760, 198] width 13 height 13
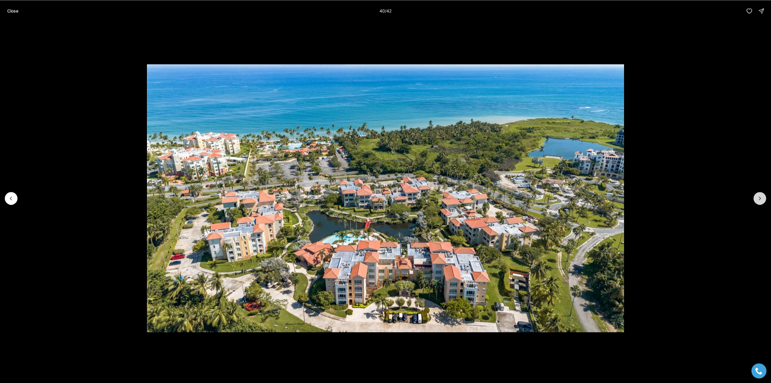
click at [759, 201] on button "Next slide" at bounding box center [760, 198] width 13 height 13
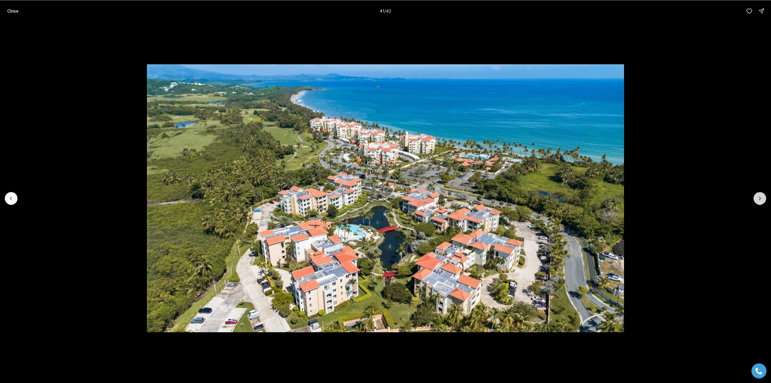
click at [759, 201] on button "Next slide" at bounding box center [760, 198] width 13 height 13
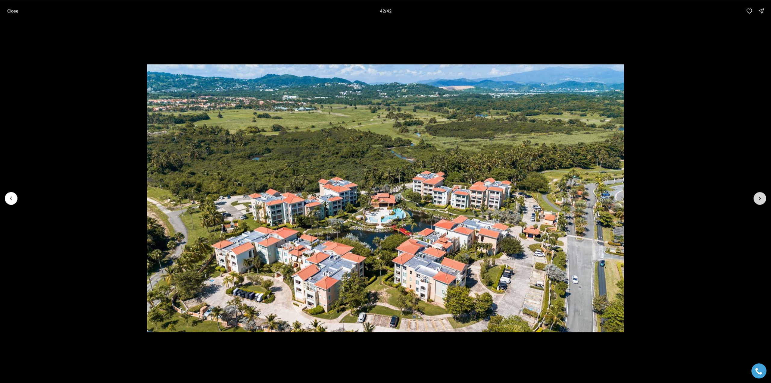
click at [759, 201] on div at bounding box center [760, 198] width 13 height 13
click at [17, 11] on p "Close" at bounding box center [12, 10] width 11 height 5
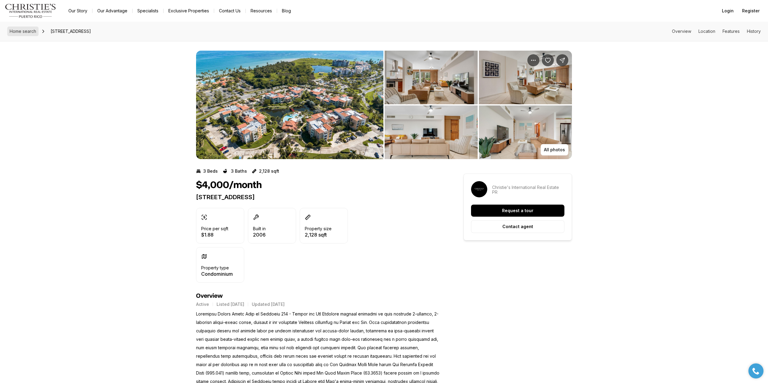
click at [23, 33] on span "Home search" at bounding box center [23, 31] width 27 height 5
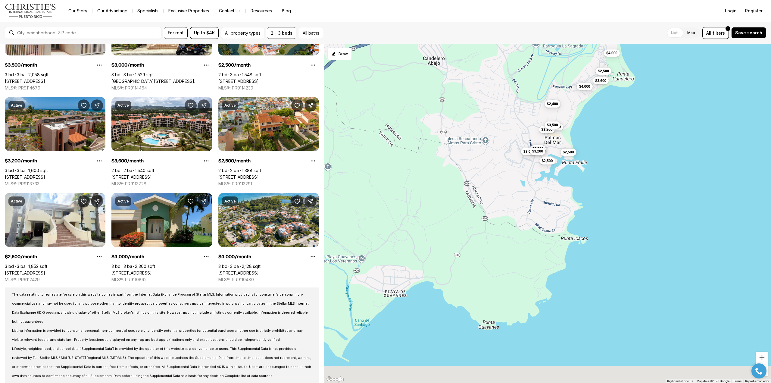
drag, startPoint x: 671, startPoint y: 296, endPoint x: 644, endPoint y: 139, distance: 159.9
click at [644, 139] on div "$3,100 $2,600 $2,500 $2,400 $4,000 $2,500 $2,800 $3,200 $2,500 $4,000 $3,500 $3…" at bounding box center [547, 213] width 447 height 339
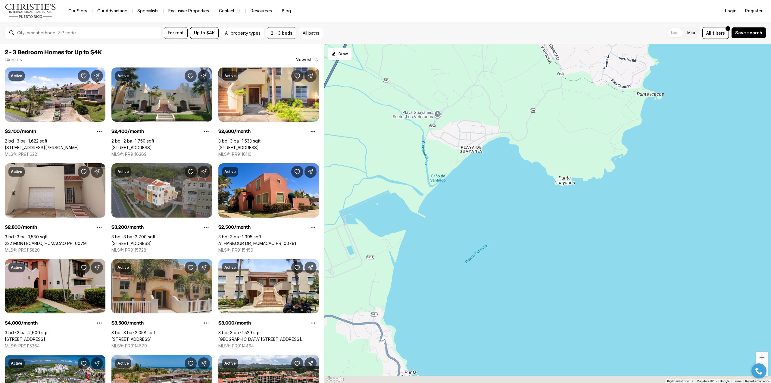
drag, startPoint x: 598, startPoint y: 282, endPoint x: 685, endPoint y: 148, distance: 159.0
click at [685, 148] on div "$3,100 $2,600 $2,500 $2,400 $2,800 $3,200 $2,500 $4,000 $3,500 $3,000 $2,500 $3…" at bounding box center [547, 213] width 447 height 339
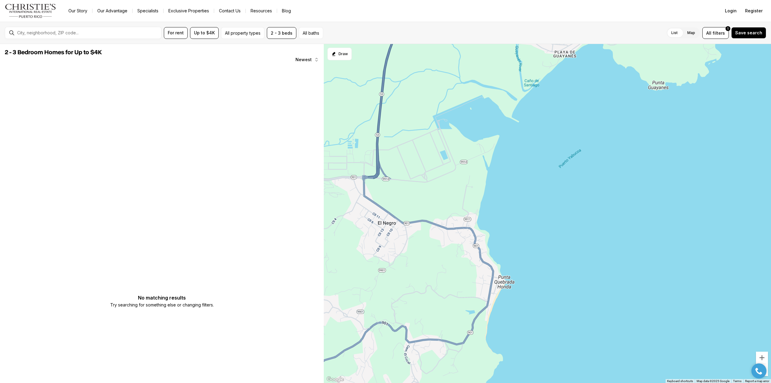
drag, startPoint x: 596, startPoint y: 198, endPoint x: 687, endPoint y: 113, distance: 123.6
click at [687, 114] on div at bounding box center [547, 213] width 447 height 339
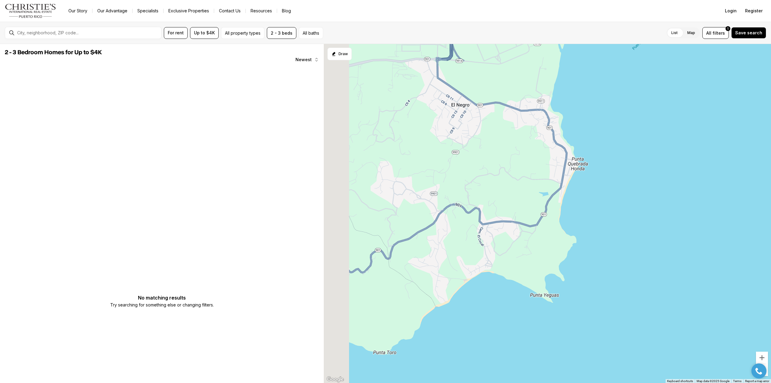
drag, startPoint x: 610, startPoint y: 239, endPoint x: 686, endPoint y: 103, distance: 156.2
click at [686, 103] on div at bounding box center [547, 213] width 447 height 339
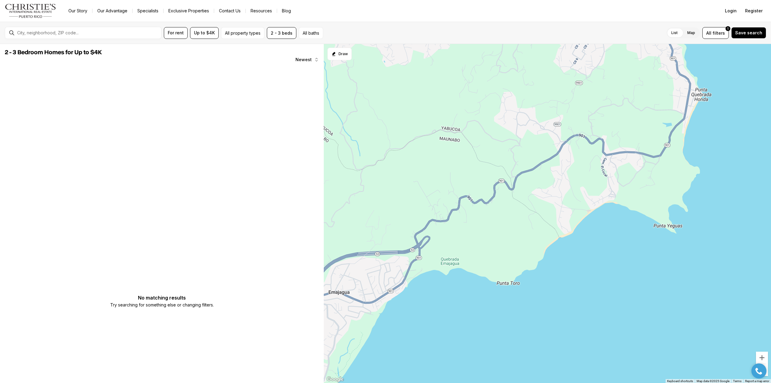
drag, startPoint x: 537, startPoint y: 305, endPoint x: 652, endPoint y: 268, distance: 120.6
click at [650, 269] on div at bounding box center [547, 213] width 447 height 339
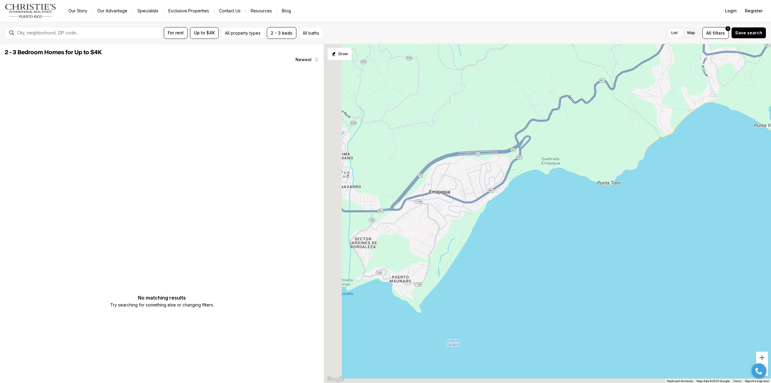
drag, startPoint x: 597, startPoint y: 298, endPoint x: 694, endPoint y: 189, distance: 145.3
click at [692, 190] on div at bounding box center [547, 213] width 447 height 339
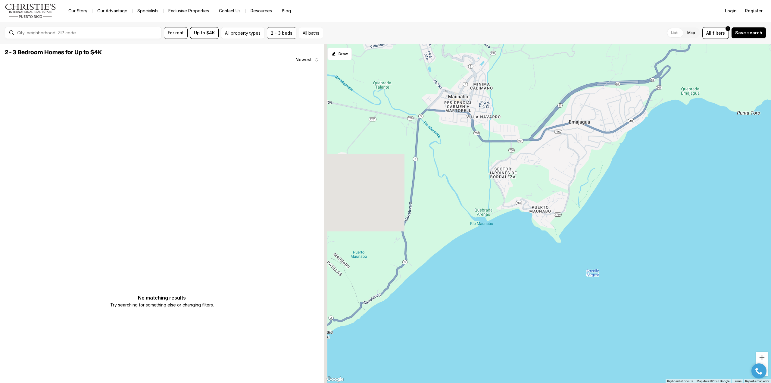
drag, startPoint x: 579, startPoint y: 242, endPoint x: 714, endPoint y: 185, distance: 146.1
click at [713, 185] on div at bounding box center [547, 213] width 447 height 339
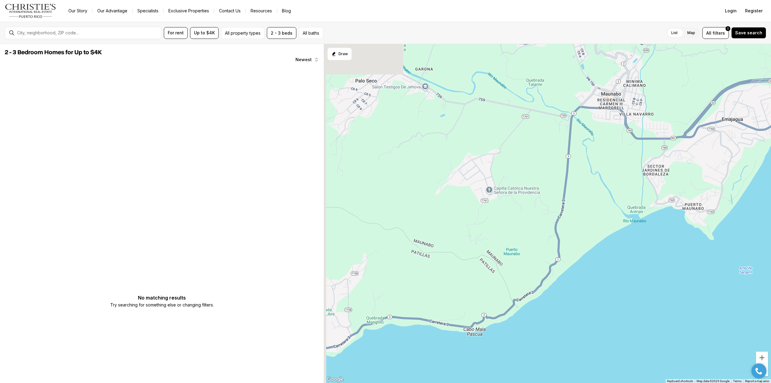
drag, startPoint x: 496, startPoint y: 292, endPoint x: 663, endPoint y: 291, distance: 167.5
click at [663, 291] on div at bounding box center [547, 213] width 447 height 339
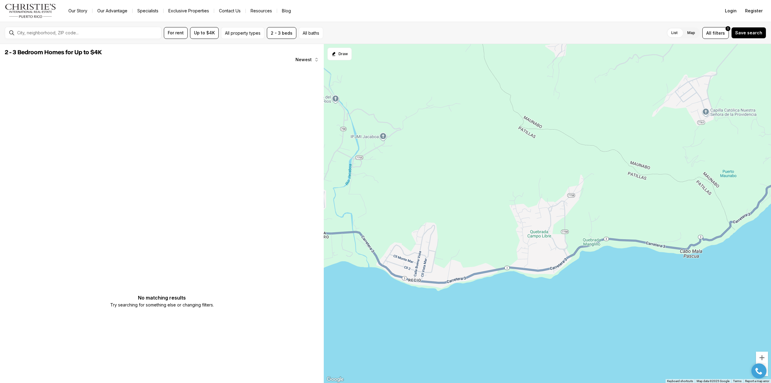
drag, startPoint x: 434, startPoint y: 279, endPoint x: 636, endPoint y: 201, distance: 216.5
click at [636, 201] on div at bounding box center [547, 213] width 447 height 339
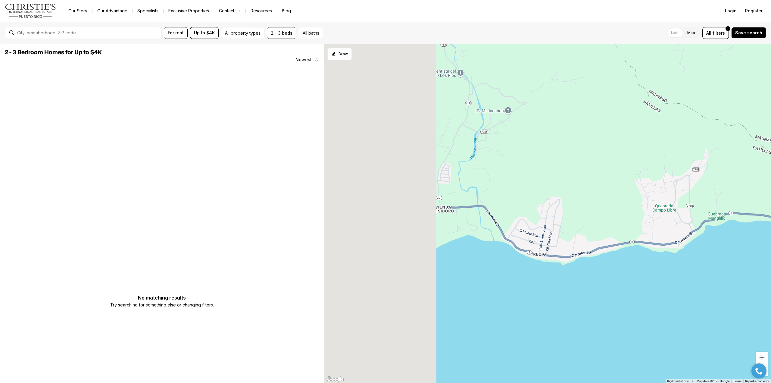
drag, startPoint x: 423, startPoint y: 202, endPoint x: 686, endPoint y: 141, distance: 270.2
click at [686, 141] on div at bounding box center [547, 213] width 447 height 339
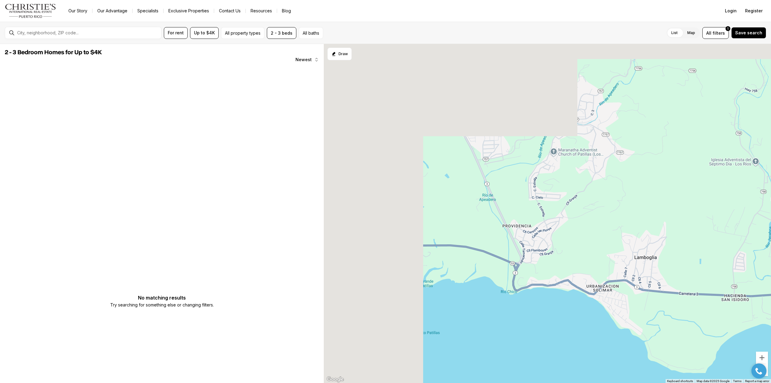
drag, startPoint x: 551, startPoint y: 101, endPoint x: 720, endPoint y: 234, distance: 215.6
click at [720, 234] on div at bounding box center [547, 213] width 447 height 339
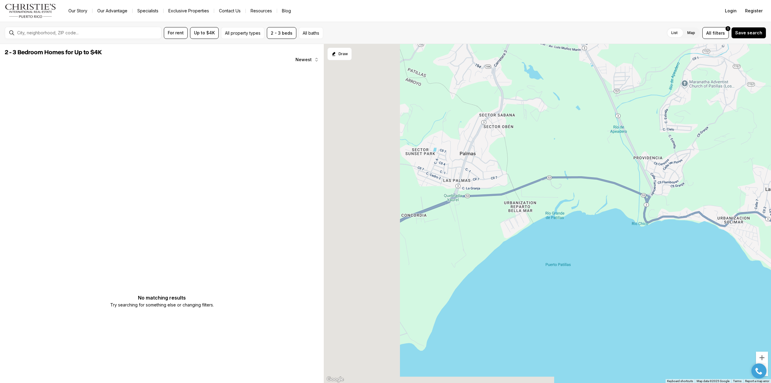
drag, startPoint x: 513, startPoint y: 249, endPoint x: 691, endPoint y: 134, distance: 212.1
click at [690, 135] on div at bounding box center [547, 213] width 447 height 339
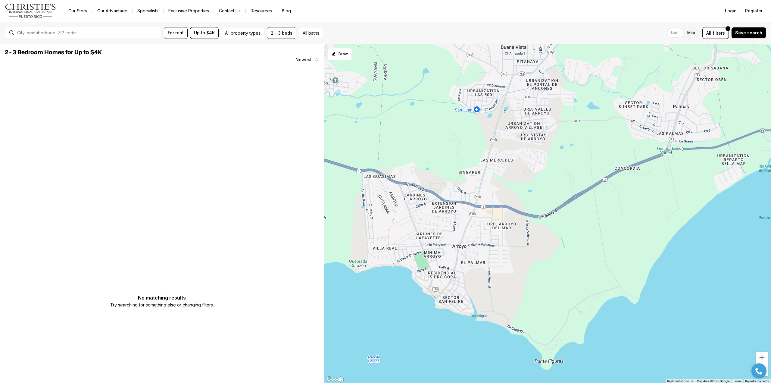
drag, startPoint x: 474, startPoint y: 207, endPoint x: 622, endPoint y: 201, distance: 148.9
click at [622, 201] on div at bounding box center [547, 213] width 447 height 339
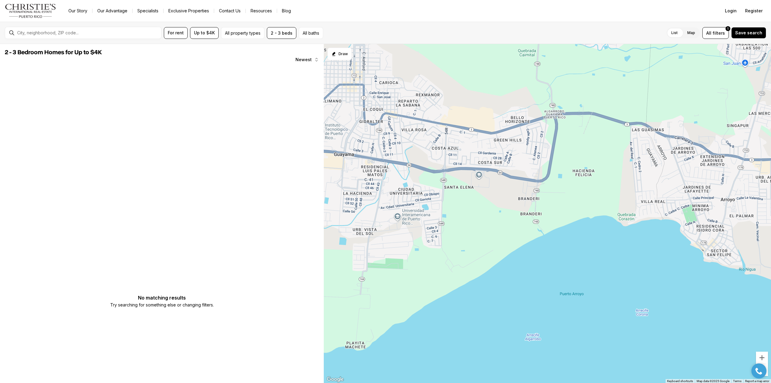
drag, startPoint x: 468, startPoint y: 161, endPoint x: 747, endPoint y: 117, distance: 282.1
click at [747, 117] on div at bounding box center [547, 213] width 447 height 339
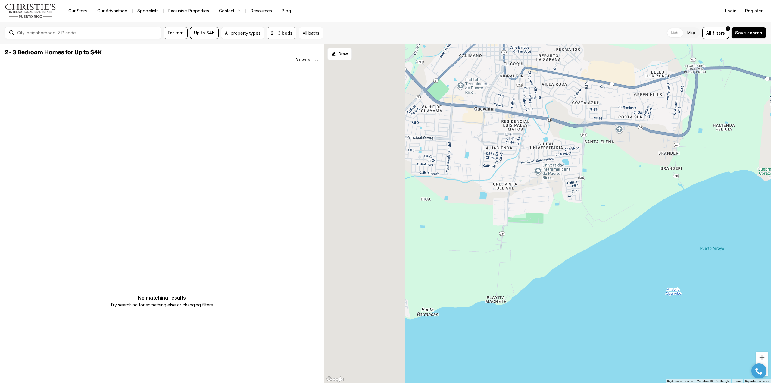
drag, startPoint x: 528, startPoint y: 214, endPoint x: 703, endPoint y: 156, distance: 184.2
click at [703, 156] on div at bounding box center [547, 213] width 447 height 339
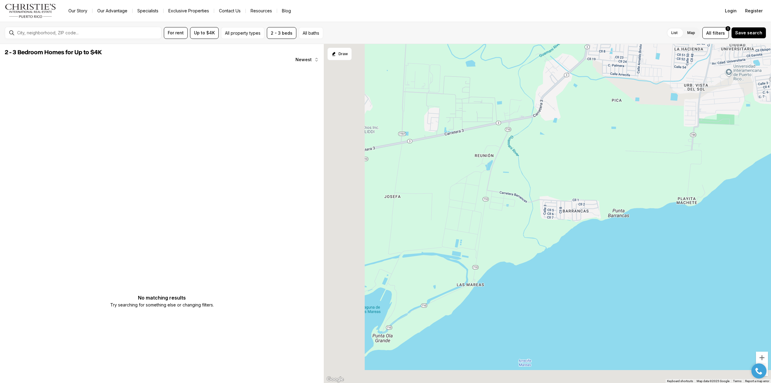
drag, startPoint x: 461, startPoint y: 240, endPoint x: 670, endPoint y: 131, distance: 236.1
click at [670, 131] on div at bounding box center [547, 213] width 447 height 339
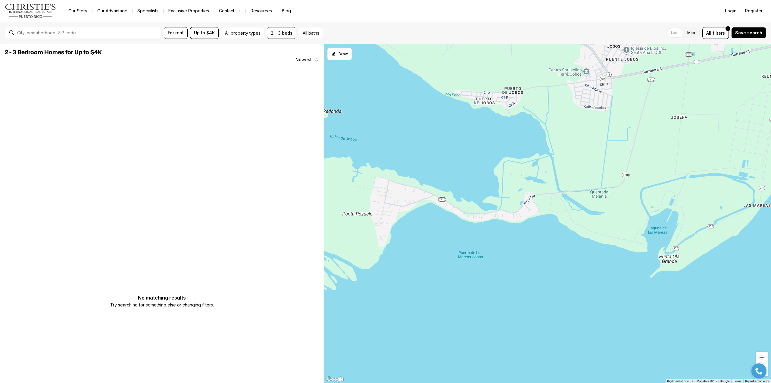
drag, startPoint x: 446, startPoint y: 204, endPoint x: 727, endPoint y: 130, distance: 289.6
click at [727, 130] on div at bounding box center [547, 213] width 447 height 339
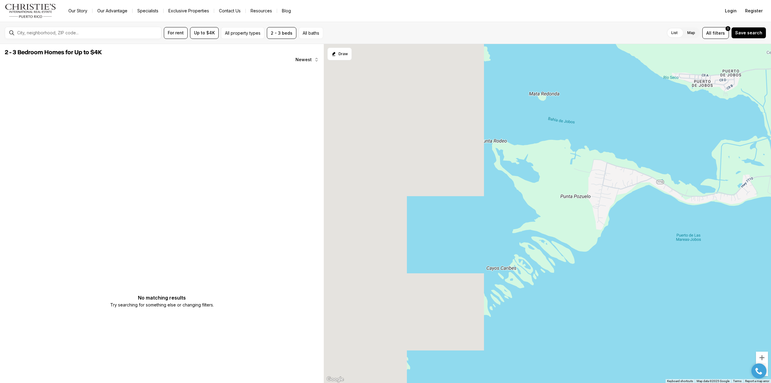
drag, startPoint x: 512, startPoint y: 142, endPoint x: 733, endPoint y: 124, distance: 221.8
click at [733, 124] on div at bounding box center [547, 213] width 447 height 339
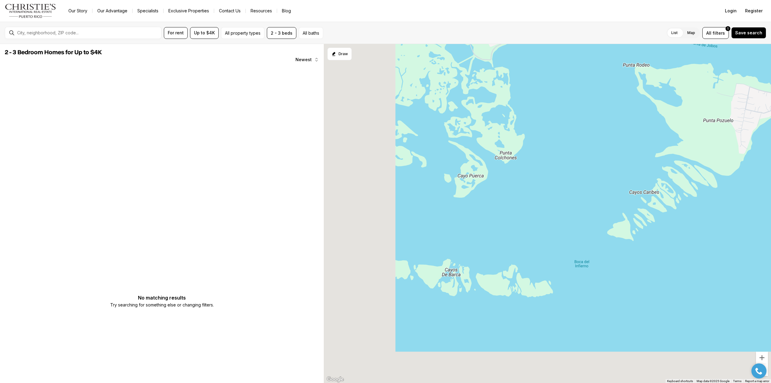
drag, startPoint x: 464, startPoint y: 207, endPoint x: 630, endPoint y: 117, distance: 188.3
click at [630, 117] on div at bounding box center [547, 213] width 447 height 339
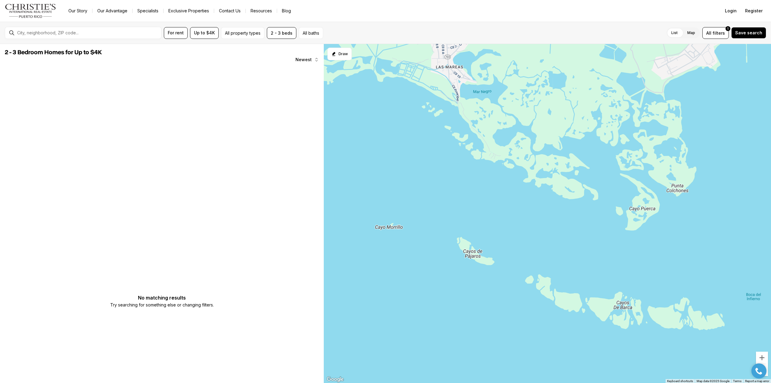
drag, startPoint x: 476, startPoint y: 150, endPoint x: 640, endPoint y: 223, distance: 179.1
click at [640, 223] on div at bounding box center [547, 213] width 447 height 339
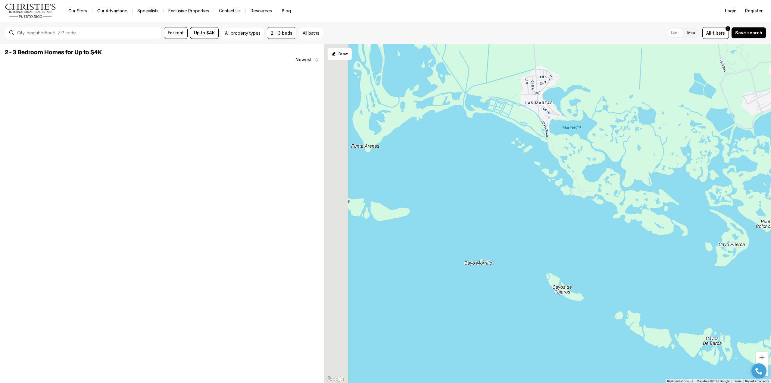
drag, startPoint x: 491, startPoint y: 205, endPoint x: 680, endPoint y: 197, distance: 188.7
click at [680, 197] on div at bounding box center [547, 213] width 447 height 339
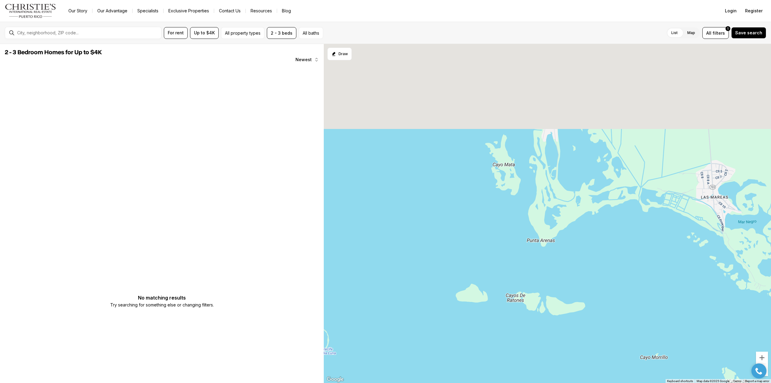
drag, startPoint x: 594, startPoint y: 158, endPoint x: 643, endPoint y: 303, distance: 153.2
click at [643, 303] on div at bounding box center [547, 213] width 447 height 339
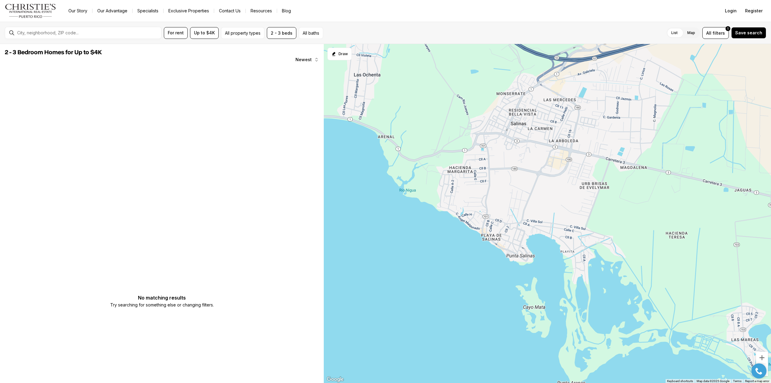
drag, startPoint x: 452, startPoint y: 198, endPoint x: 468, endPoint y: 297, distance: 99.9
click at [468, 297] on div at bounding box center [547, 213] width 447 height 339
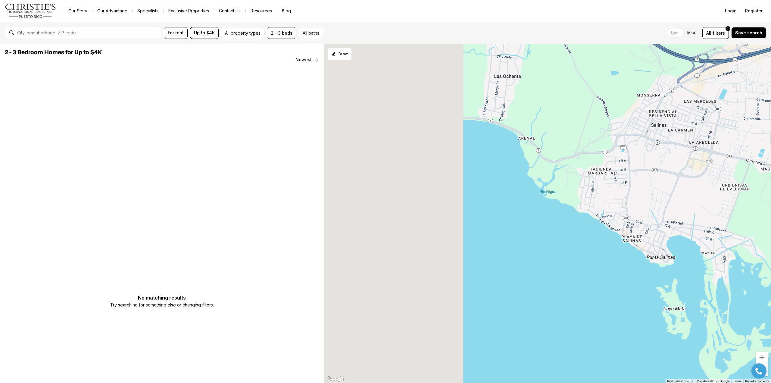
drag, startPoint x: 490, startPoint y: 196, endPoint x: 673, endPoint y: 195, distance: 183.2
click at [673, 195] on div at bounding box center [547, 213] width 447 height 339
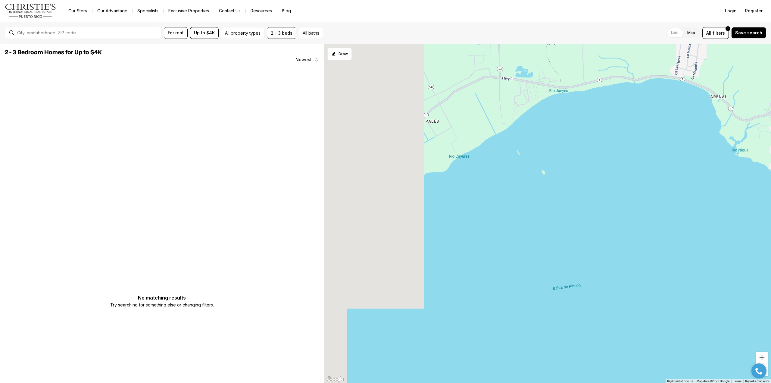
drag, startPoint x: 468, startPoint y: 230, endPoint x: 620, endPoint y: 190, distance: 156.9
click at [620, 190] on div at bounding box center [547, 213] width 447 height 339
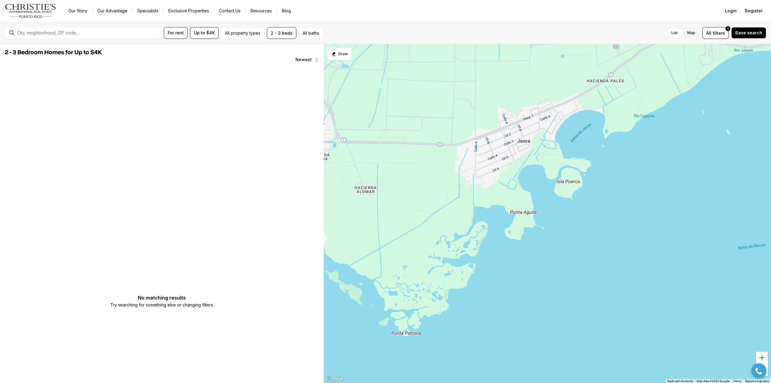
drag, startPoint x: 499, startPoint y: 223, endPoint x: 684, endPoint y: 183, distance: 189.2
click at [684, 183] on div at bounding box center [547, 213] width 447 height 339
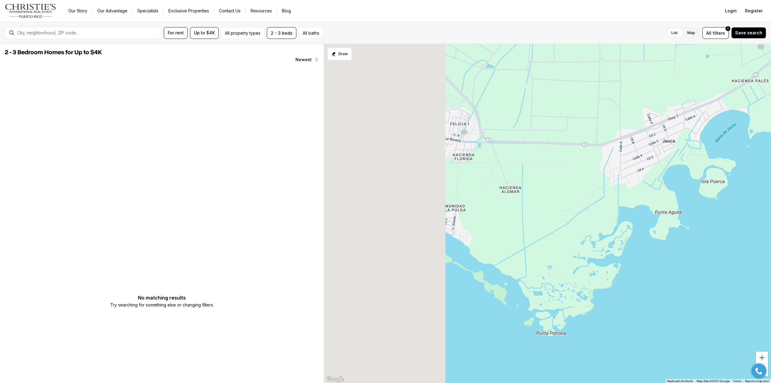
drag, startPoint x: 404, startPoint y: 217, endPoint x: 562, endPoint y: 217, distance: 157.8
click at [562, 217] on div at bounding box center [547, 213] width 447 height 339
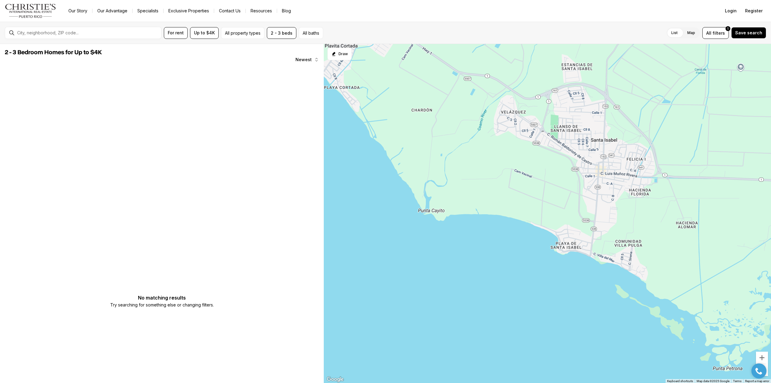
drag, startPoint x: 425, startPoint y: 145, endPoint x: 602, endPoint y: 195, distance: 184.3
click at [602, 195] on div at bounding box center [547, 213] width 447 height 339
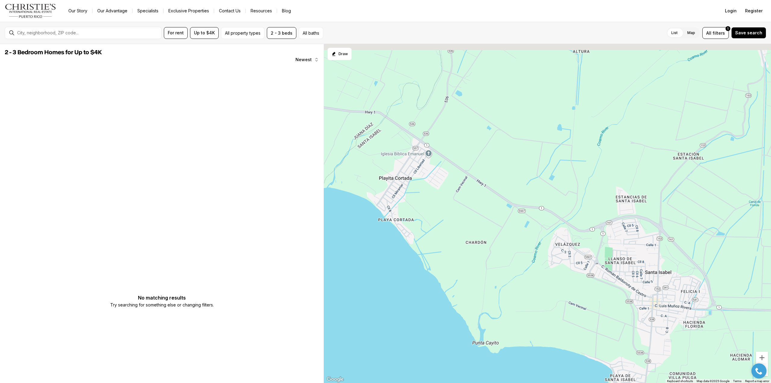
drag, startPoint x: 505, startPoint y: 135, endPoint x: 558, endPoint y: 270, distance: 145.3
click at [558, 270] on div at bounding box center [547, 213] width 447 height 339
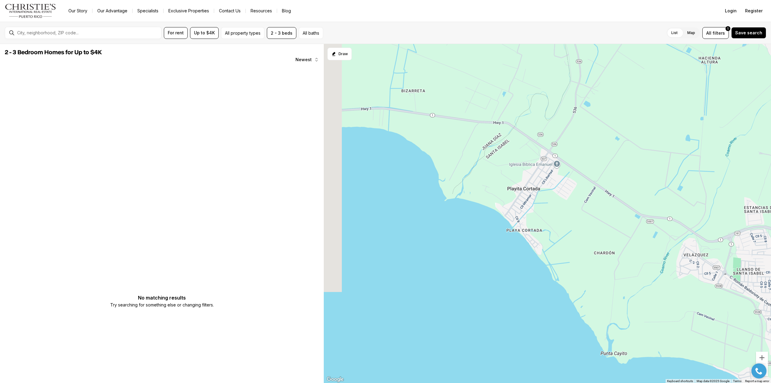
drag, startPoint x: 448, startPoint y: 224, endPoint x: 585, endPoint y: 235, distance: 137.1
click at [585, 235] on div at bounding box center [547, 213] width 447 height 339
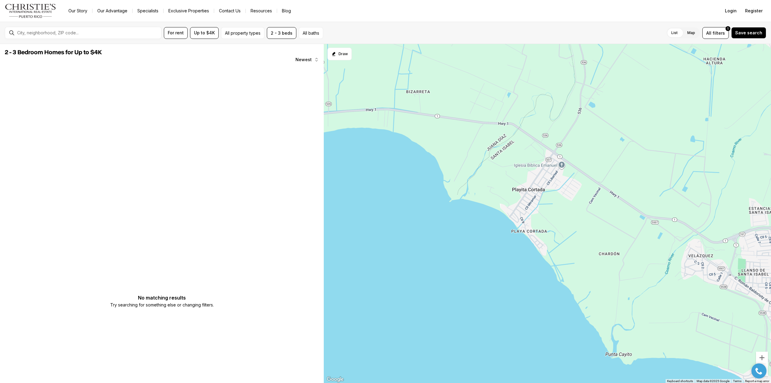
drag
click at [633, 182] on div at bounding box center [547, 213] width 447 height 339
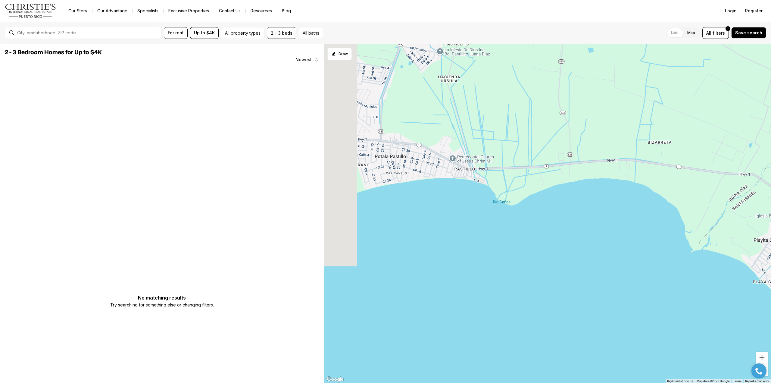
click at [585, 145] on div at bounding box center [547, 213] width 447 height 339
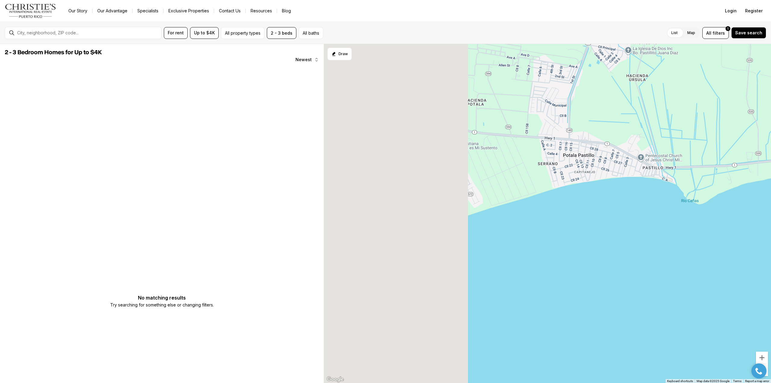
click at [634, 146] on div at bounding box center [547, 213] width 447 height 339
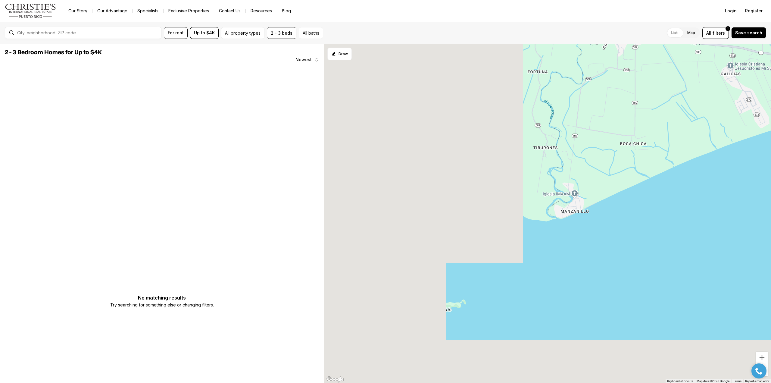
click at [707, 109] on div at bounding box center [547, 213] width 447 height 339
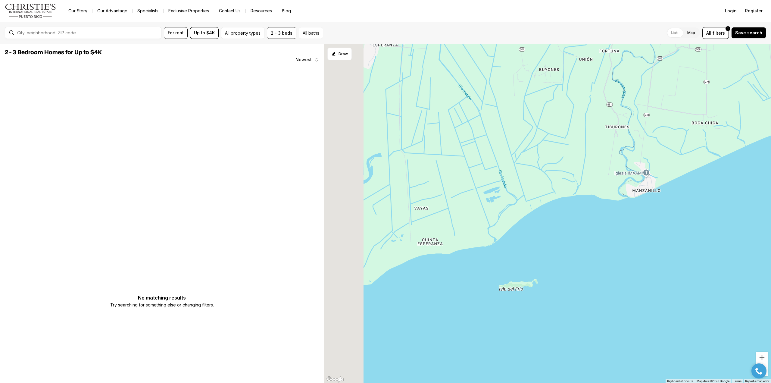
click at [758, 89] on div at bounding box center [547, 213] width 447 height 339
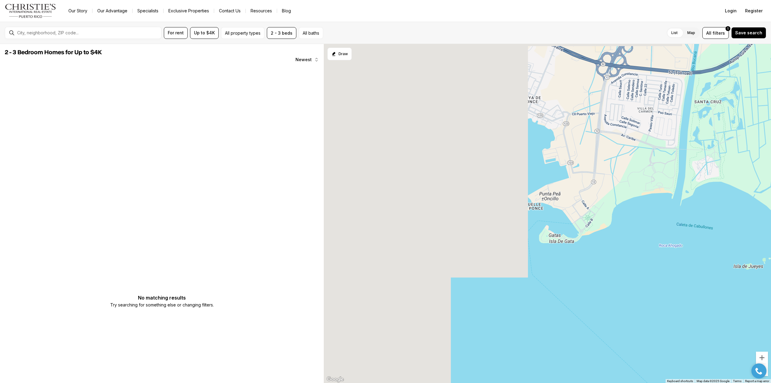
click at [730, 141] on div at bounding box center [547, 213] width 447 height 339
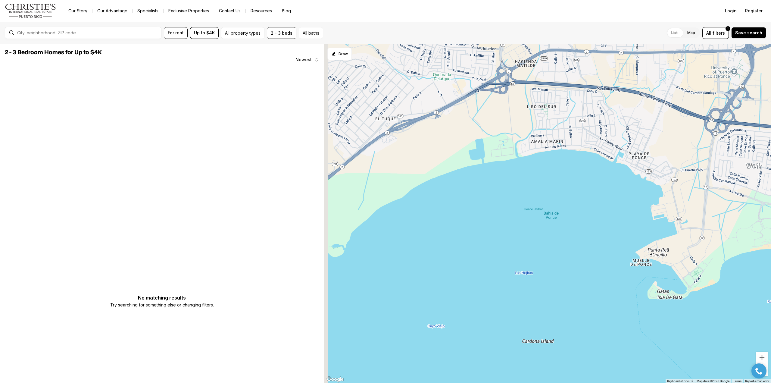
click at [638, 147] on div at bounding box center [547, 213] width 447 height 339
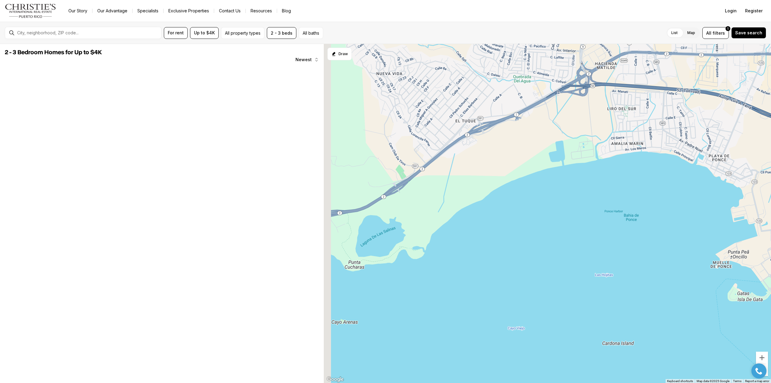
click at [752, 117] on div at bounding box center [547, 213] width 447 height 339
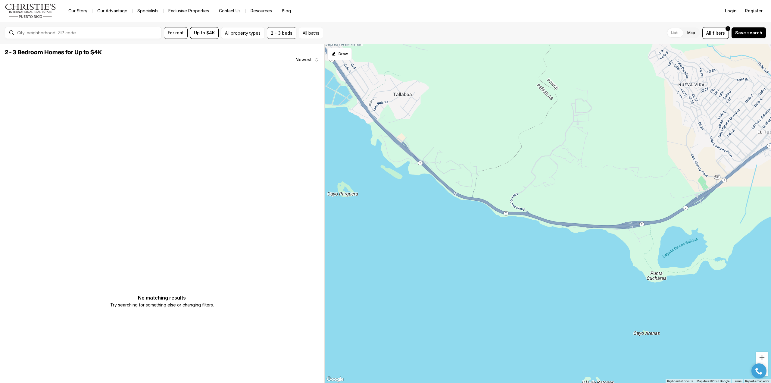
click at [626, 191] on div at bounding box center [547, 213] width 447 height 339
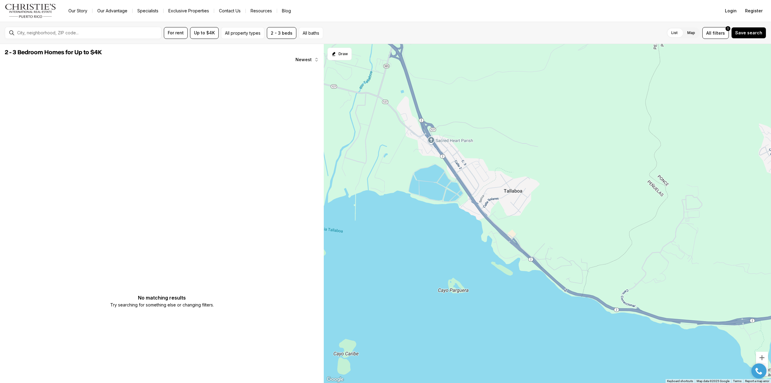
click at [573, 227] on div at bounding box center [547, 213] width 447 height 339
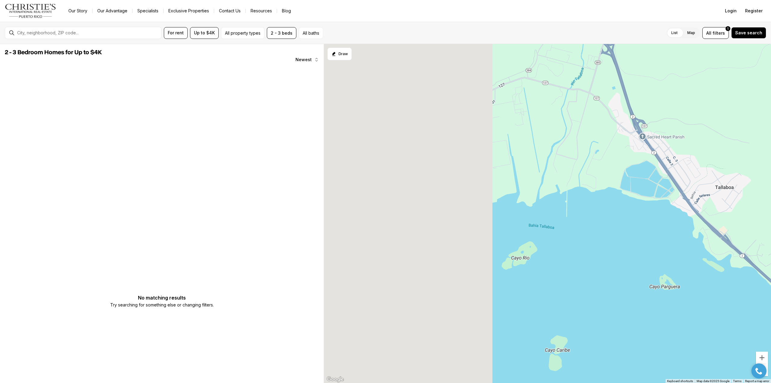
click at [696, 133] on div at bounding box center [547, 213] width 447 height 339
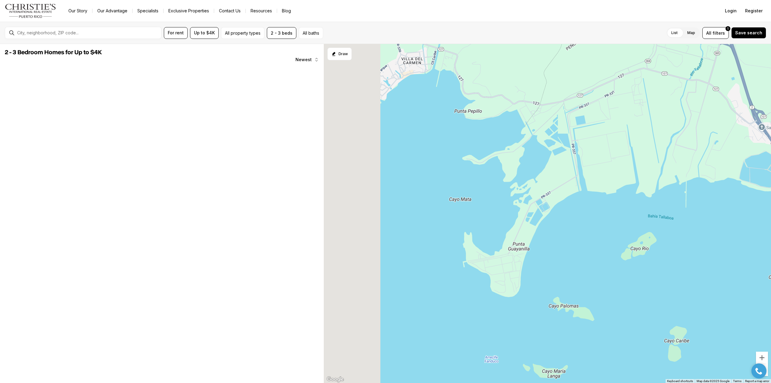
click at [740, 202] on div at bounding box center [547, 213] width 447 height 339
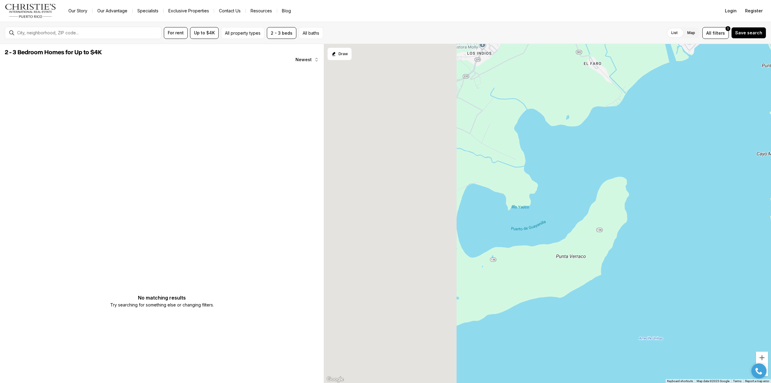
click at [771, 122] on div at bounding box center [547, 213] width 447 height 339
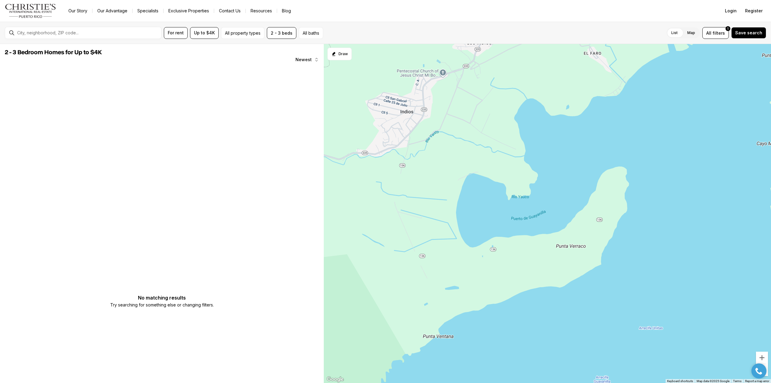
click at [749, 93] on div at bounding box center [547, 213] width 447 height 339
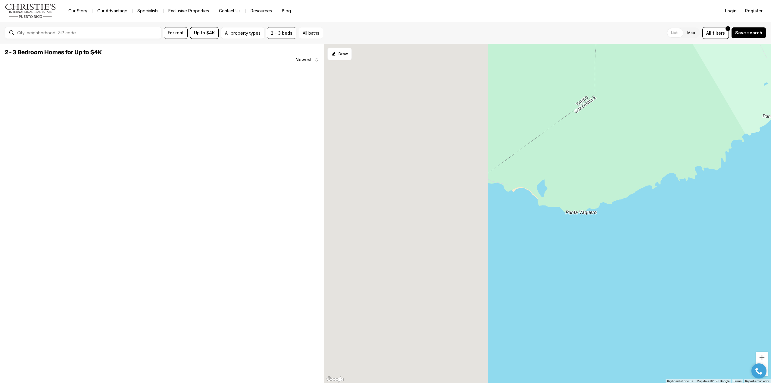
click at [771, 175] on div at bounding box center [547, 213] width 447 height 339
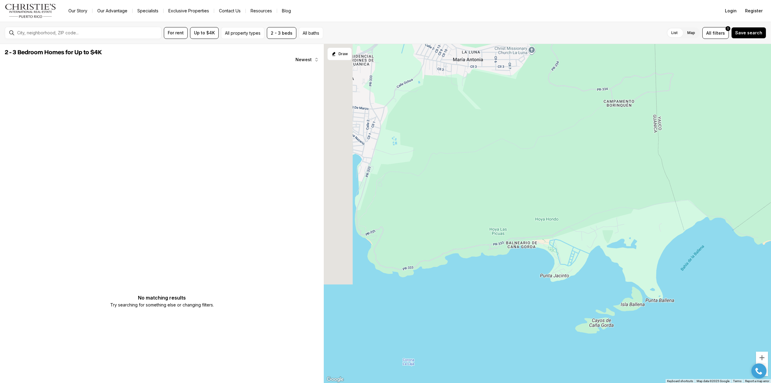
click at [740, 226] on div at bounding box center [547, 213] width 447 height 339
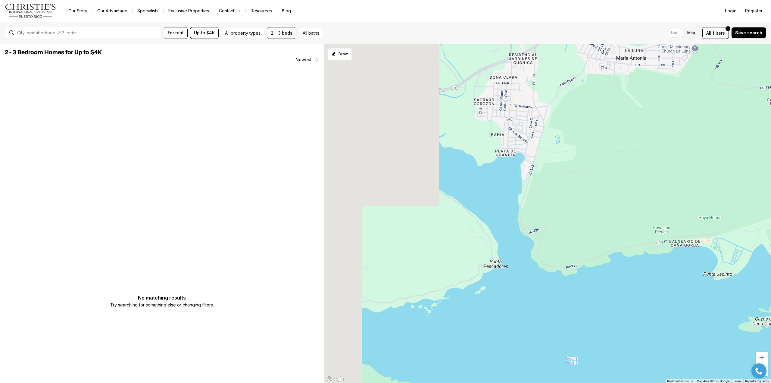
click at [666, 213] on div at bounding box center [547, 213] width 447 height 339
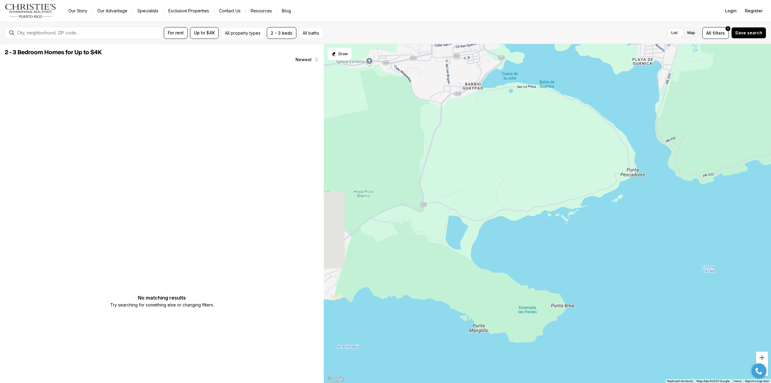
click at [704, 174] on div at bounding box center [547, 213] width 447 height 339
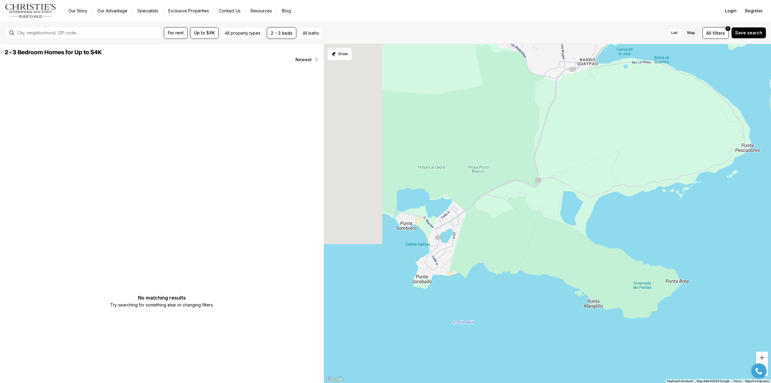
click at [743, 237] on div at bounding box center [547, 213] width 447 height 339
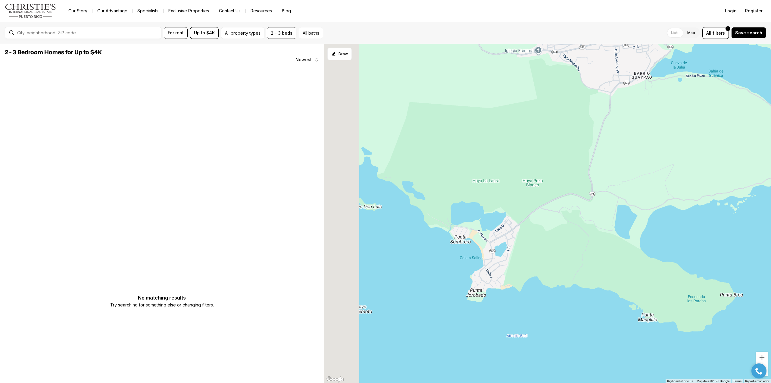
click at [771, 231] on div at bounding box center [547, 213] width 447 height 339
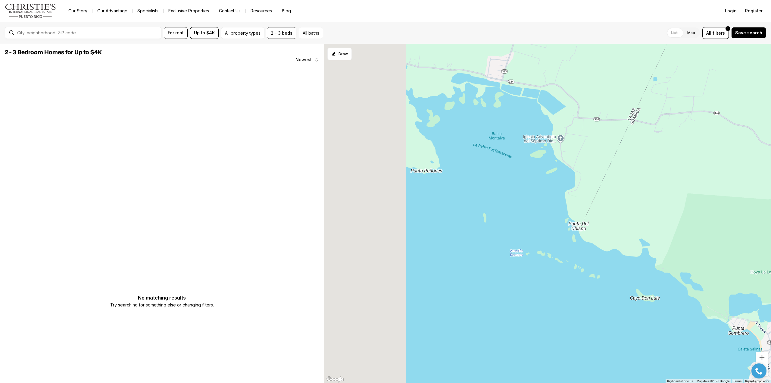
click at [753, 208] on div at bounding box center [547, 213] width 447 height 339
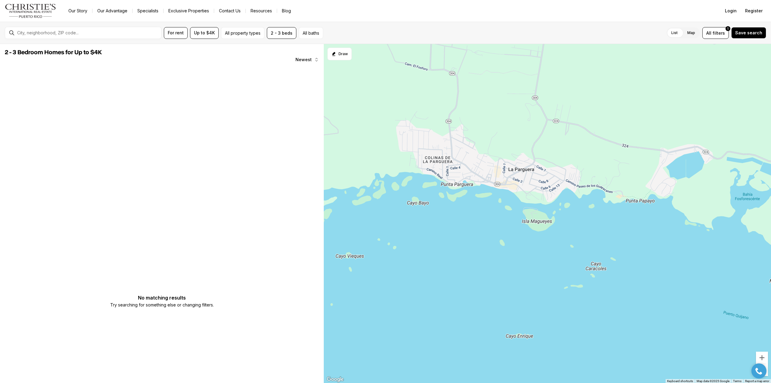
click at [758, 176] on div at bounding box center [547, 213] width 447 height 339
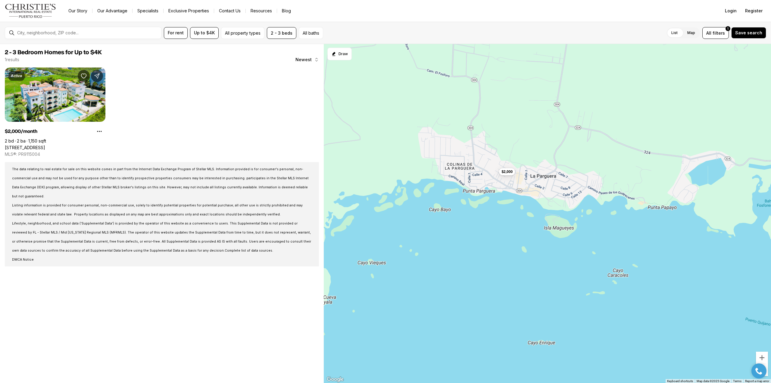
click at [681, 186] on div "$2,000" at bounding box center [547, 213] width 447 height 339
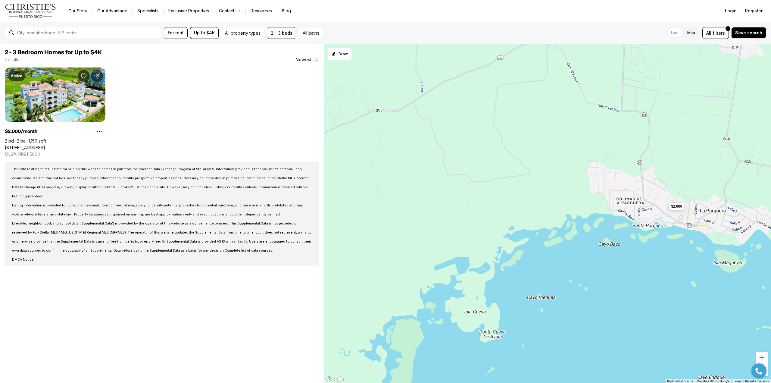
click at [771, 80] on div "$2,000" at bounding box center [547, 213] width 447 height 339
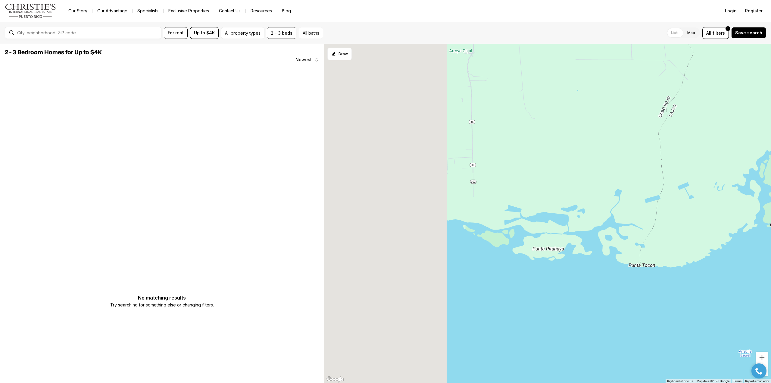
click at [615, 174] on div at bounding box center [547, 213] width 447 height 339
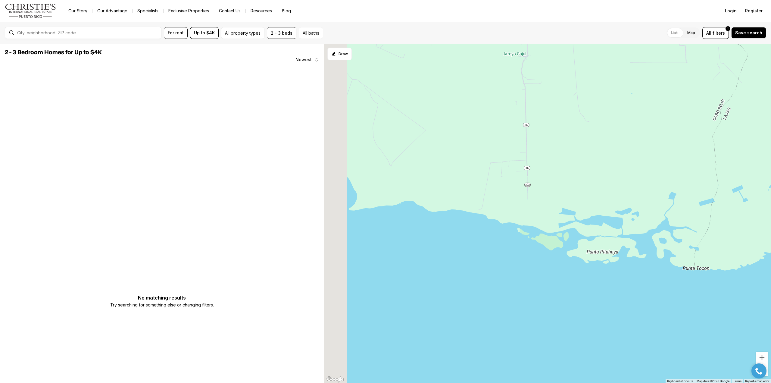
click at [650, 163] on div at bounding box center [547, 213] width 447 height 339
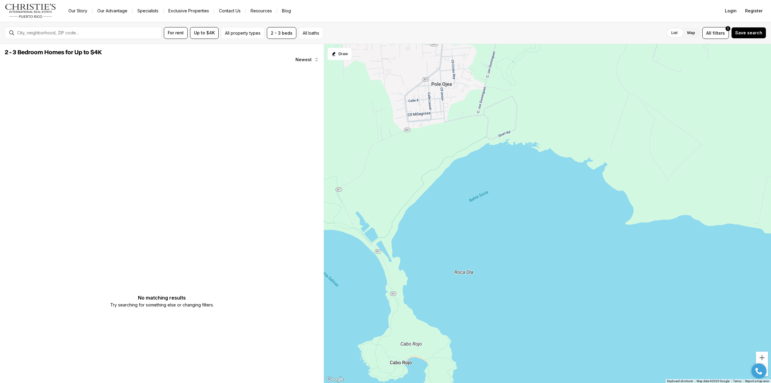
click at [675, 184] on div at bounding box center [547, 213] width 447 height 339
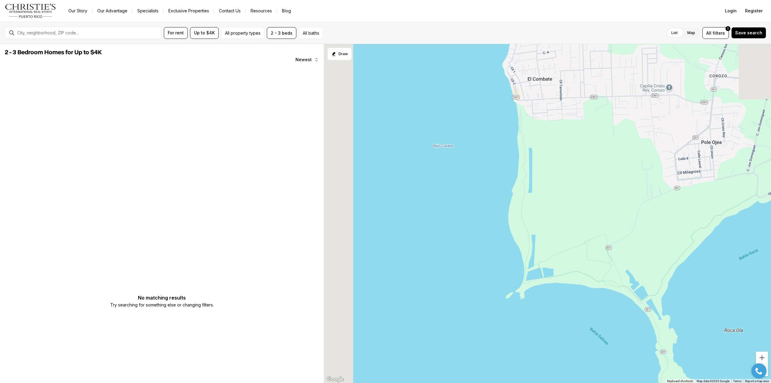
click at [657, 185] on div at bounding box center [547, 213] width 447 height 339
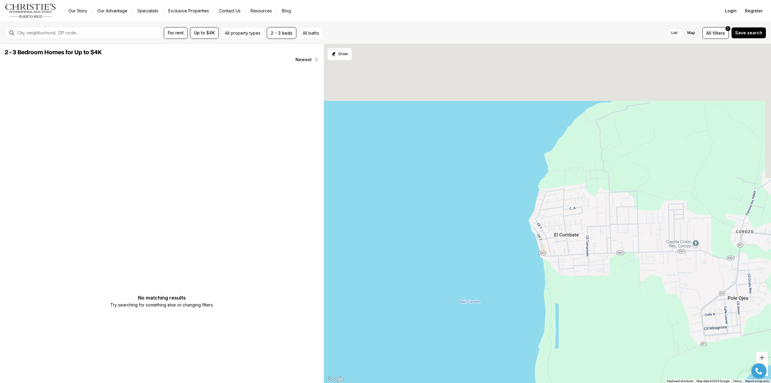
click at [619, 309] on div at bounding box center [547, 213] width 447 height 339
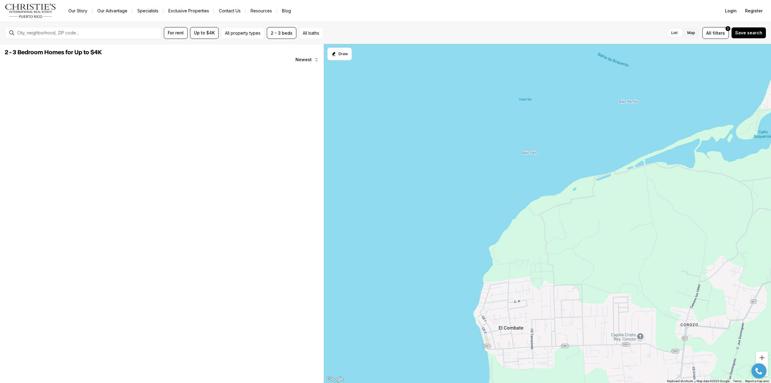
click at [551, 305] on div at bounding box center [547, 213] width 447 height 339
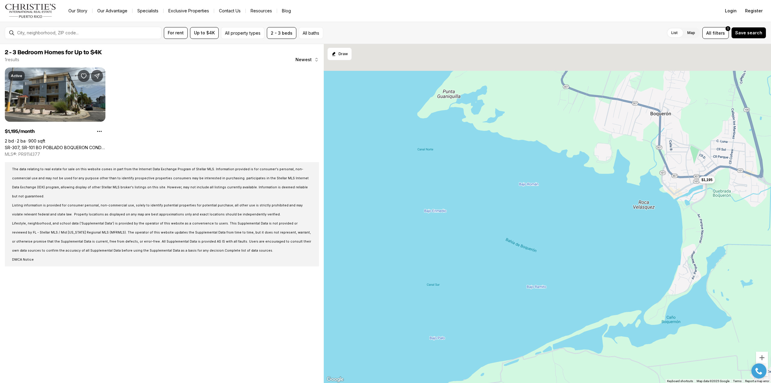
click at [627, 312] on div "$1,195" at bounding box center [547, 213] width 447 height 339
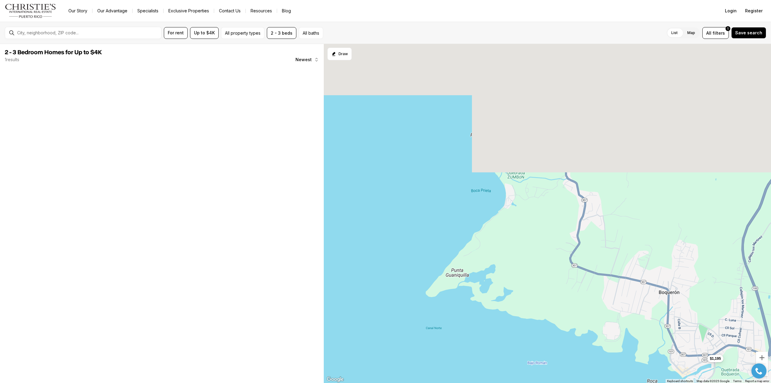
click at [612, 375] on div "$1,195" at bounding box center [547, 213] width 447 height 339
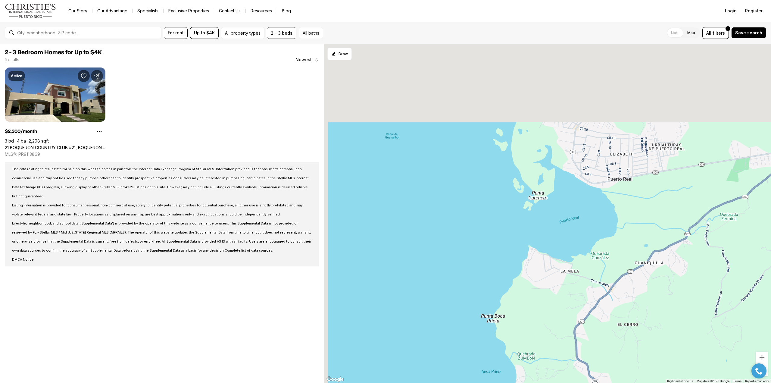
click at [648, 383] on html "Go to: Homepage Our Story Our Advantage Specialists Exclusive Properties Contac…" at bounding box center [385, 191] width 771 height 383
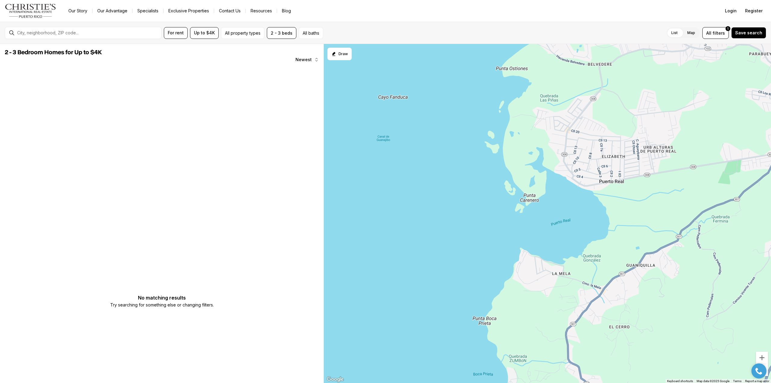
click at [607, 267] on div at bounding box center [547, 213] width 447 height 339
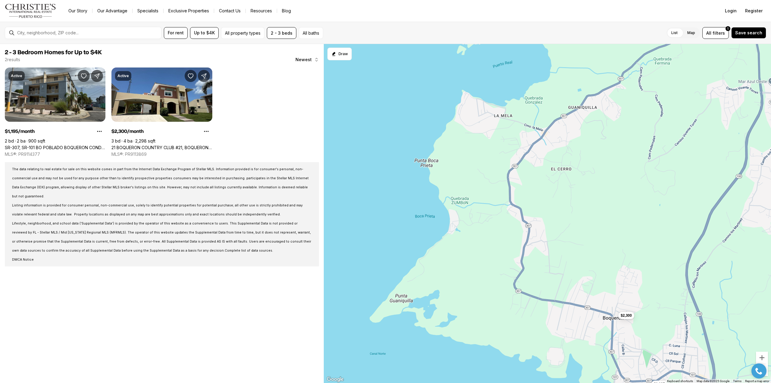
drag, startPoint x: 575, startPoint y: 188, endPoint x: 518, endPoint y: 70, distance: 131.5
click at [536, 100] on div "$1,195 $2,300" at bounding box center [547, 213] width 447 height 339
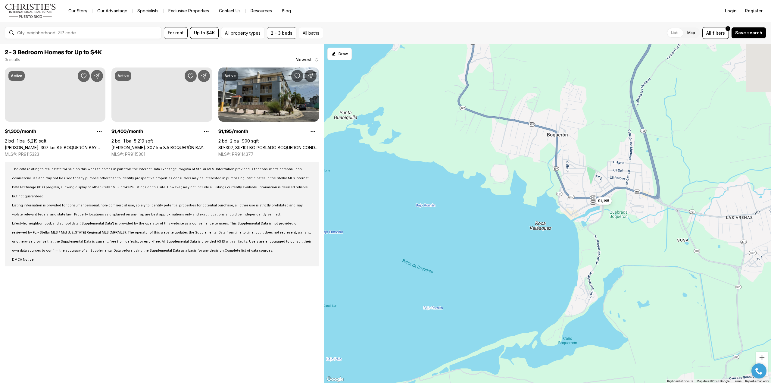
drag, startPoint x: 520, startPoint y: 105, endPoint x: 637, endPoint y: 242, distance: 180.4
click at [637, 242] on div "$1,195 $1,300 $1,400" at bounding box center [547, 213] width 447 height 339
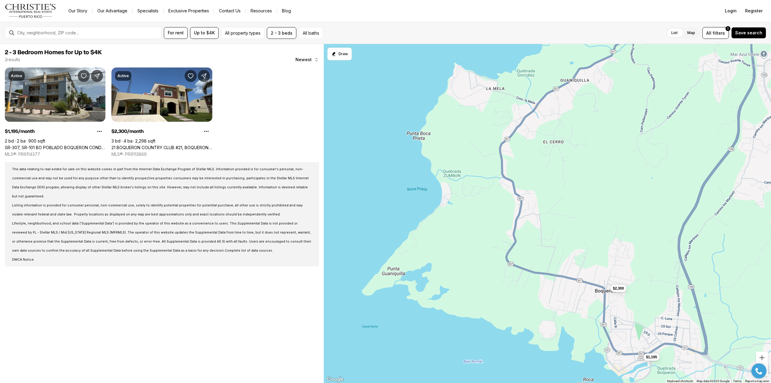
drag, startPoint x: 524, startPoint y: 136, endPoint x: 565, endPoint y: 294, distance: 162.3
click at [565, 295] on div "$1,195 $2,300" at bounding box center [547, 213] width 447 height 339
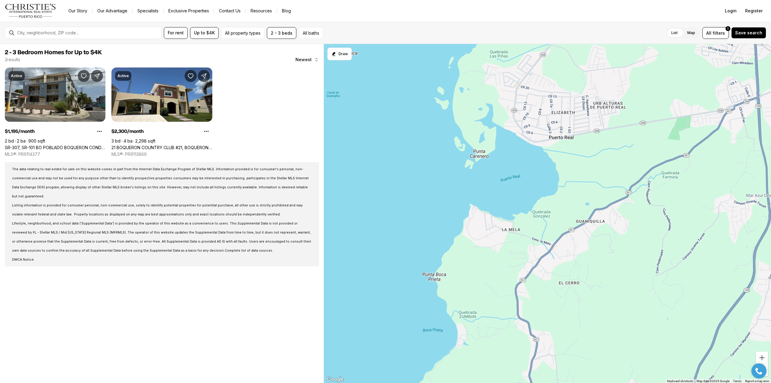
drag, startPoint x: 529, startPoint y: 204, endPoint x: 545, endPoint y: 330, distance: 127.2
click at [545, 330] on div "$1,195 $2,300" at bounding box center [547, 213] width 447 height 339
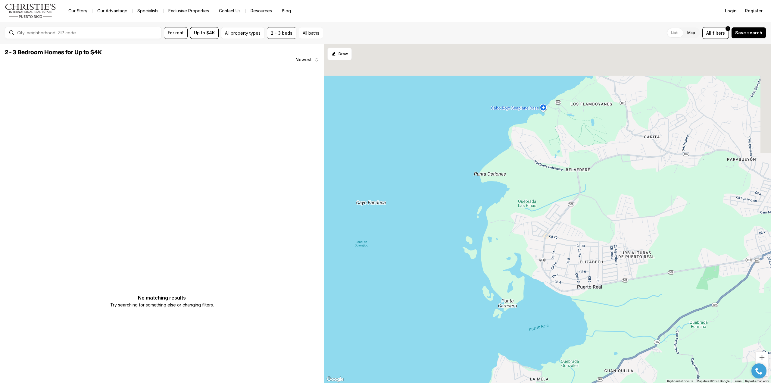
drag, startPoint x: 584, startPoint y: 134, endPoint x: 631, endPoint y: 330, distance: 201.5
click at [631, 330] on div at bounding box center [547, 213] width 447 height 339
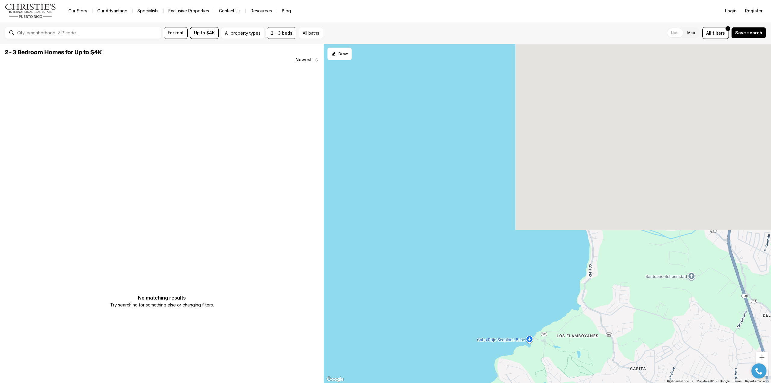
drag, startPoint x: 669, startPoint y: 141, endPoint x: 639, endPoint y: 327, distance: 187.7
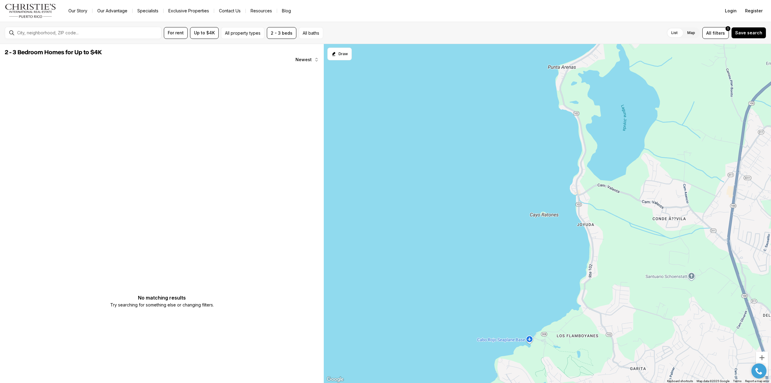
click at [639, 327] on div at bounding box center [547, 213] width 447 height 339
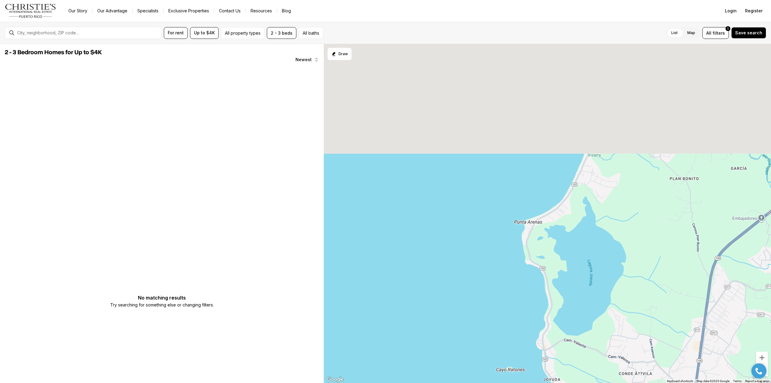
drag, startPoint x: 676, startPoint y: 176, endPoint x: 638, endPoint y: 356, distance: 184.1
click at [638, 356] on div at bounding box center [547, 213] width 447 height 339
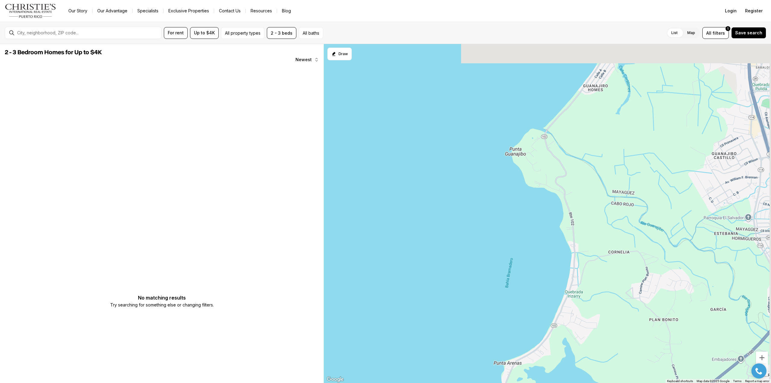
drag, startPoint x: 655, startPoint y: 224, endPoint x: 641, endPoint y: 358, distance: 134.8
click at [641, 358] on div at bounding box center [547, 213] width 447 height 339
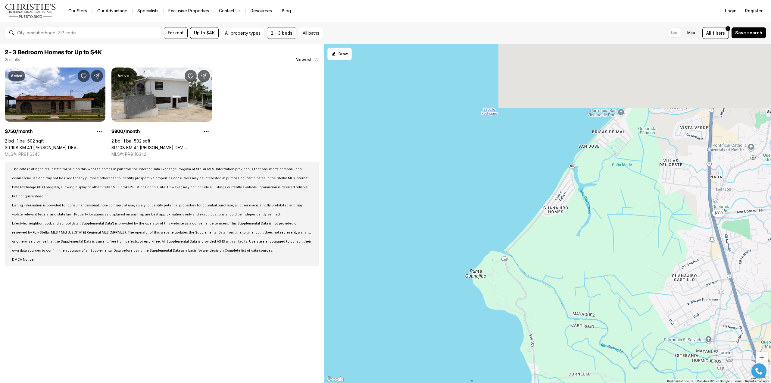
drag, startPoint x: 676, startPoint y: 177, endPoint x: 639, endPoint y: 305, distance: 132.6
click at [639, 305] on div "$750 $800" at bounding box center [547, 213] width 447 height 339
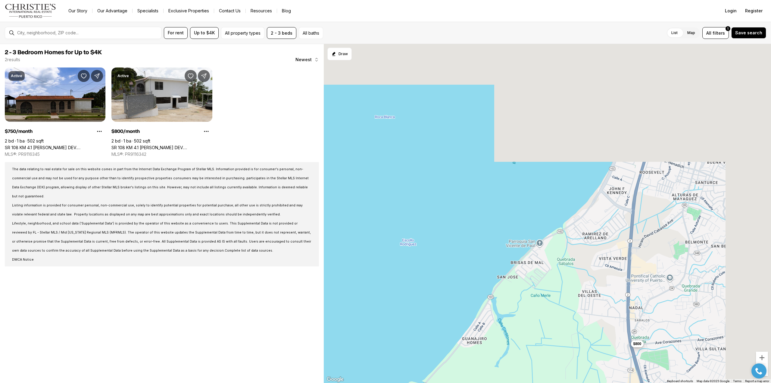
drag, startPoint x: 696, startPoint y: 192, endPoint x: 598, endPoint y: 350, distance: 185.6
click at [598, 350] on div "$750 $800" at bounding box center [547, 213] width 447 height 339
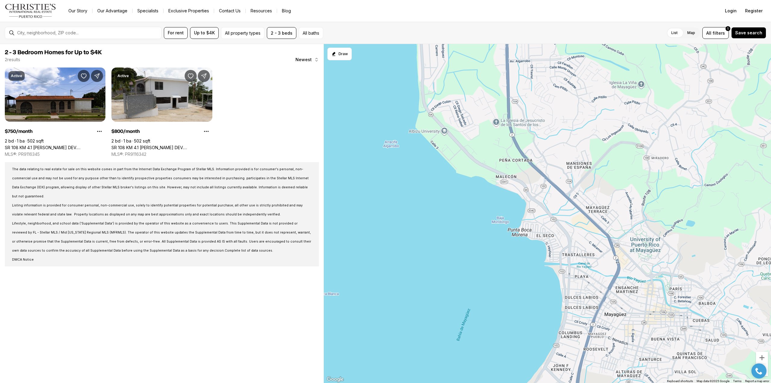
drag, startPoint x: 658, startPoint y: 245, endPoint x: 621, endPoint y: 397, distance: 156.1
click at [621, 383] on html "Go to: Homepage Our Story Our Advantage Specialists Exclusive Properties Contac…" at bounding box center [385, 191] width 771 height 383
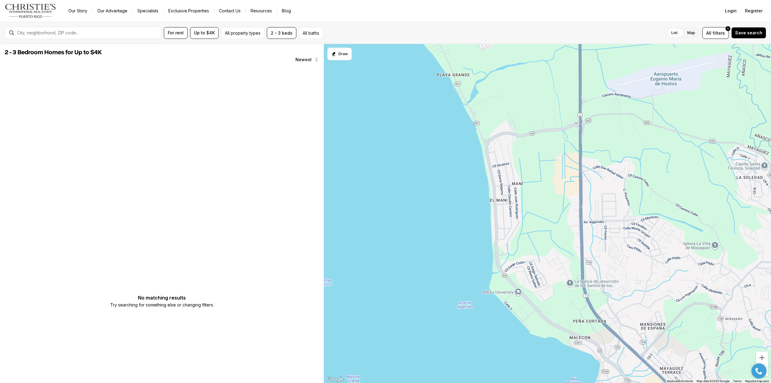
drag, startPoint x: 569, startPoint y: 223, endPoint x: 649, endPoint y: 393, distance: 188.0
click at [649, 383] on html "Go to: Homepage Our Story Our Advantage Specialists Exclusive Properties Contac…" at bounding box center [385, 191] width 771 height 383
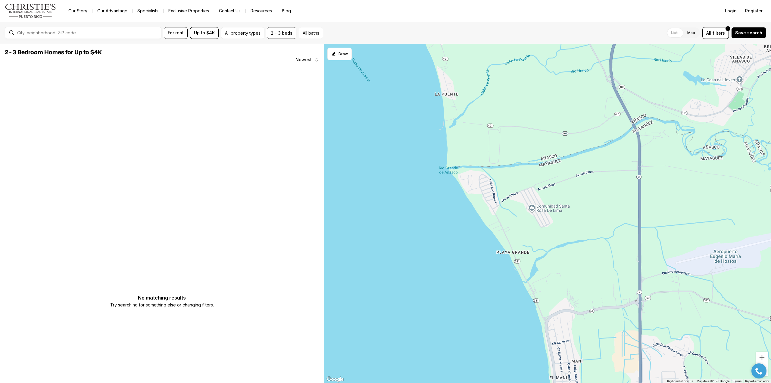
drag, startPoint x: 578, startPoint y: 202, endPoint x: 637, endPoint y: 368, distance: 176.9
click at [637, 368] on div at bounding box center [547, 213] width 447 height 339
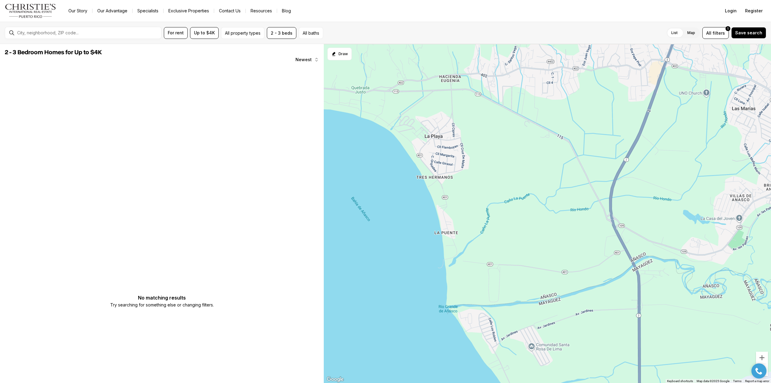
drag, startPoint x: 543, startPoint y: 138, endPoint x: 547, endPoint y: 297, distance: 159.1
click at [548, 298] on div at bounding box center [547, 213] width 447 height 339
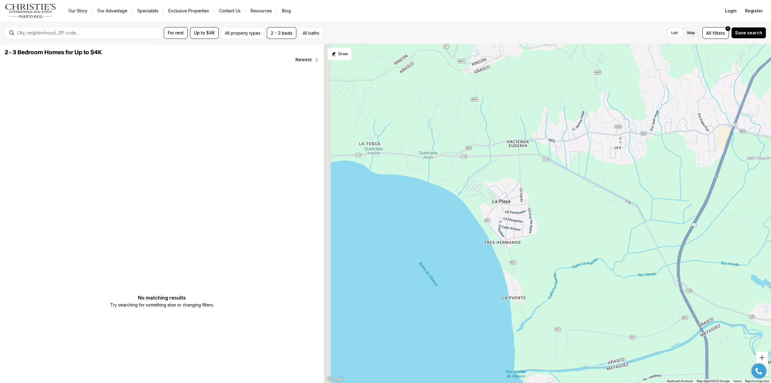
drag, startPoint x: 465, startPoint y: 106, endPoint x: 568, endPoint y: 214, distance: 148.9
click at [568, 214] on div at bounding box center [547, 213] width 447 height 339
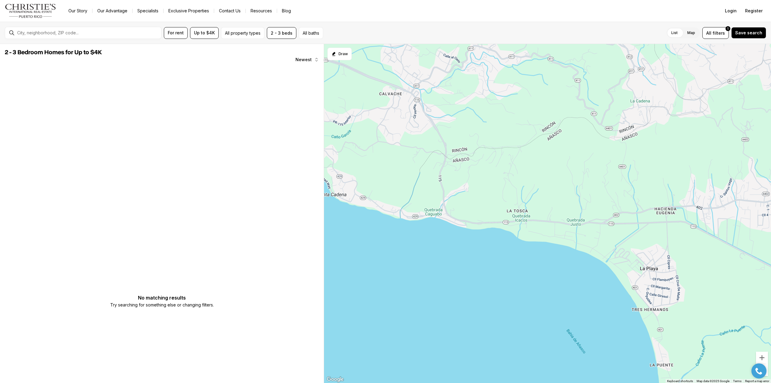
drag, startPoint x: 432, startPoint y: 142, endPoint x: 615, endPoint y: 173, distance: 185.7
click at [615, 173] on div at bounding box center [547, 213] width 447 height 339
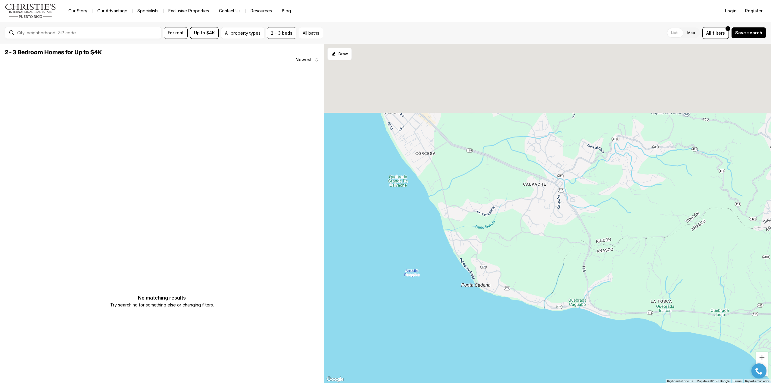
drag, startPoint x: 474, startPoint y: 127, endPoint x: 552, endPoint y: 233, distance: 131.3
click at [552, 233] on div at bounding box center [547, 213] width 447 height 339
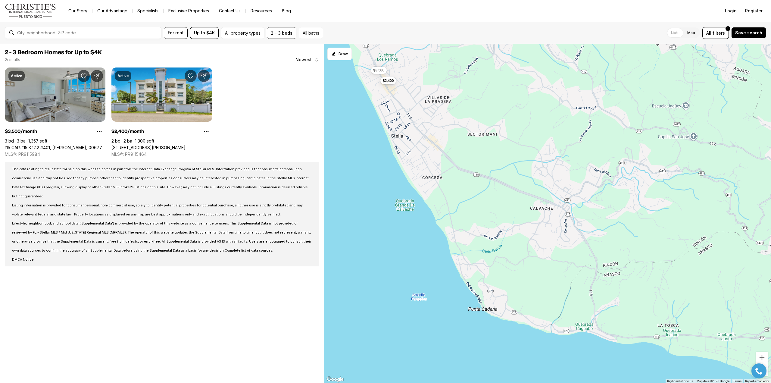
click at [53, 145] on link "115 CAR. 115 K.12.2 #401, [PERSON_NAME], 00677" at bounding box center [53, 147] width 97 height 5
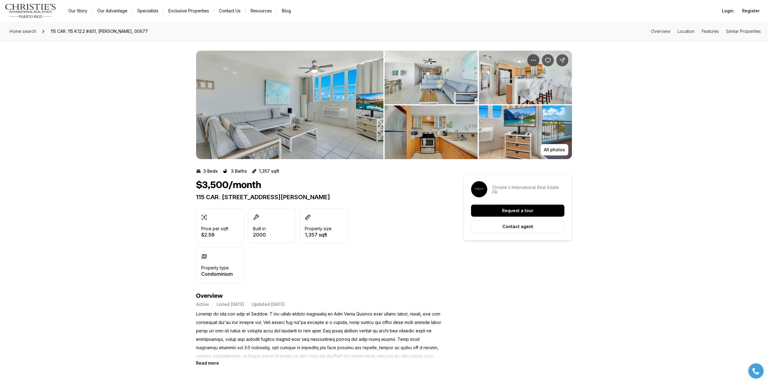
click at [293, 113] on img "View image gallery" at bounding box center [289, 105] width 187 height 108
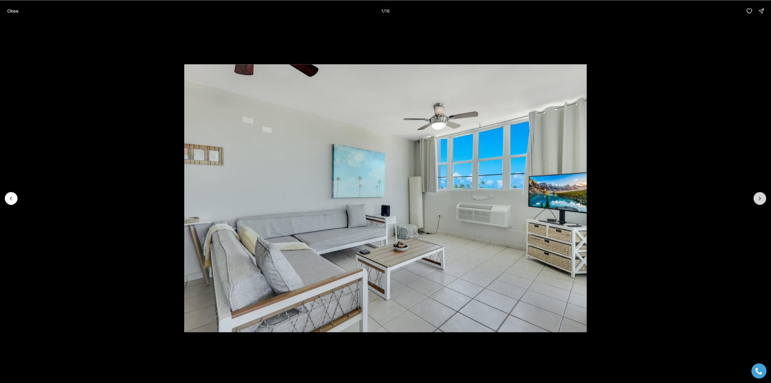
click at [760, 197] on icon "Next slide" at bounding box center [760, 198] width 6 height 6
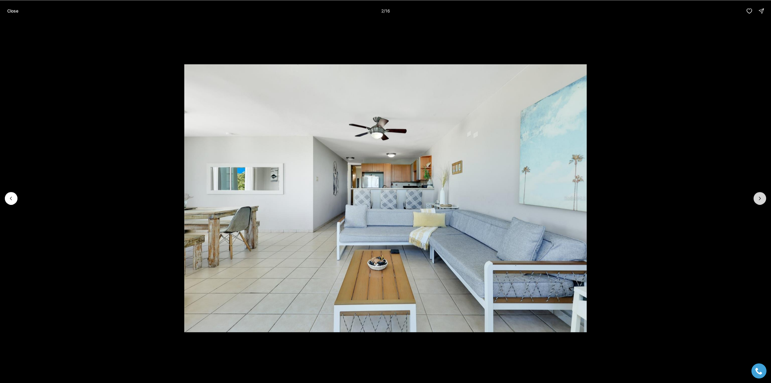
click at [760, 197] on icon "Next slide" at bounding box center [760, 198] width 6 height 6
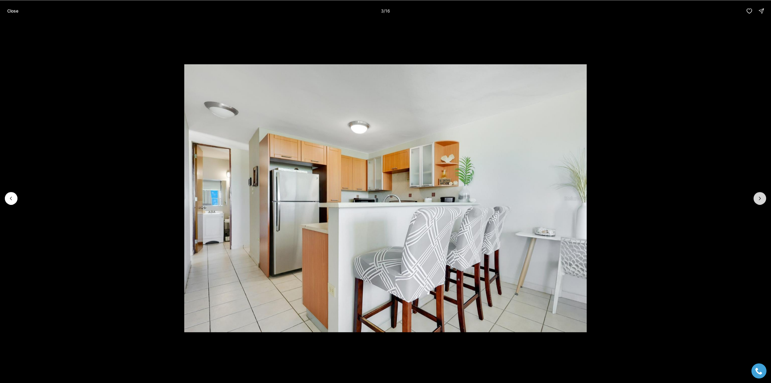
click at [760, 197] on icon "Next slide" at bounding box center [760, 198] width 6 height 6
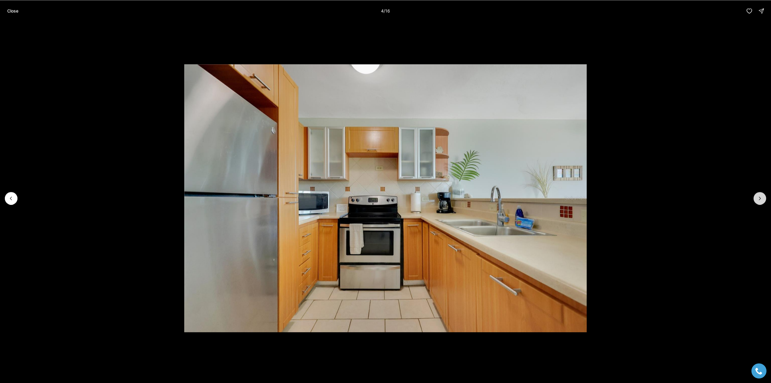
click at [760, 197] on icon "Next slide" at bounding box center [760, 198] width 6 height 6
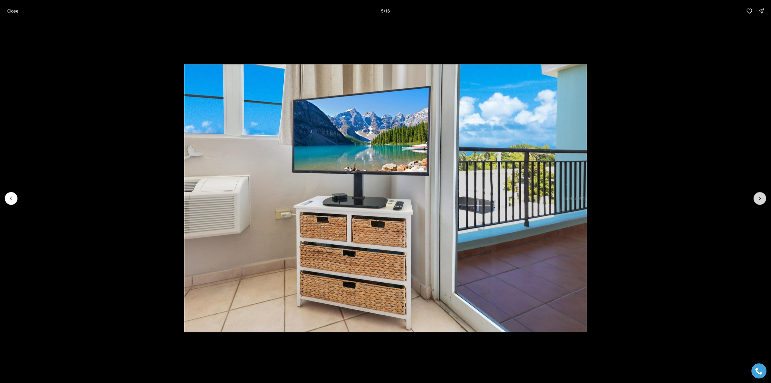
click at [760, 197] on icon "Next slide" at bounding box center [760, 198] width 6 height 6
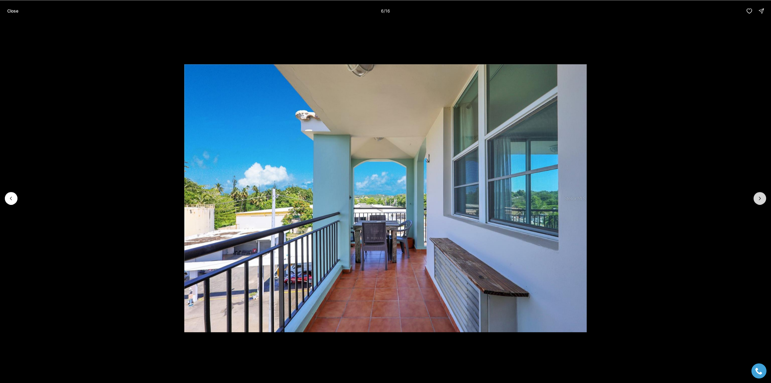
click at [760, 197] on icon "Next slide" at bounding box center [760, 198] width 6 height 6
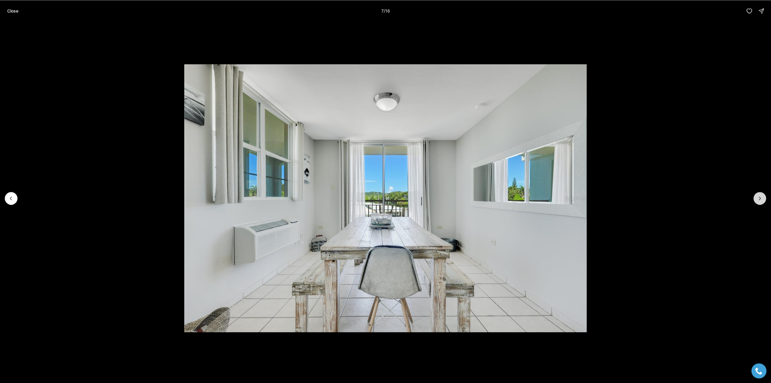
click at [760, 197] on icon "Next slide" at bounding box center [760, 198] width 6 height 6
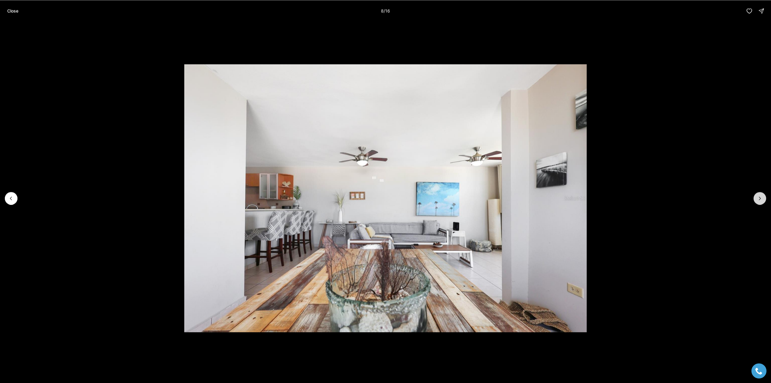
click at [760, 197] on icon "Next slide" at bounding box center [760, 198] width 6 height 6
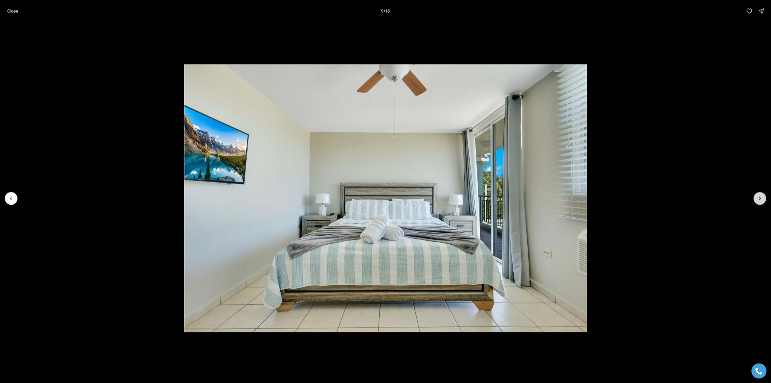
click at [760, 197] on icon "Next slide" at bounding box center [760, 198] width 6 height 6
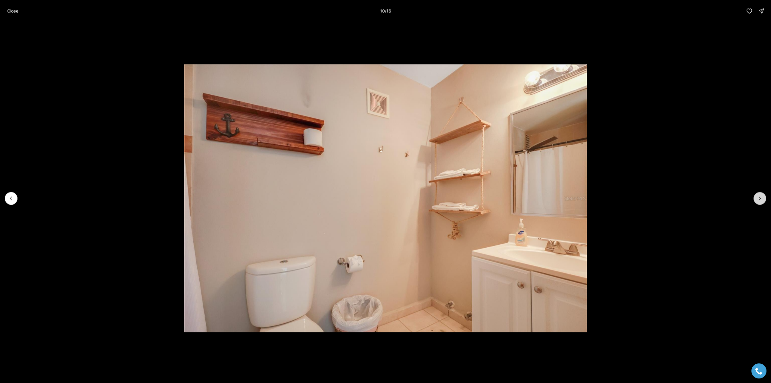
click at [760, 197] on icon "Next slide" at bounding box center [760, 198] width 6 height 6
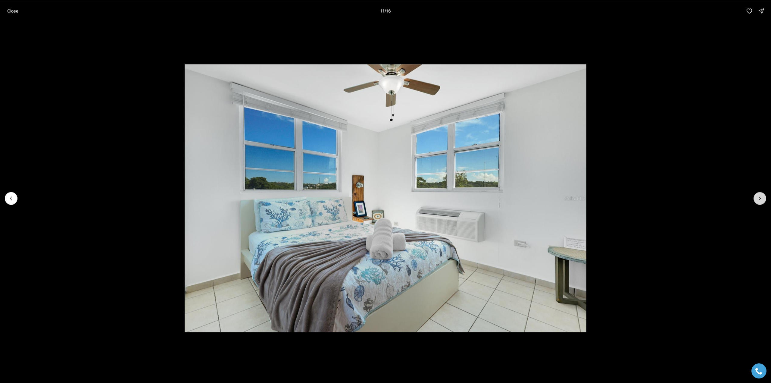
click at [760, 197] on icon "Next slide" at bounding box center [760, 198] width 6 height 6
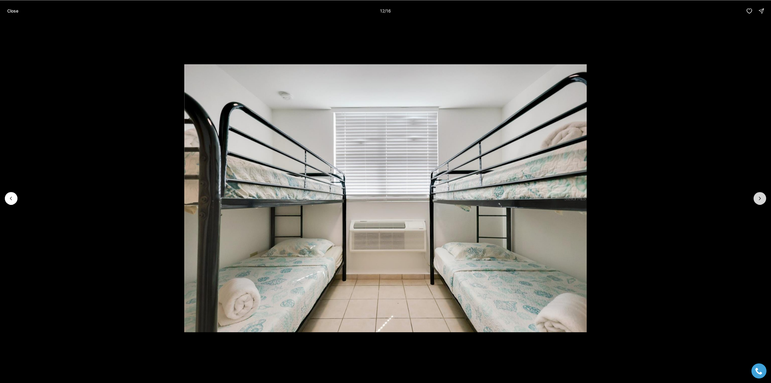
click at [760, 197] on icon "Next slide" at bounding box center [760, 198] width 6 height 6
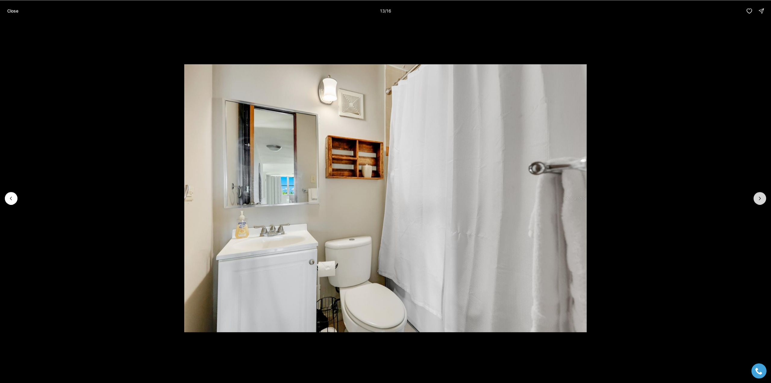
click at [760, 197] on icon "Next slide" at bounding box center [760, 198] width 6 height 6
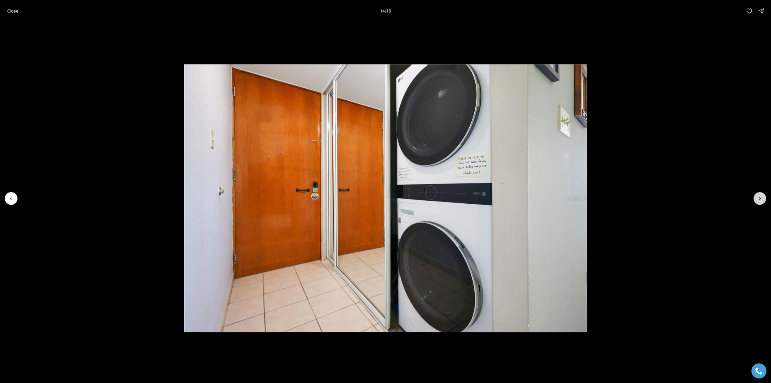
click at [760, 197] on icon "Next slide" at bounding box center [760, 198] width 6 height 6
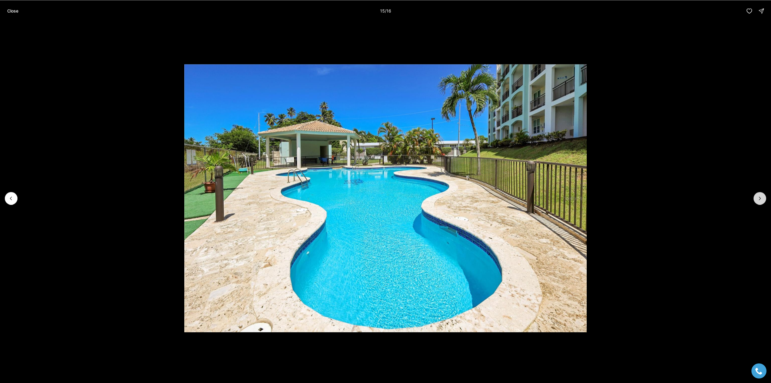
click at [760, 197] on icon "Next slide" at bounding box center [760, 198] width 6 height 6
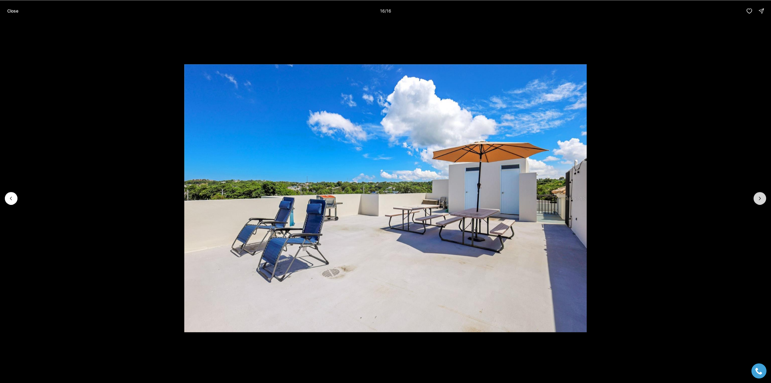
click at [760, 197] on div at bounding box center [760, 198] width 13 height 13
click at [13, 10] on p "Close" at bounding box center [12, 10] width 11 height 5
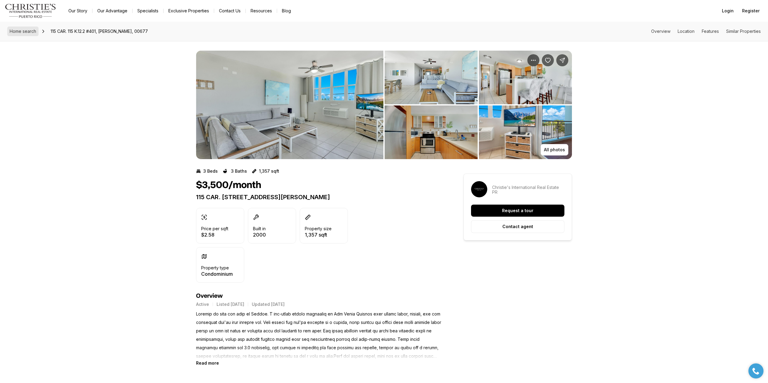
click at [20, 33] on span "Home search" at bounding box center [23, 31] width 27 height 5
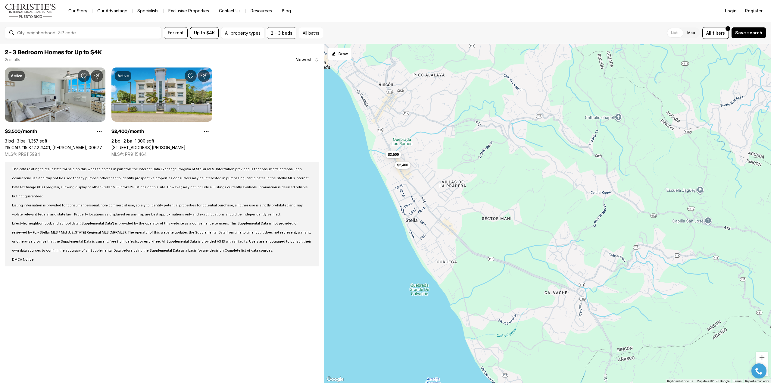
drag, startPoint x: 436, startPoint y: 142, endPoint x: 454, endPoint y: 233, distance: 92.9
click at [454, 233] on div "$3,500 $2,400" at bounding box center [547, 213] width 447 height 339
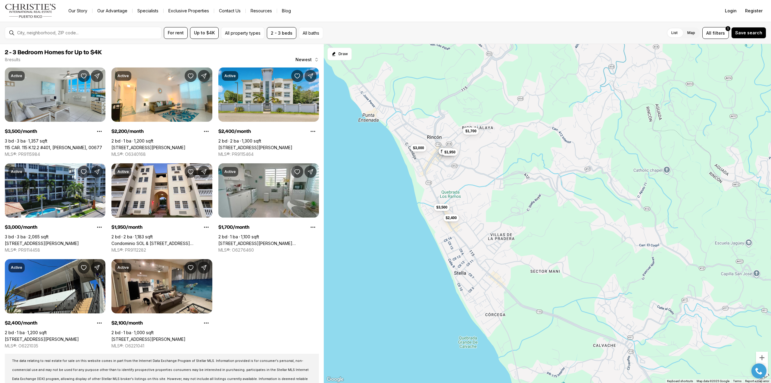
drag, startPoint x: 602, startPoint y: 217, endPoint x: 654, endPoint y: 273, distance: 76.1
click at [654, 273] on div "$3,500 $2,400 $2,200 $2,400 $2,100 $3,000 $1,950 $1,700" at bounding box center [547, 213] width 447 height 339
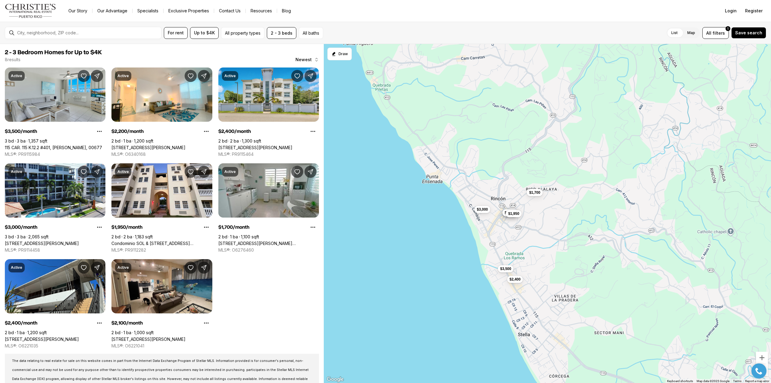
drag, startPoint x: 554, startPoint y: 199, endPoint x: 617, endPoint y: 260, distance: 88.2
click at [617, 260] on div "$3,500 $2,400 $2,200 $2,400 $2,100 $3,000 $1,950 $1,700" at bounding box center [547, 213] width 447 height 339
click at [502, 269] on span "$3,500" at bounding box center [505, 268] width 11 height 5
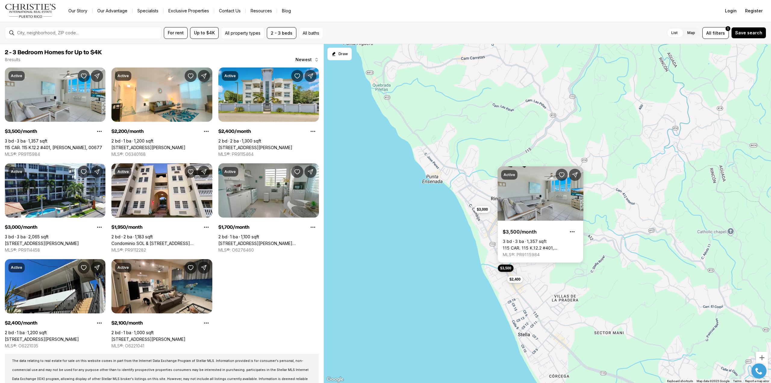
click at [502, 269] on span "$3,500" at bounding box center [505, 268] width 11 height 5
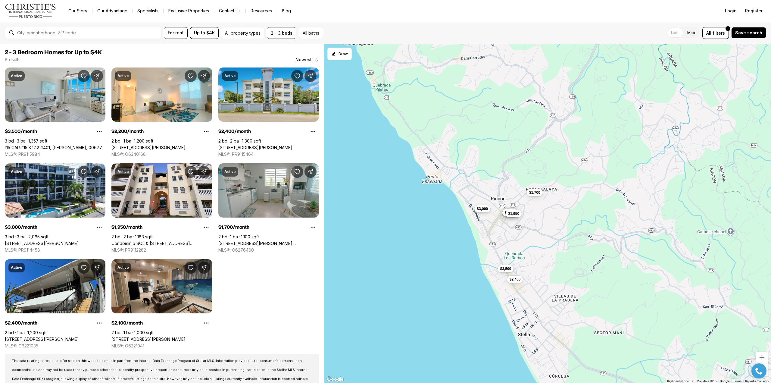
click at [480, 211] on span "$3,000" at bounding box center [482, 208] width 11 height 5
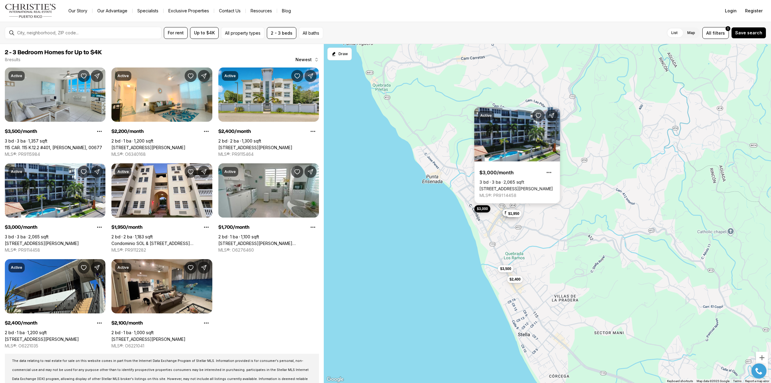
click at [492, 186] on link "[STREET_ADDRESS][PERSON_NAME]" at bounding box center [517, 188] width 74 height 5
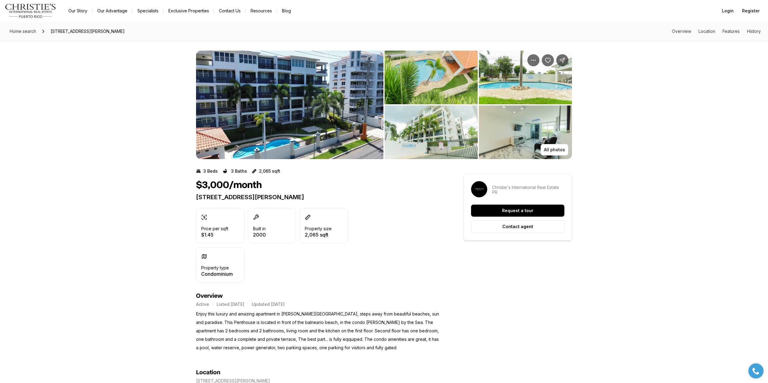
click at [297, 93] on img "View image gallery" at bounding box center [289, 105] width 187 height 108
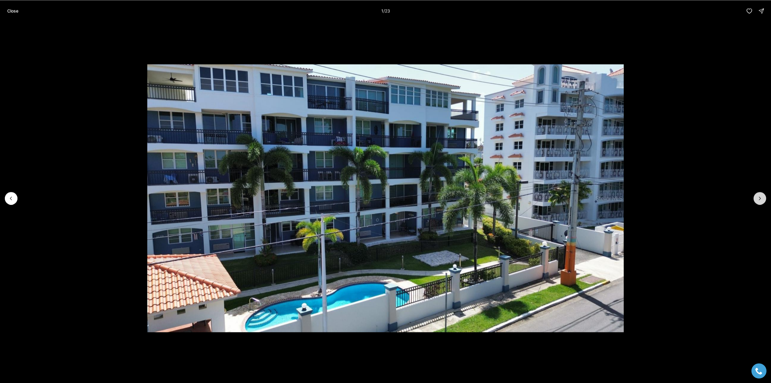
click at [762, 195] on button "Next slide" at bounding box center [760, 198] width 13 height 13
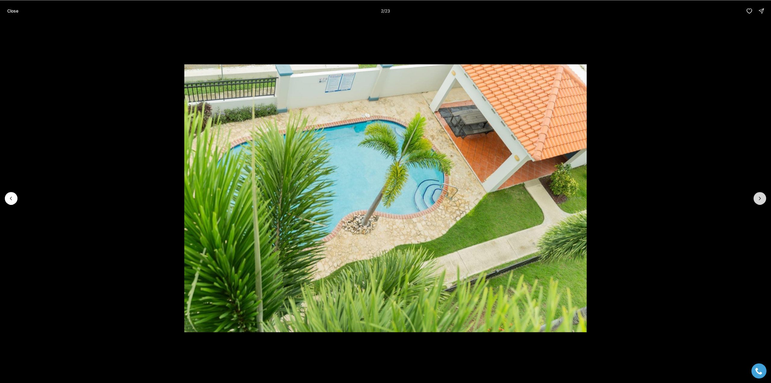
click at [762, 197] on icon "Next slide" at bounding box center [760, 198] width 6 height 6
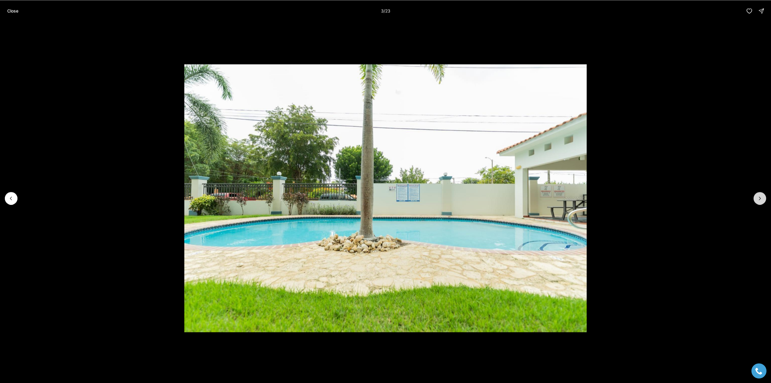
click at [762, 197] on icon "Next slide" at bounding box center [760, 198] width 6 height 6
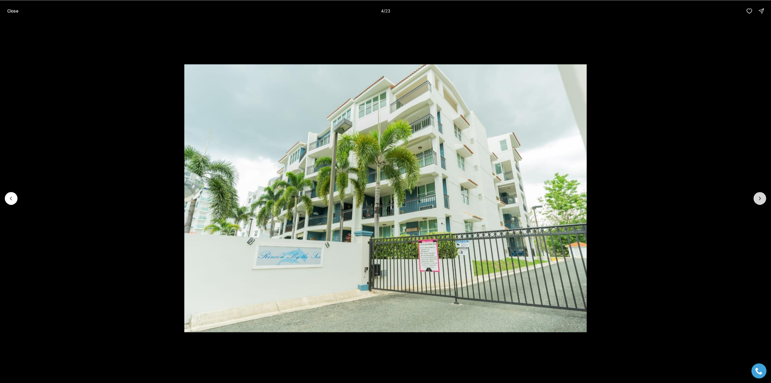
click at [762, 197] on icon "Next slide" at bounding box center [760, 198] width 6 height 6
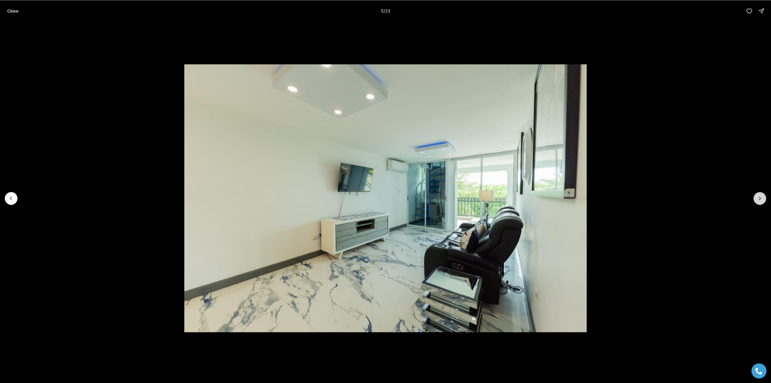
click at [762, 197] on icon "Next slide" at bounding box center [760, 198] width 6 height 6
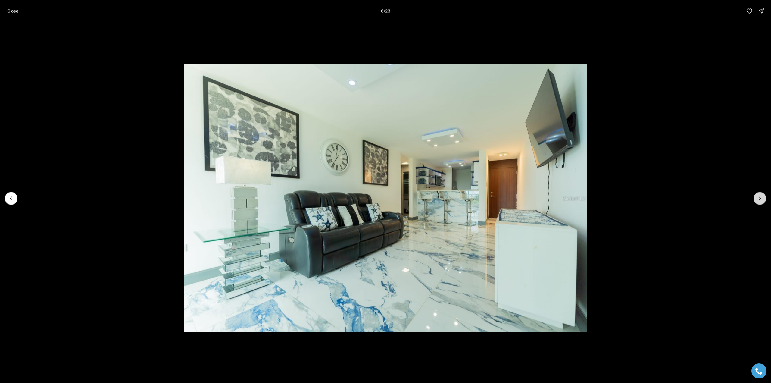
click at [762, 197] on icon "Next slide" at bounding box center [760, 198] width 6 height 6
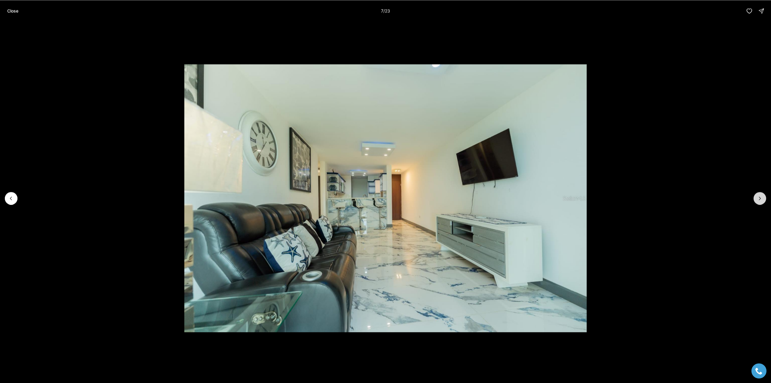
click at [762, 197] on icon "Next slide" at bounding box center [760, 198] width 6 height 6
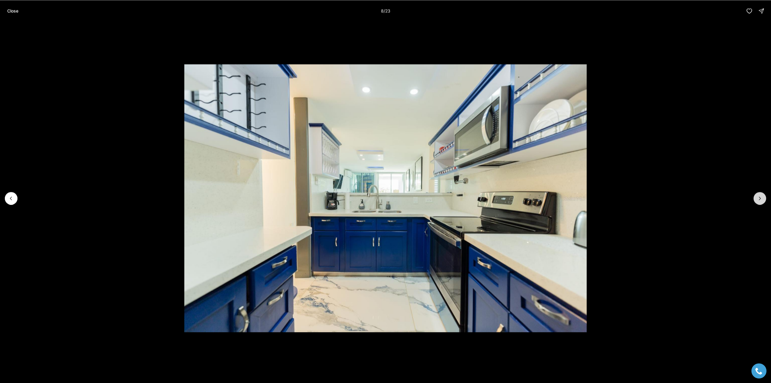
click at [762, 197] on icon "Next slide" at bounding box center [760, 198] width 6 height 6
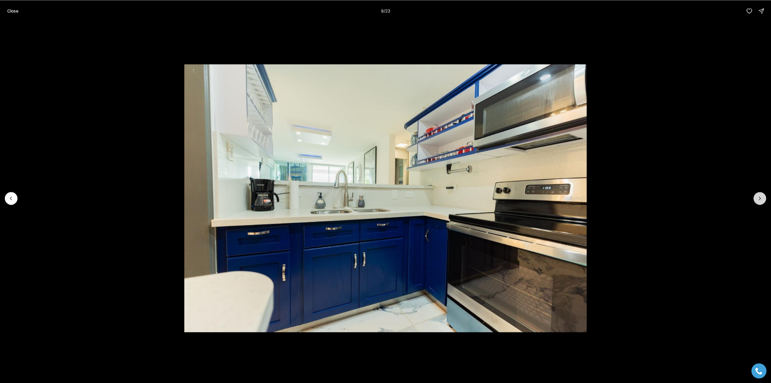
click at [762, 197] on icon "Next slide" at bounding box center [760, 198] width 6 height 6
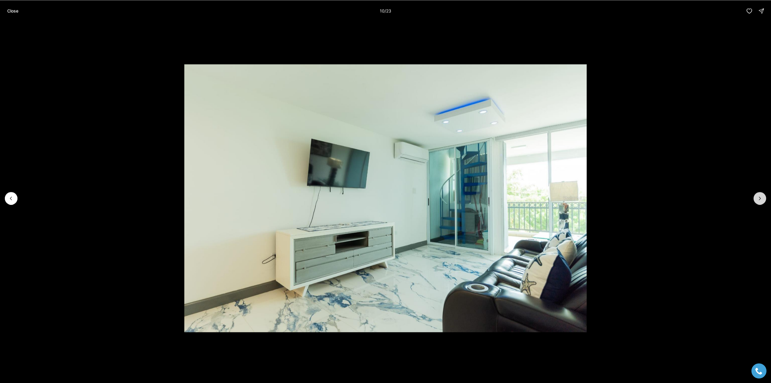
click at [762, 197] on icon "Next slide" at bounding box center [760, 198] width 6 height 6
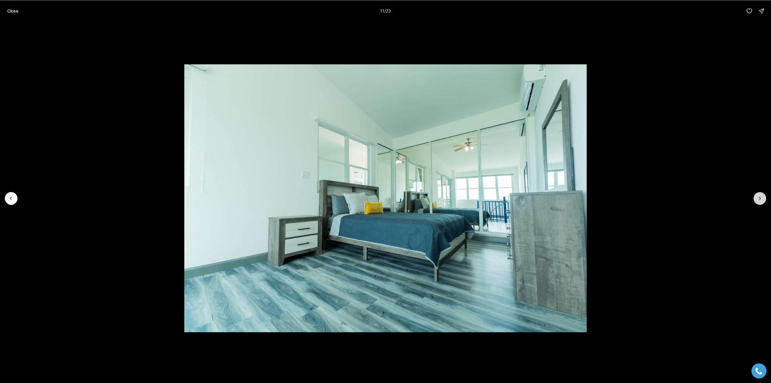
click at [762, 197] on icon "Next slide" at bounding box center [760, 198] width 6 height 6
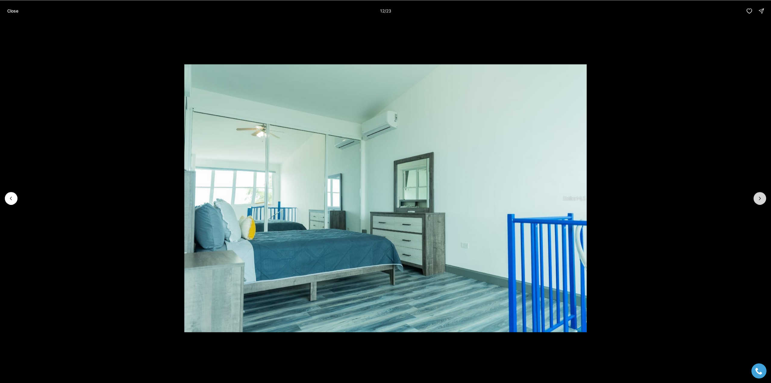
click at [762, 197] on icon "Next slide" at bounding box center [760, 198] width 6 height 6
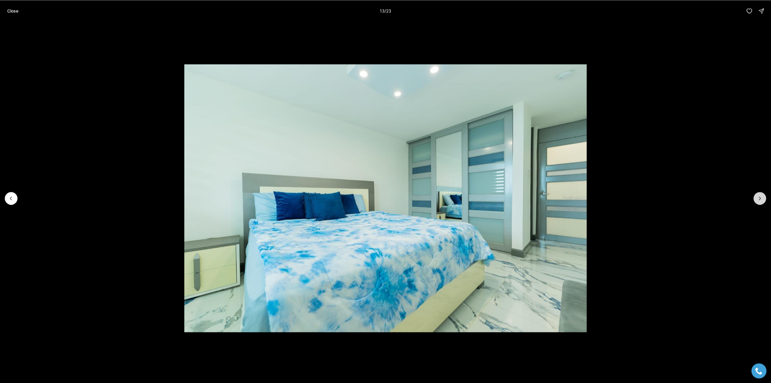
click at [762, 197] on icon "Next slide" at bounding box center [760, 198] width 6 height 6
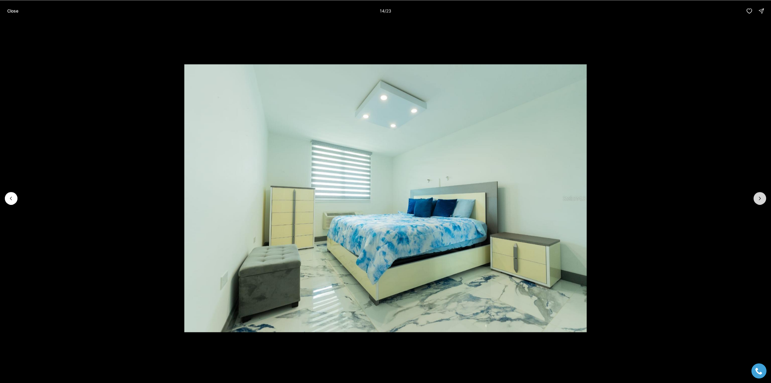
click at [762, 197] on icon "Next slide" at bounding box center [760, 198] width 6 height 6
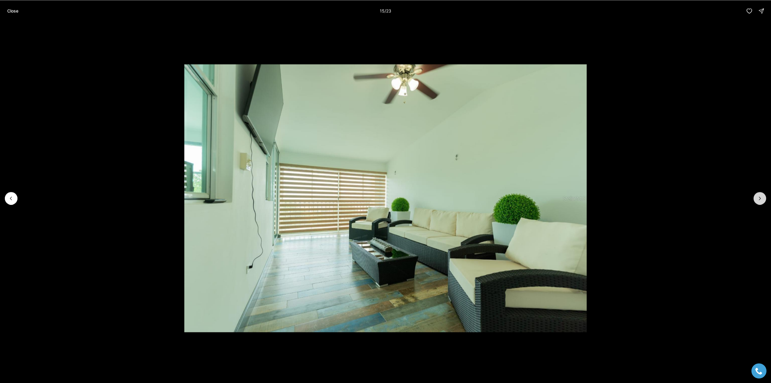
click at [762, 197] on icon "Next slide" at bounding box center [760, 198] width 6 height 6
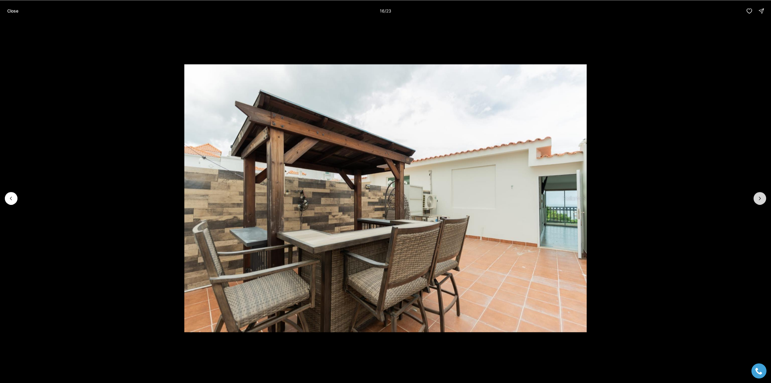
click at [762, 197] on icon "Next slide" at bounding box center [760, 198] width 6 height 6
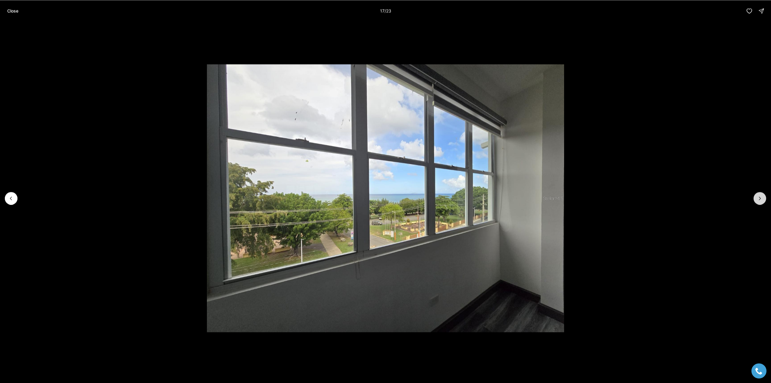
click at [762, 197] on icon "Next slide" at bounding box center [760, 198] width 6 height 6
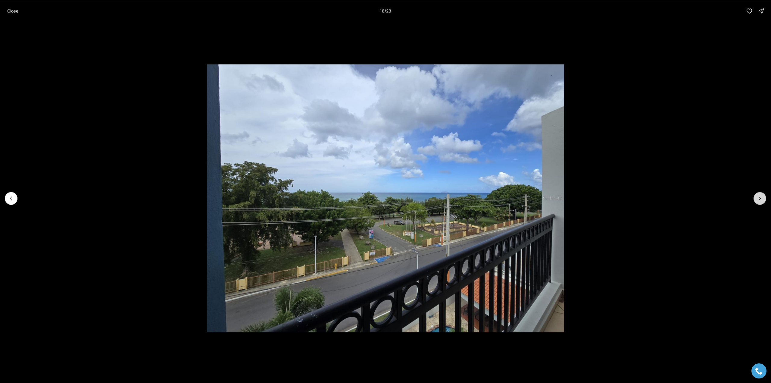
click at [762, 197] on icon "Next slide" at bounding box center [760, 198] width 6 height 6
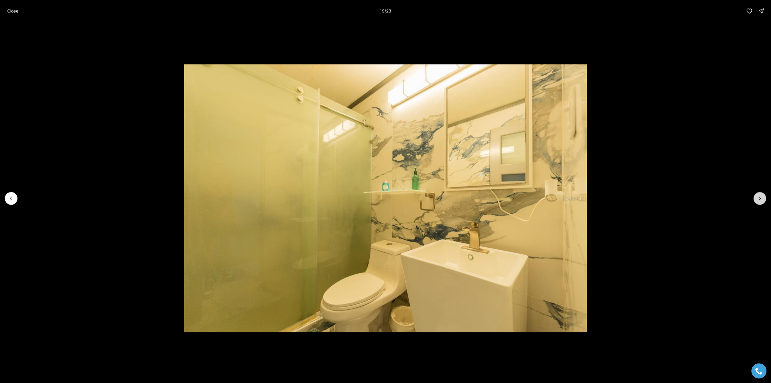
click at [762, 197] on icon "Next slide" at bounding box center [760, 198] width 6 height 6
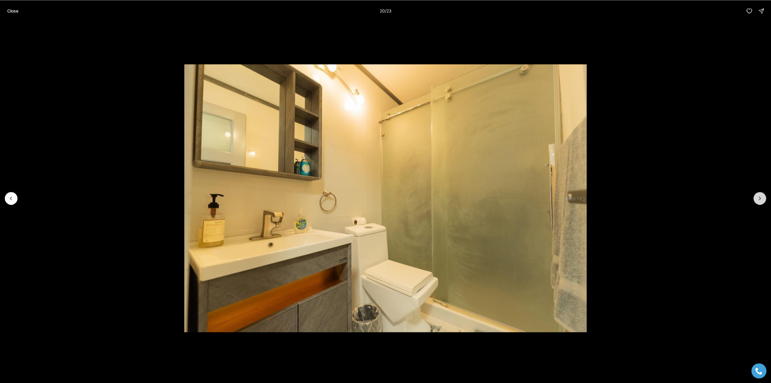
click at [762, 197] on icon "Next slide" at bounding box center [760, 198] width 6 height 6
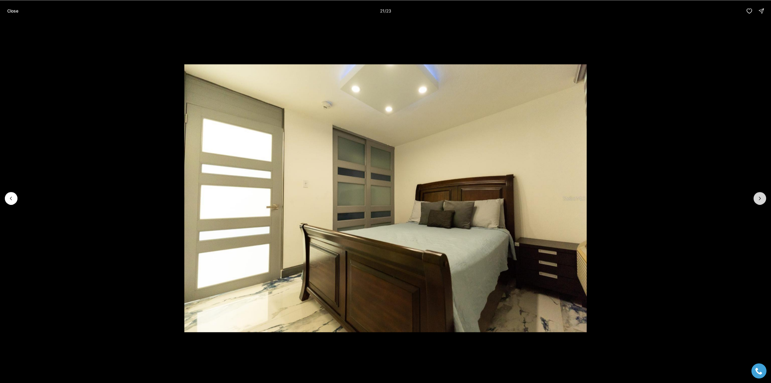
click at [762, 197] on icon "Next slide" at bounding box center [760, 198] width 6 height 6
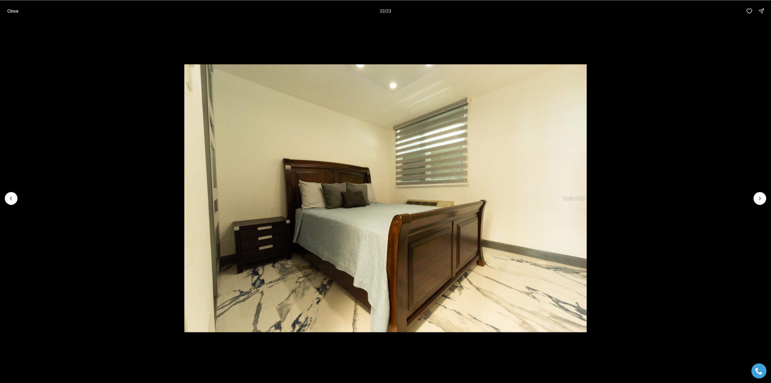
click at [13, 11] on p "Close" at bounding box center [12, 10] width 11 height 5
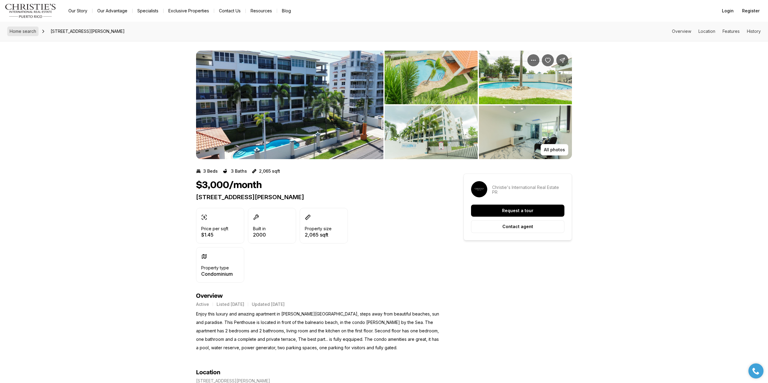
click at [16, 30] on span "Home search" at bounding box center [23, 31] width 27 height 5
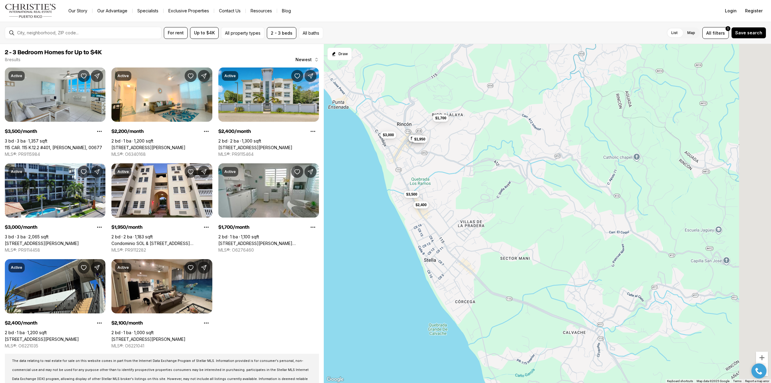
drag, startPoint x: 641, startPoint y: 231, endPoint x: 538, endPoint y: 152, distance: 129.8
click at [538, 152] on div "$3,500 $2,200 $2,400 $2,100 $2,400 $3,000 $1,950 $1,700" at bounding box center [547, 213] width 447 height 339
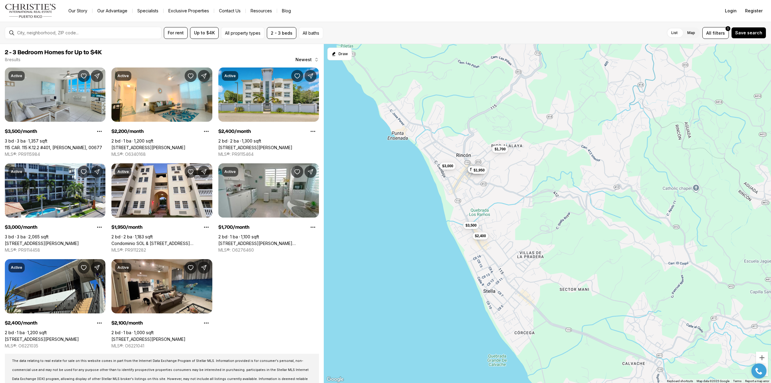
drag, startPoint x: 473, startPoint y: 137, endPoint x: 539, endPoint y: 174, distance: 75.4
click at [539, 174] on div "$3,500 $2,200 $2,400 $2,100 $2,400 $3,000 $1,950 $1,700" at bounding box center [547, 213] width 447 height 339
click at [528, 186] on div "$3,500 $2,200 $2,400 $2,100 $2,400 $3,000 $1,950 $1,700" at bounding box center [547, 213] width 447 height 339
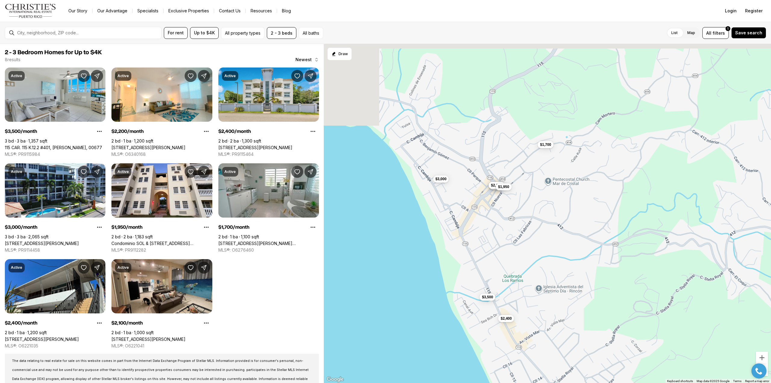
drag, startPoint x: 466, startPoint y: 171, endPoint x: 560, endPoint y: 212, distance: 102.8
click at [560, 212] on div "$3,500 $2,200 $2,400 $2,100 $2,400 $3,000 $1,950 $1,700" at bounding box center [547, 213] width 447 height 339
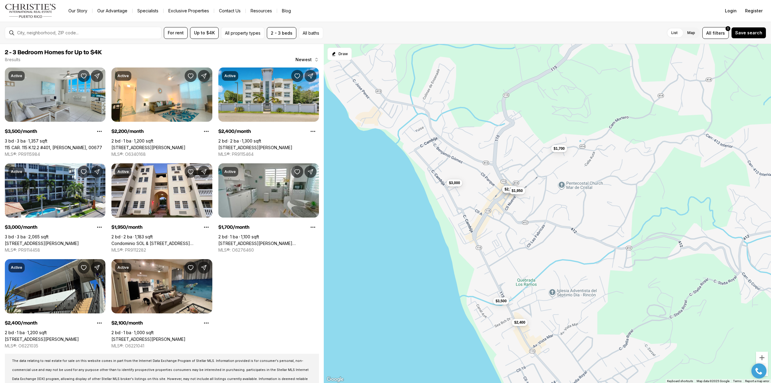
click at [565, 211] on div "$3,500 $2,200 $2,400 $2,100 $2,400 $3,000 $1,950 $1,700" at bounding box center [547, 213] width 447 height 339
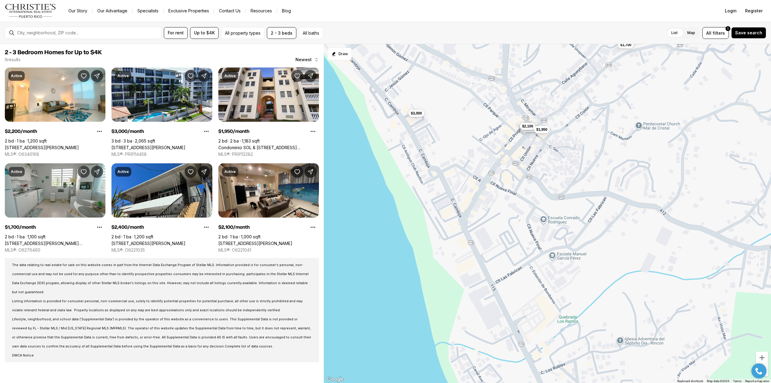
drag, startPoint x: 532, startPoint y: 244, endPoint x: 613, endPoint y: 207, distance: 89.4
click at [613, 207] on div "$2,200 $2,400 $2,100 $3,000 $1,950 $1,700" at bounding box center [547, 213] width 447 height 339
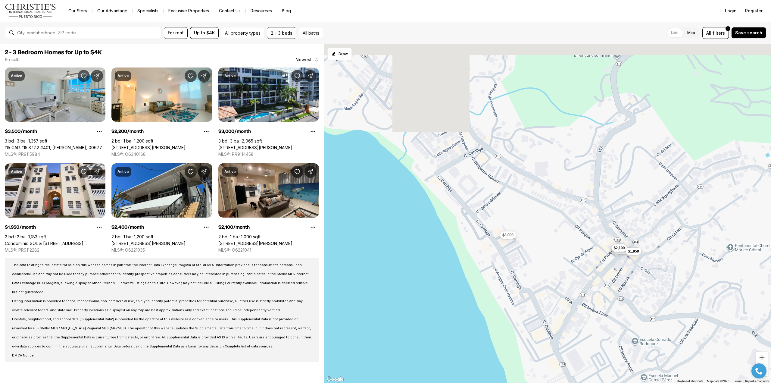
drag, startPoint x: 469, startPoint y: 193, endPoint x: 580, endPoint y: 368, distance: 206.6
click at [580, 368] on div "$2,200 $2,400 $2,100 $3,000 $1,950 $3,500" at bounding box center [547, 213] width 447 height 339
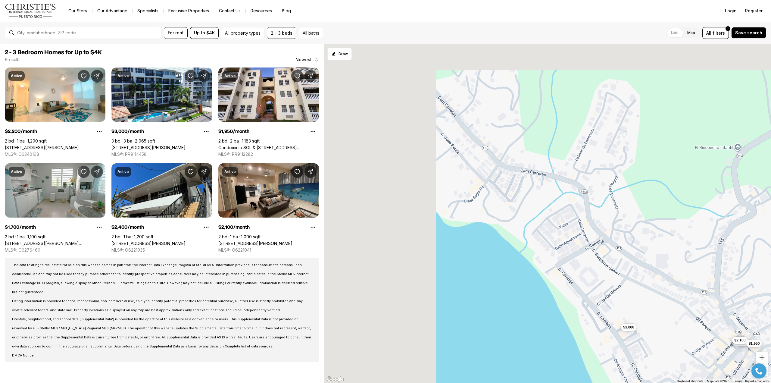
drag, startPoint x: 416, startPoint y: 165, endPoint x: 636, endPoint y: 264, distance: 240.8
click at [636, 264] on div "$2,200 $2,400 $2,100 $3,000 $1,950 $1,700" at bounding box center [547, 213] width 447 height 339
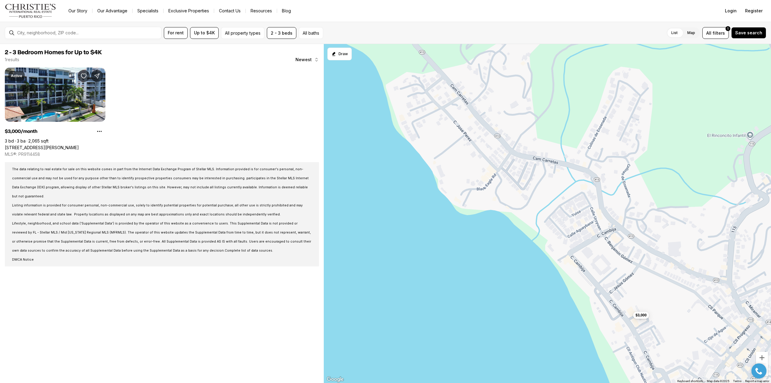
drag, startPoint x: 680, startPoint y: 315, endPoint x: 577, endPoint y: 246, distance: 123.6
click at [577, 246] on div "$3,000" at bounding box center [547, 213] width 447 height 339
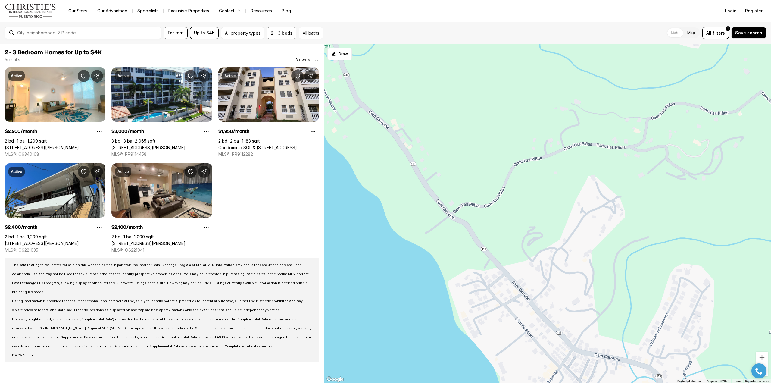
drag, startPoint x: 548, startPoint y: 189, endPoint x: 618, endPoint y: 397, distance: 219.7
click at [618, 383] on html "Go to: Homepage Our Story Our Advantage Specialists Exclusive Properties Contac…" at bounding box center [385, 191] width 771 height 383
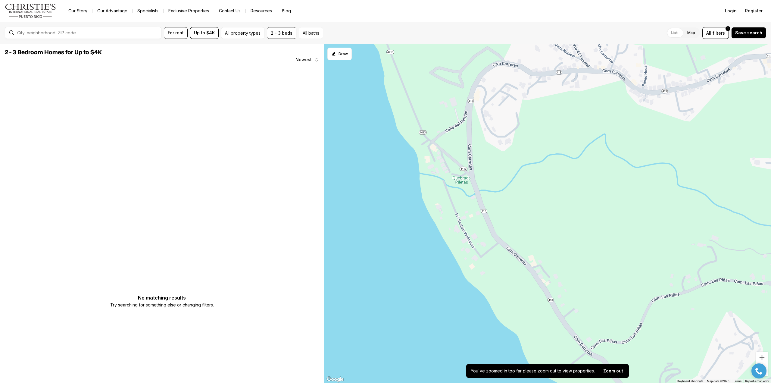
drag, startPoint x: 515, startPoint y: 250, endPoint x: 579, endPoint y: 308, distance: 86.4
click at [578, 308] on div at bounding box center [547, 213] width 447 height 339
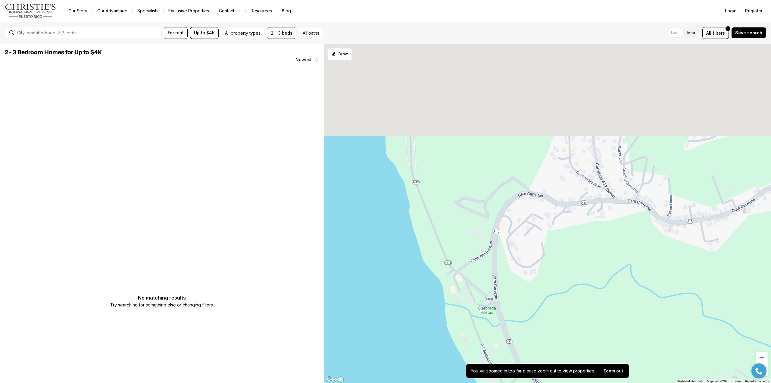
drag, startPoint x: 578, startPoint y: 214, endPoint x: 614, endPoint y: 390, distance: 180.2
click at [614, 383] on html "Go to: Homepage Our Story Our Advantage Specialists Exclusive Properties Contac…" at bounding box center [385, 191] width 771 height 383
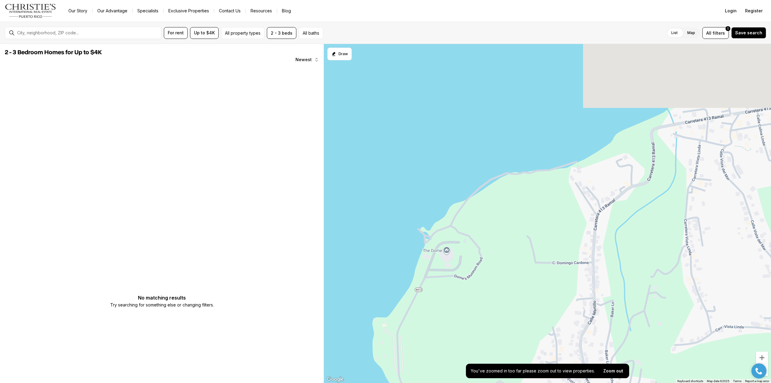
drag, startPoint x: 564, startPoint y: 142, endPoint x: 537, endPoint y: 314, distance: 174.1
click at [537, 314] on div at bounding box center [547, 213] width 447 height 339
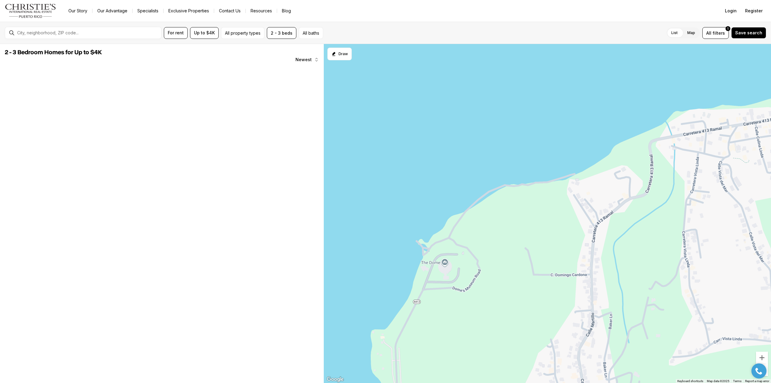
drag, startPoint x: 708, startPoint y: 191, endPoint x: 623, endPoint y: 192, distance: 84.3
click at [626, 192] on div at bounding box center [547, 213] width 447 height 339
